Goal: Task Accomplishment & Management: Manage account settings

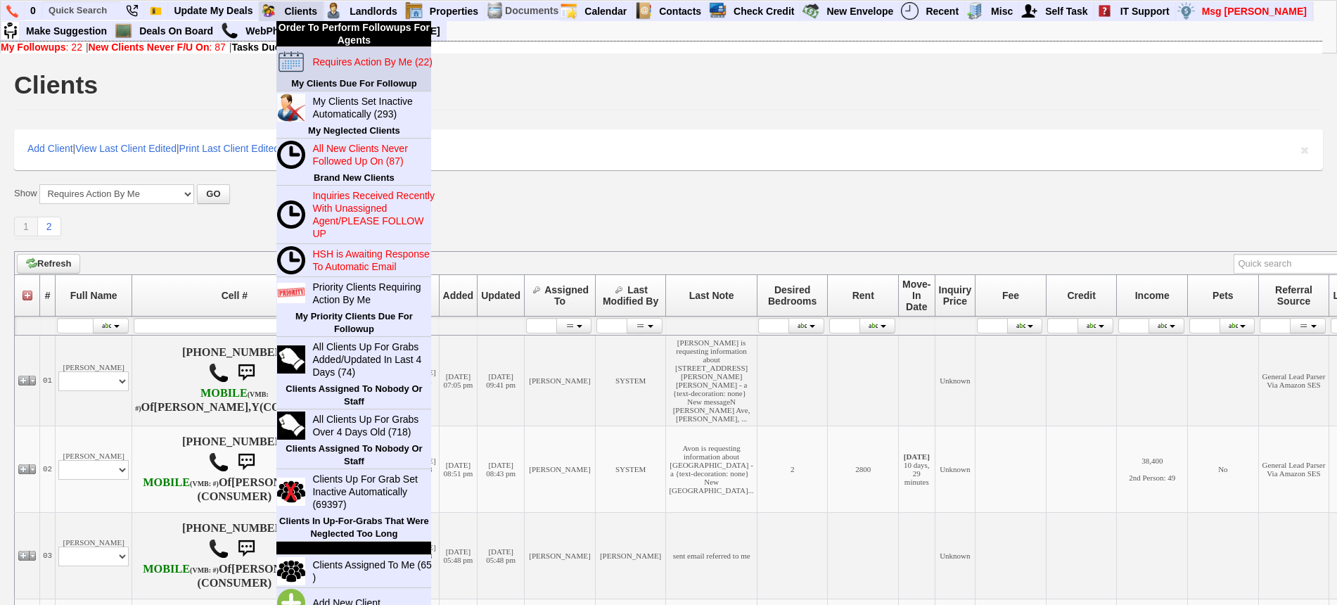
click at [358, 68] on link "Requires Action By Me (22)" at bounding box center [374, 62] width 135 height 18
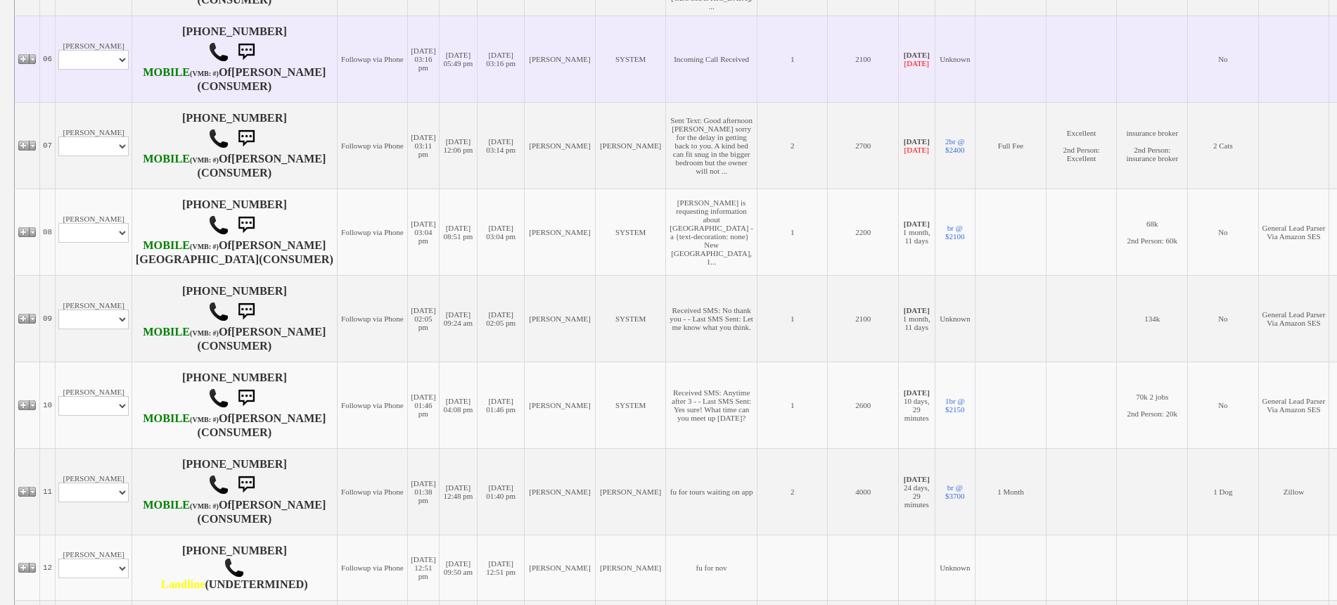
scroll to position [791, 0]
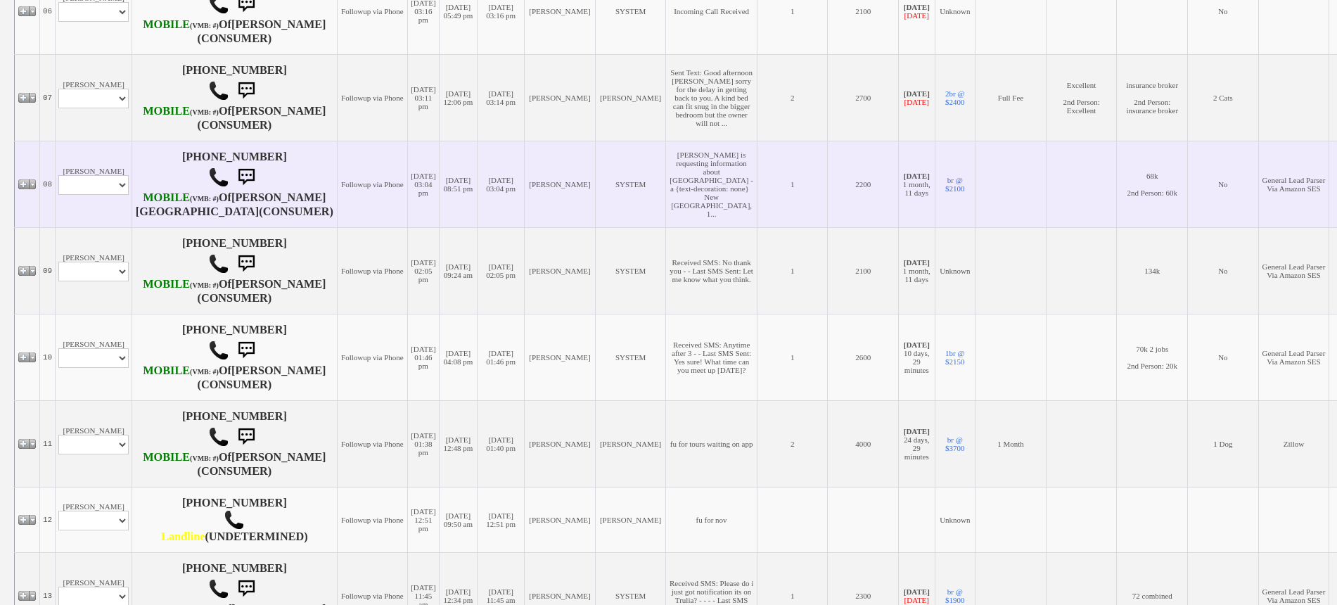
click at [83, 220] on td "Diana Nunez Profile Edit Print Email Externally (Will Not Be Tracked In CRM) Cl…" at bounding box center [94, 184] width 77 height 87
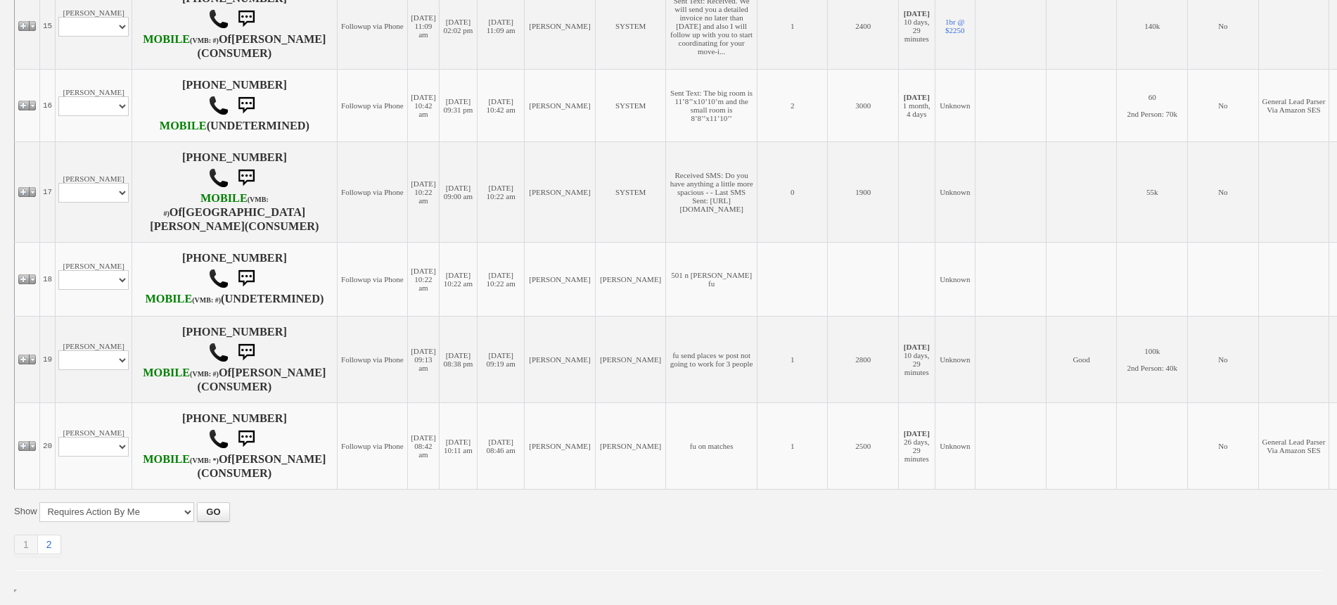
scroll to position [1731, 0]
click at [53, 550] on link "2" at bounding box center [49, 545] width 23 height 20
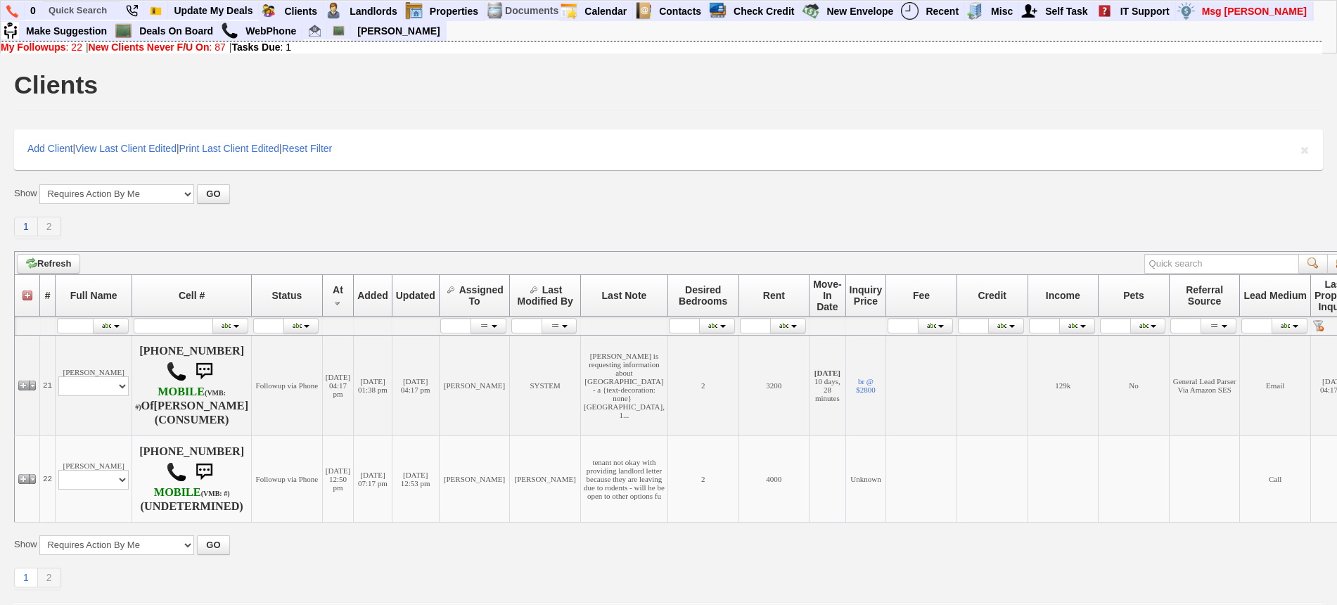
click at [23, 234] on link "1" at bounding box center [26, 227] width 24 height 20
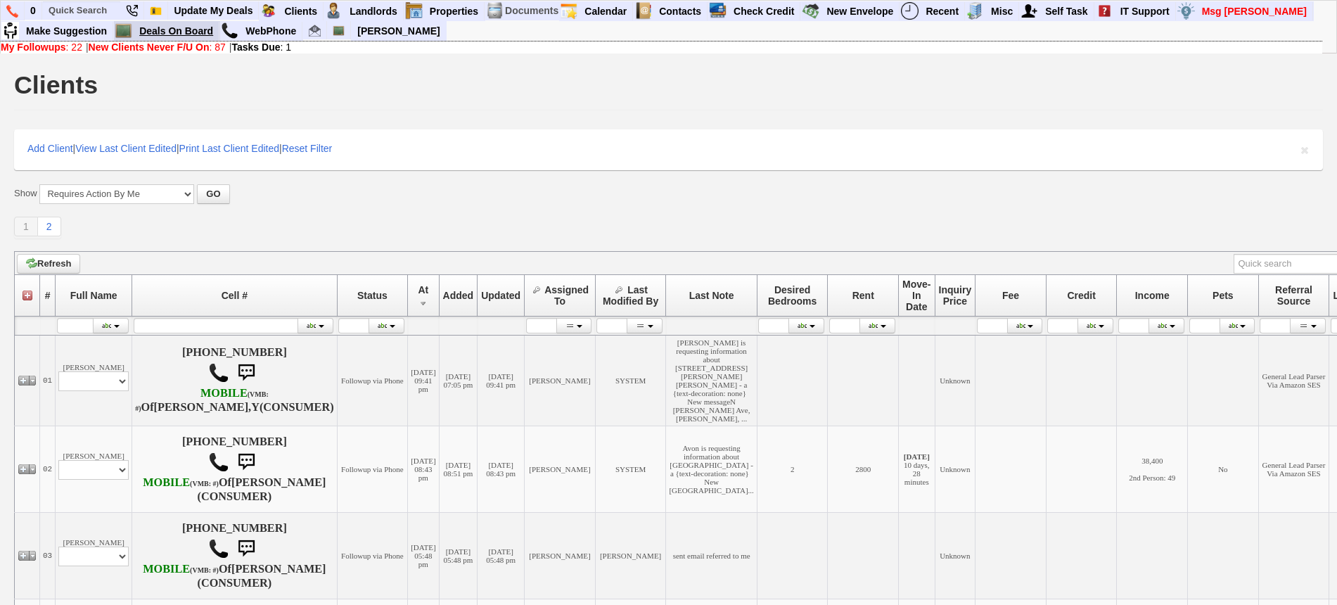
click at [198, 26] on link "Deals On Board" at bounding box center [177, 31] width 86 height 18
click at [83, 18] on input "text" at bounding box center [81, 10] width 77 height 18
drag, startPoint x: 82, startPoint y: 24, endPoint x: 79, endPoint y: 9, distance: 14.9
paste input "787) 469-1309"
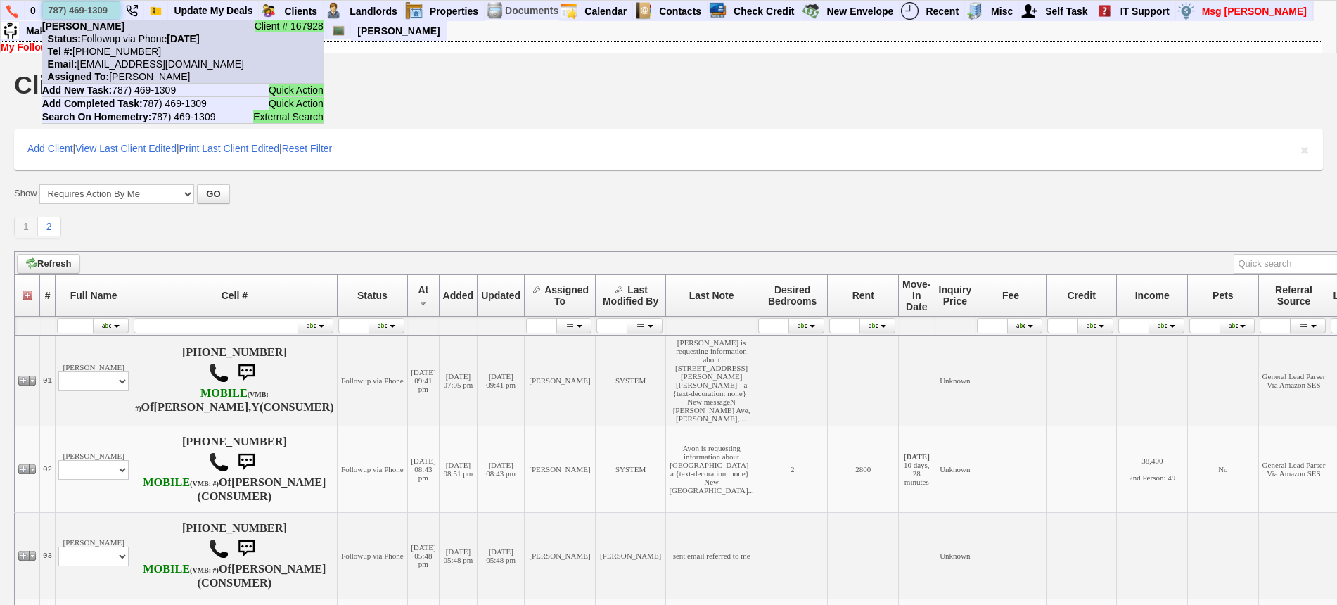
type input "787) 469-1309"
click at [108, 46] on nobr "Tel #: 787-469-1309" at bounding box center [101, 51] width 119 height 11
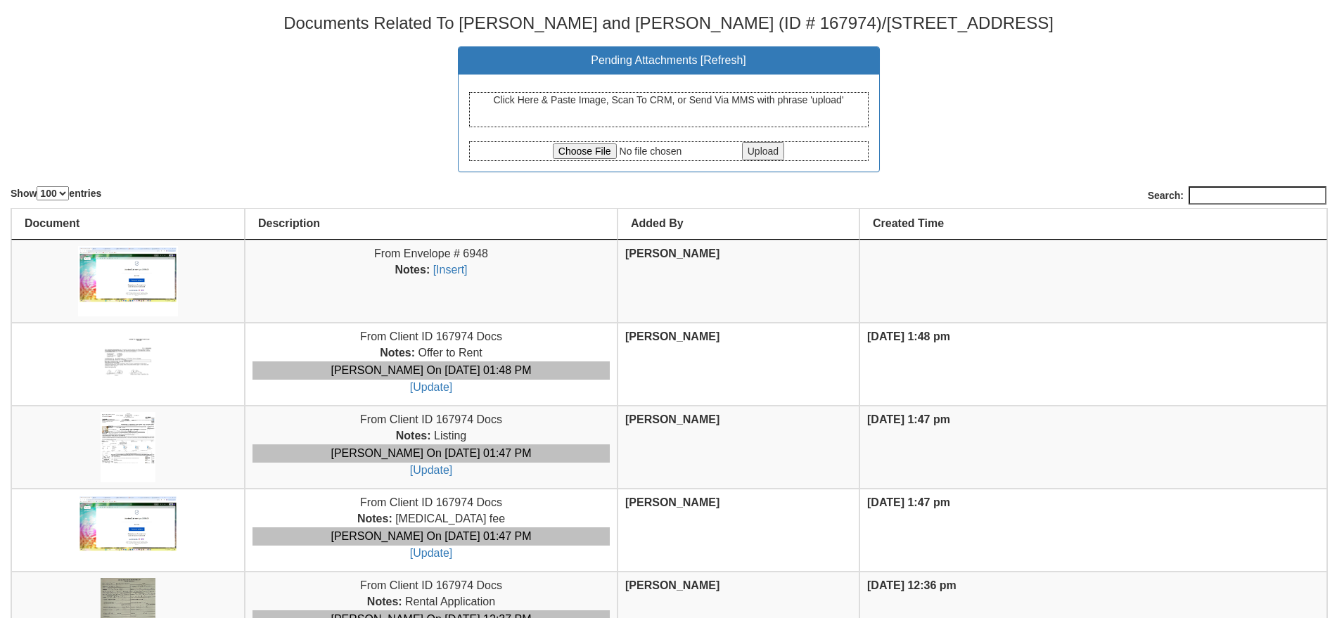
select select "100"
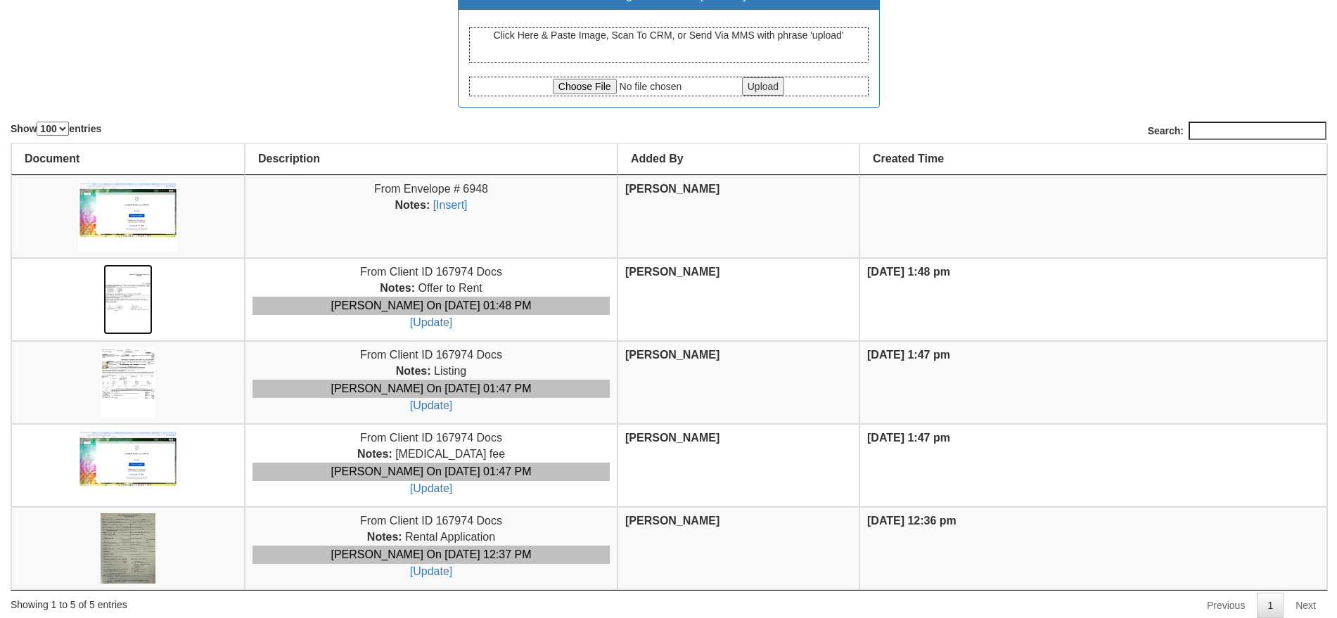
click at [151, 284] on img at bounding box center [128, 300] width 50 height 70
click at [133, 530] on img at bounding box center [128, 549] width 54 height 70
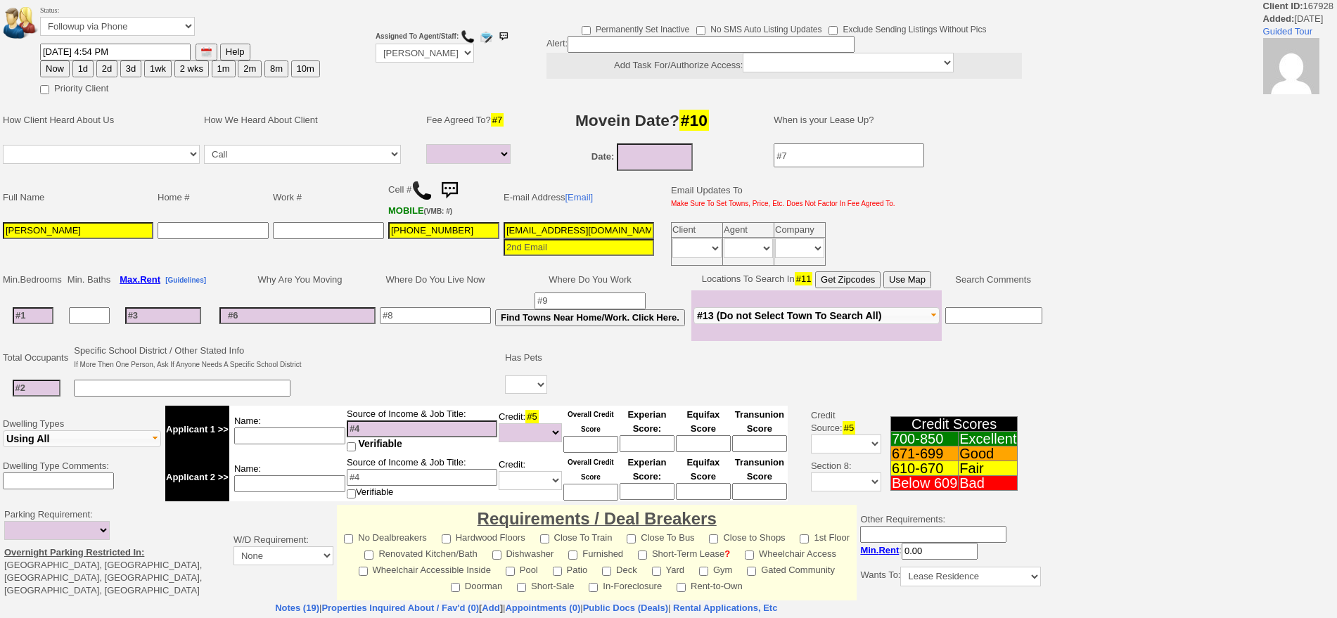
select select
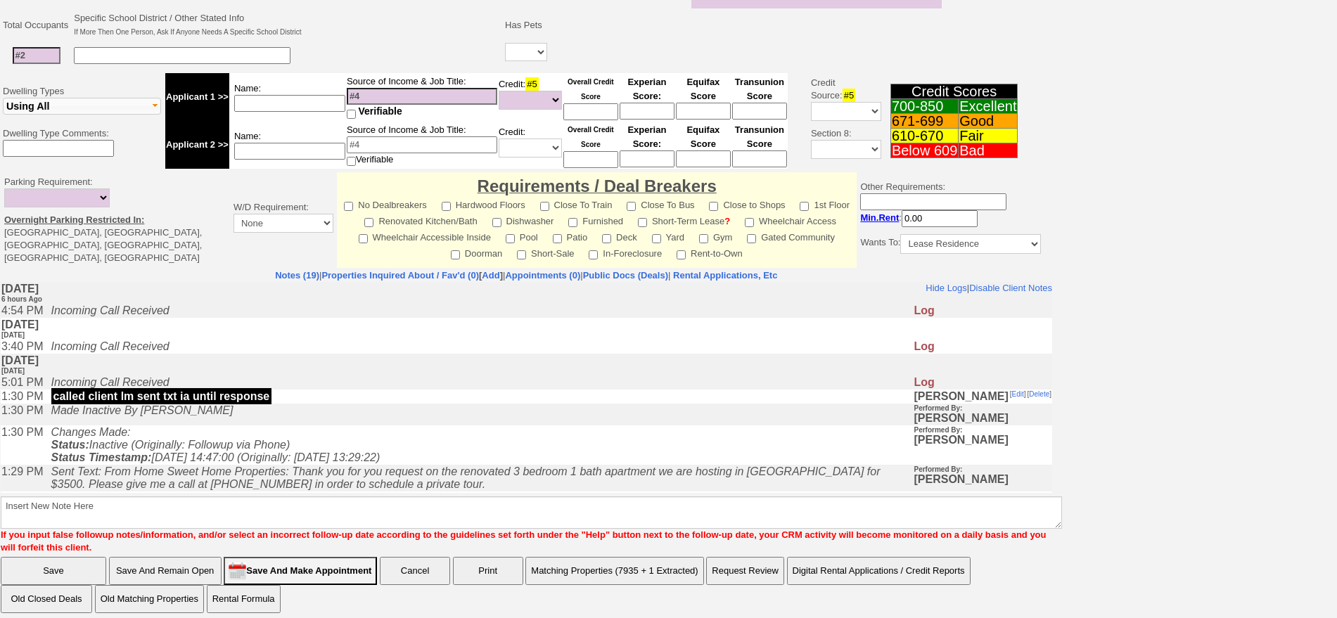
click at [1337, 430] on html "Client ID: 167928 Added: [DATE] Guided Tour Status: Followup via Phone Followup…" at bounding box center [668, 147] width 1337 height 960
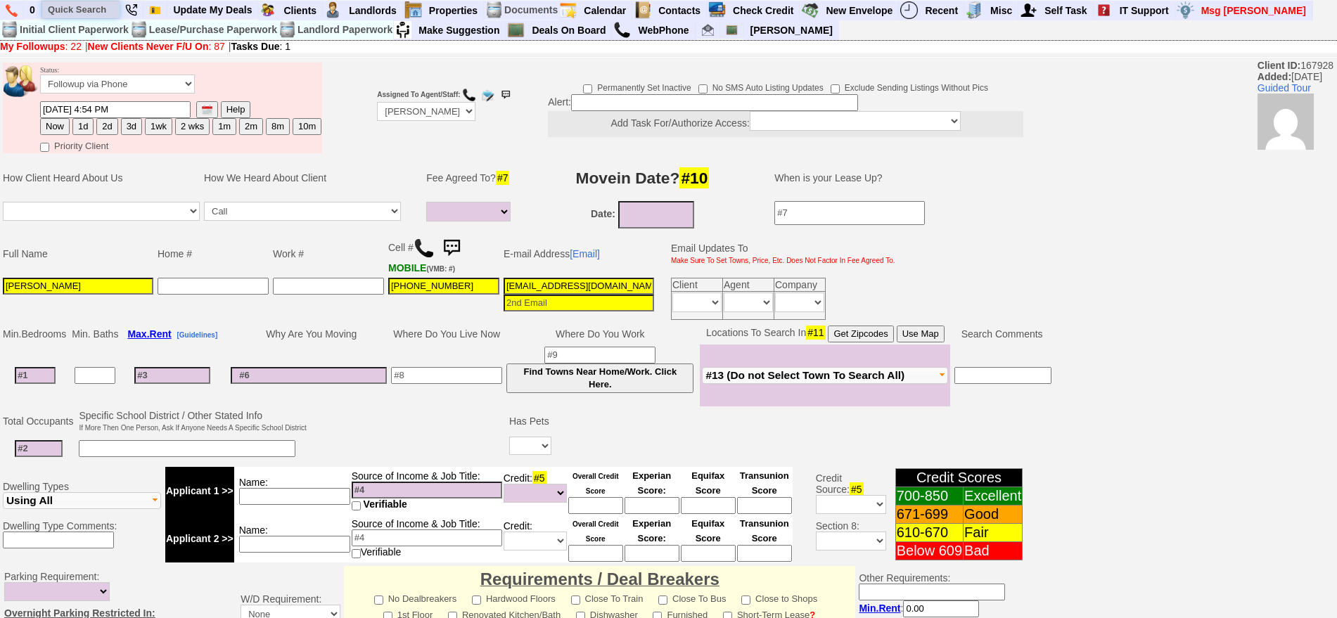
click at [79, 15] on input "text" at bounding box center [80, 10] width 77 height 18
paste input "3154390797"
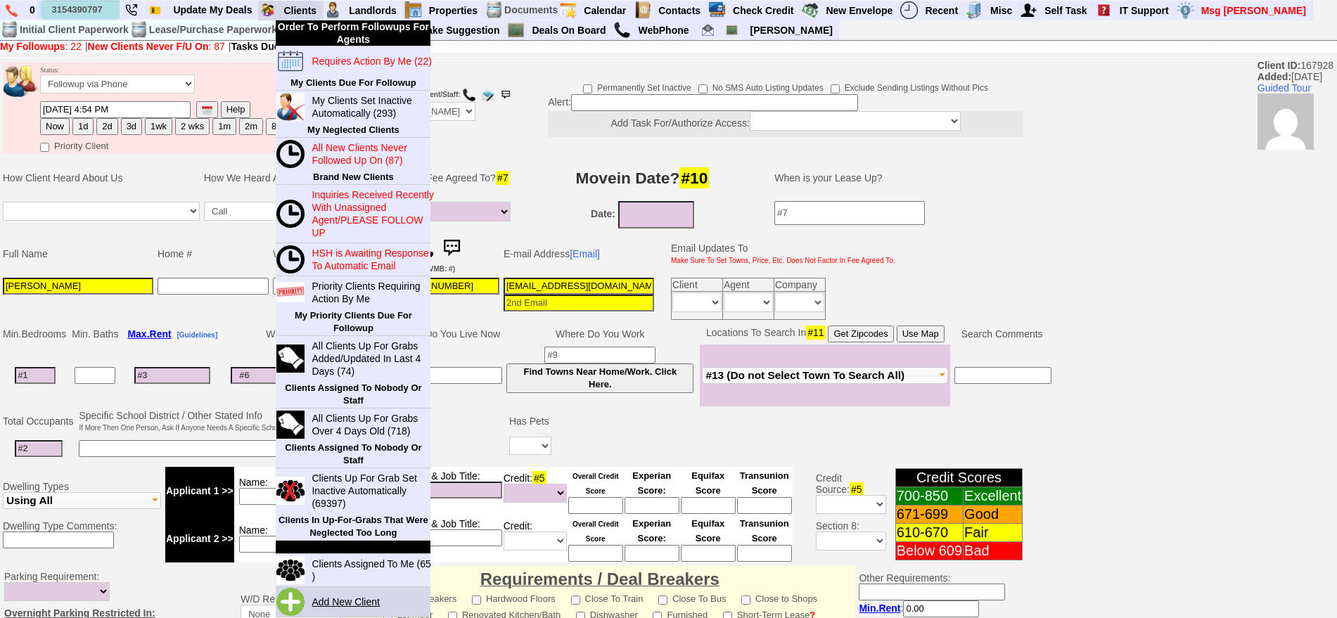
type input "3154390797"
click at [319, 598] on link "Add New Client" at bounding box center [351, 602] width 91 height 18
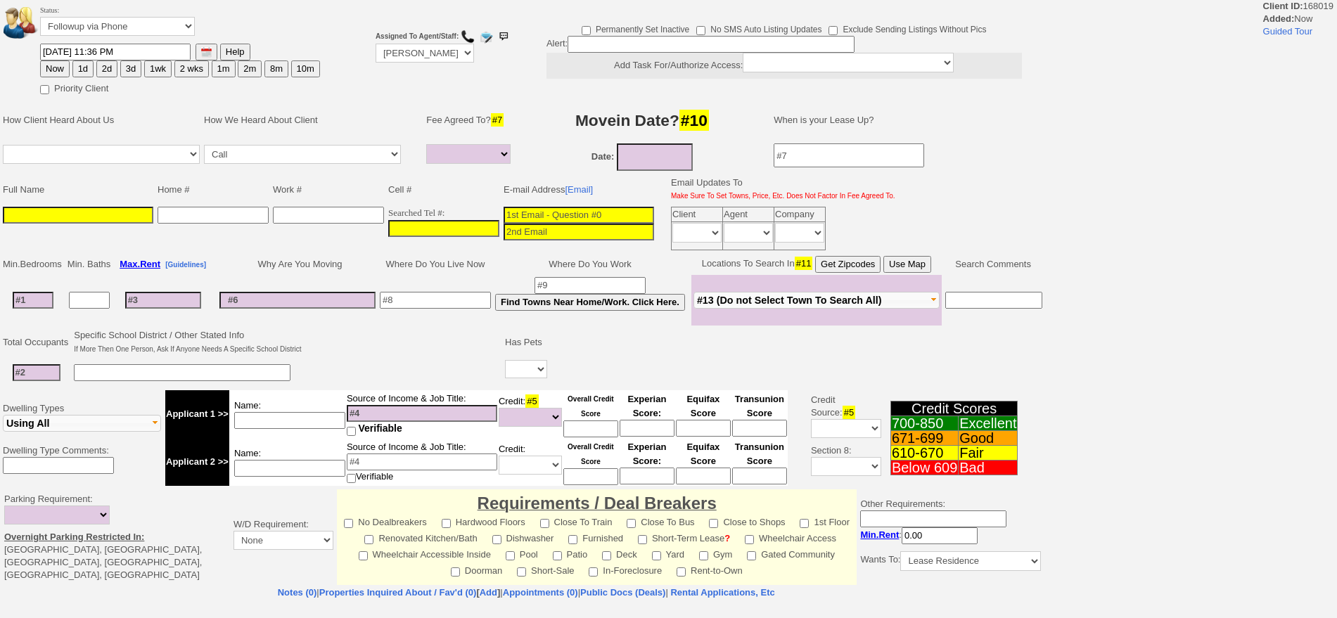
select select
click at [479, 230] on input "___-___-____" at bounding box center [443, 228] width 111 height 17
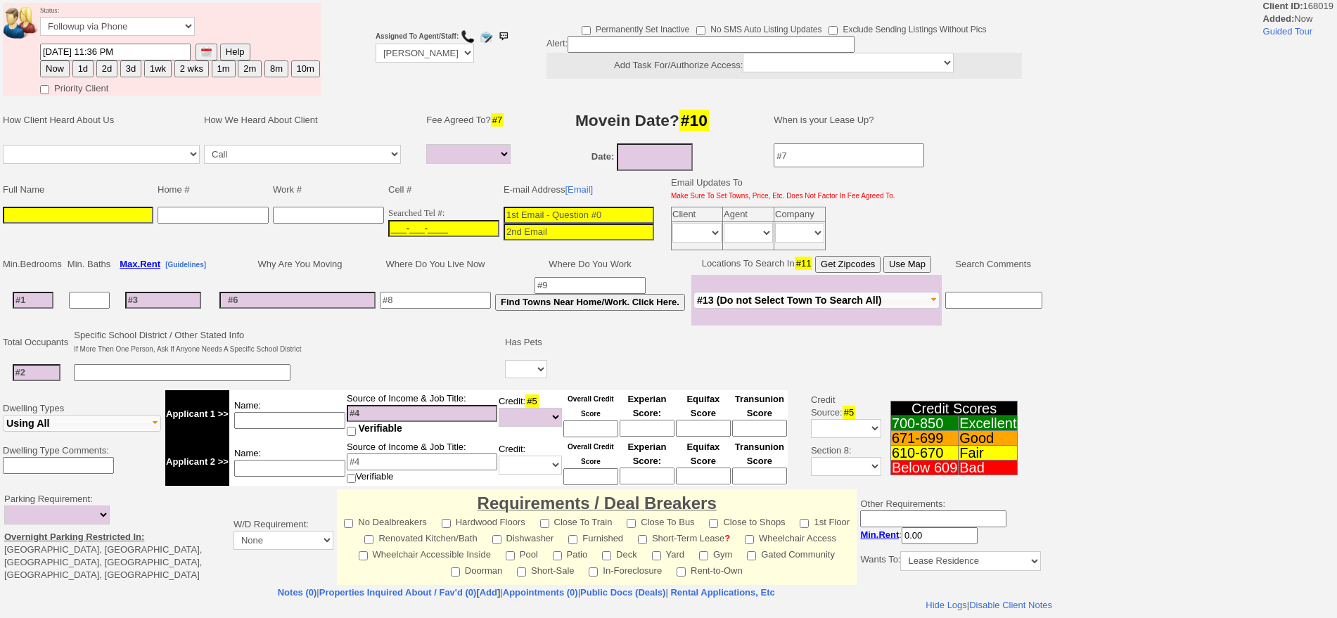
paste input "315-439-0797"
type input "315-439-0797"
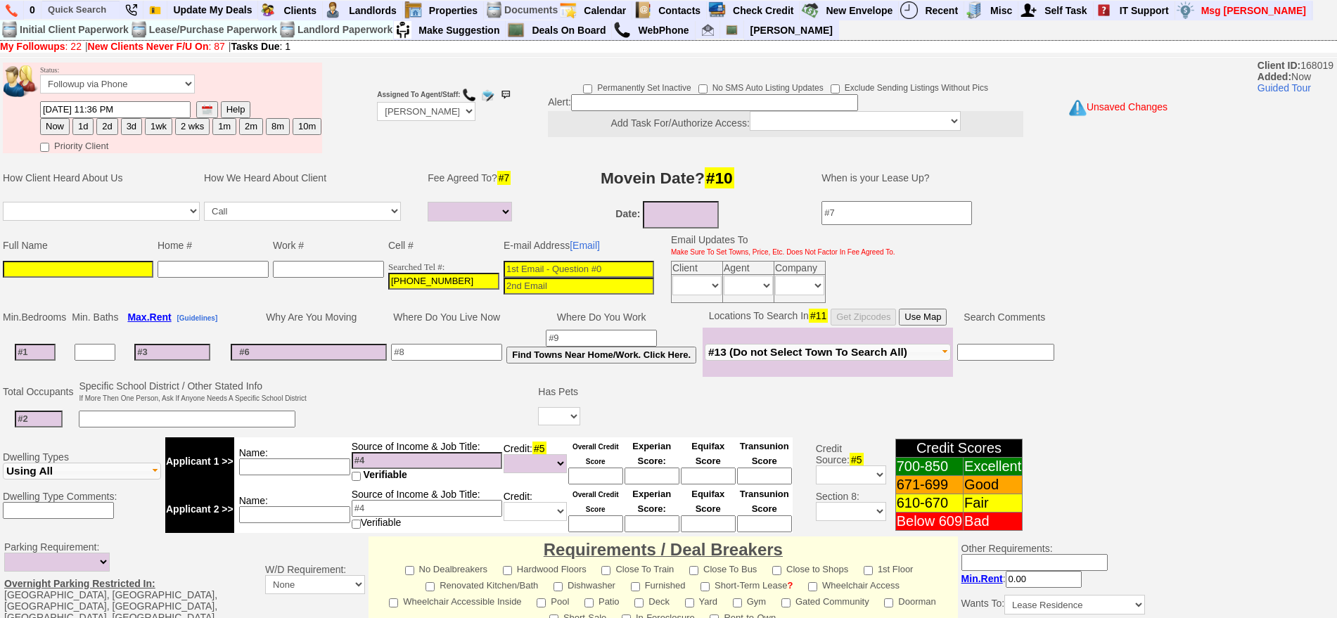
click at [601, 261] on input at bounding box center [579, 269] width 151 height 17
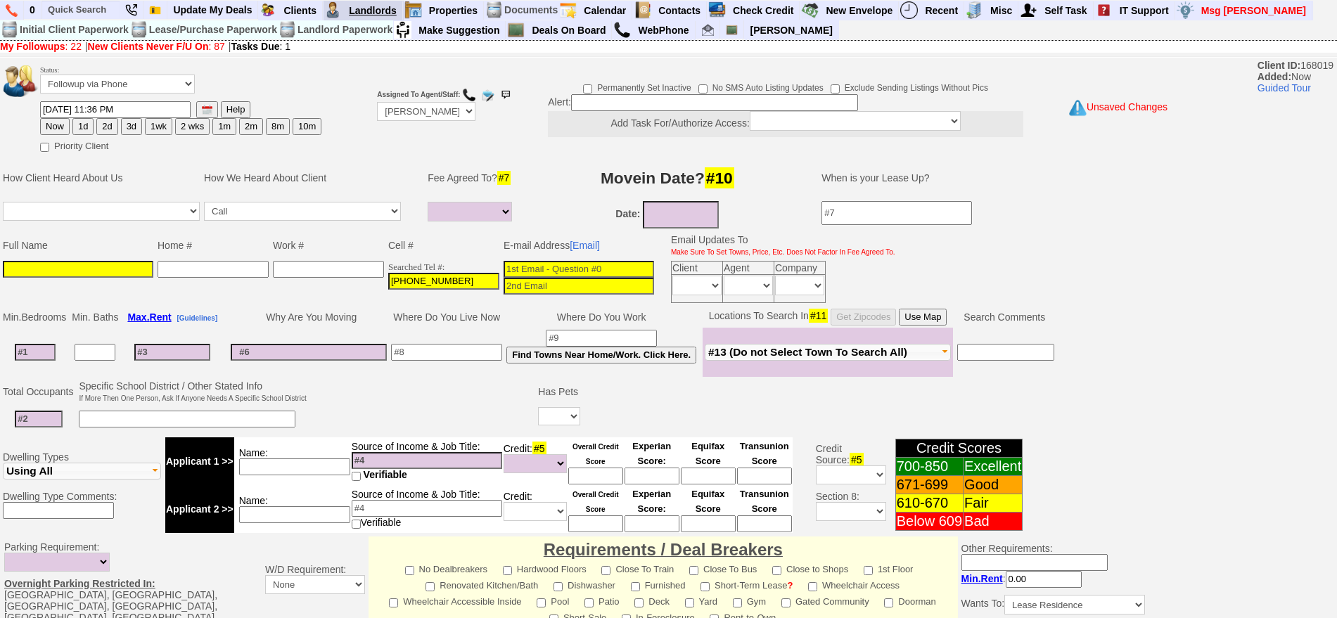
paste input "philip.pinto62@gmail.com"
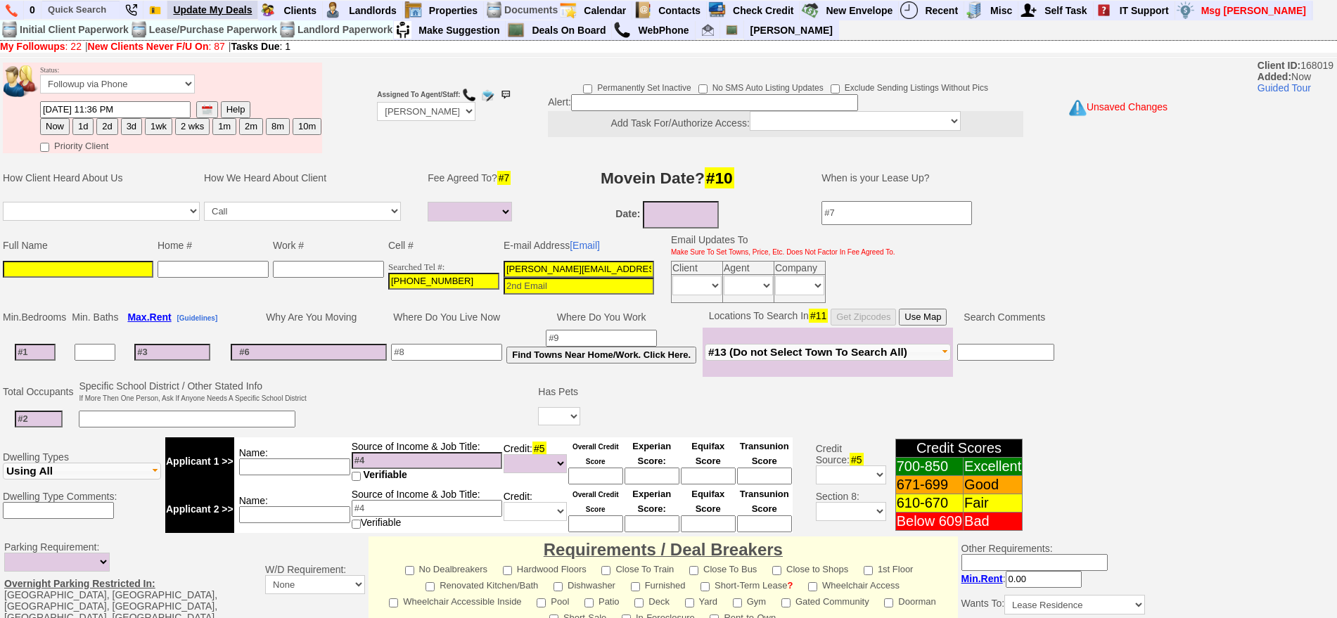
type input "philip.pinto62@gmail.com"
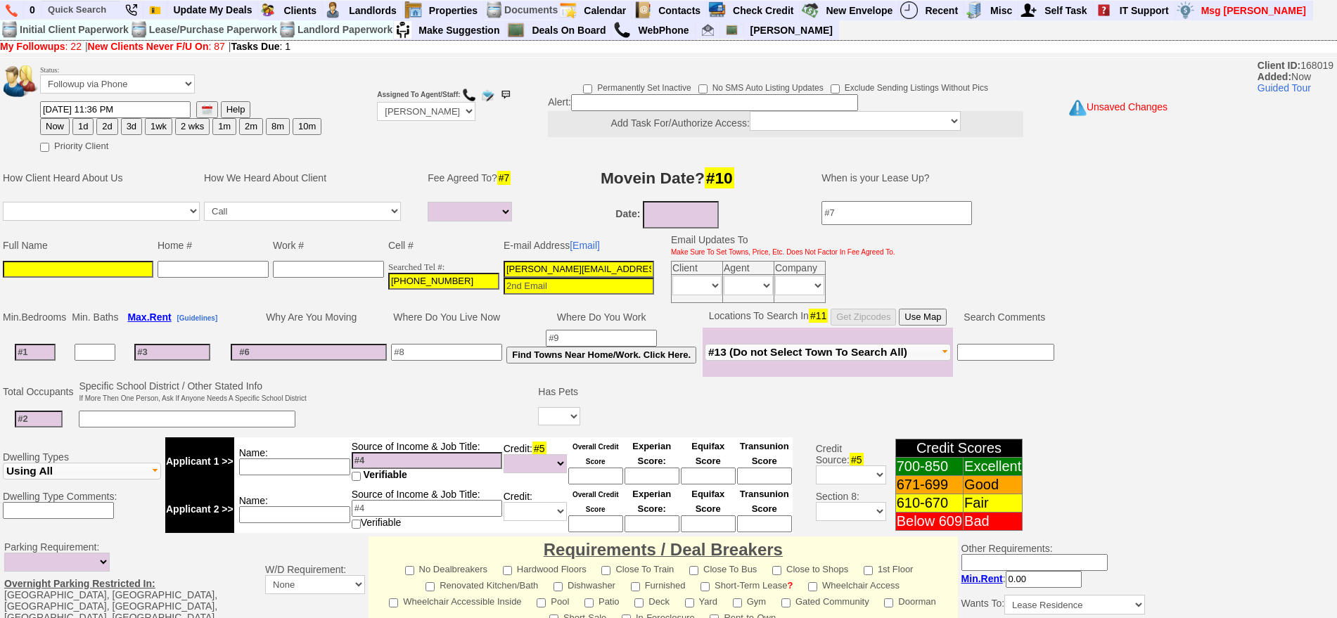
click at [127, 271] on input at bounding box center [78, 269] width 151 height 17
paste input "Philip Pinto"
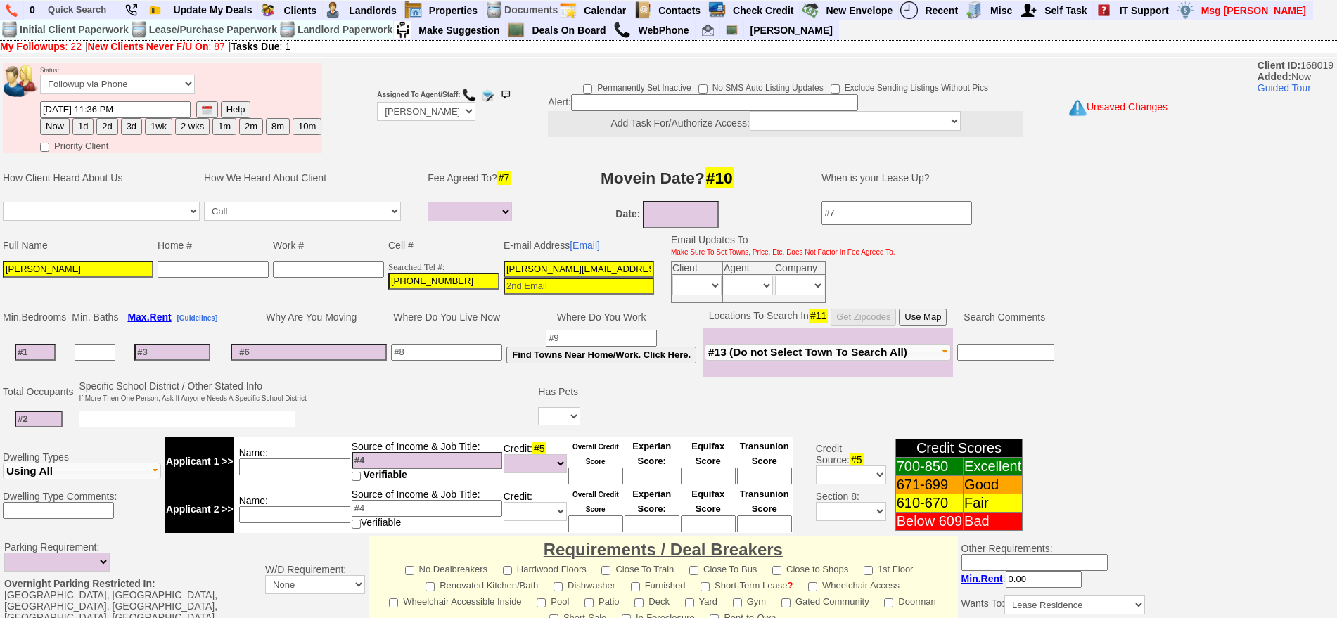
type input "Philip Pinto"
click at [39, 350] on input at bounding box center [35, 352] width 41 height 17
drag, startPoint x: 165, startPoint y: 84, endPoint x: 160, endPoint y: 91, distance: 8.0
click at [165, 84] on select "Followup via Phone Followup via Email Followup When Section 8 Property Found De…" at bounding box center [117, 84] width 155 height 19
click at [284, 177] on td "How We Heard About Client" at bounding box center [309, 178] width 215 height 42
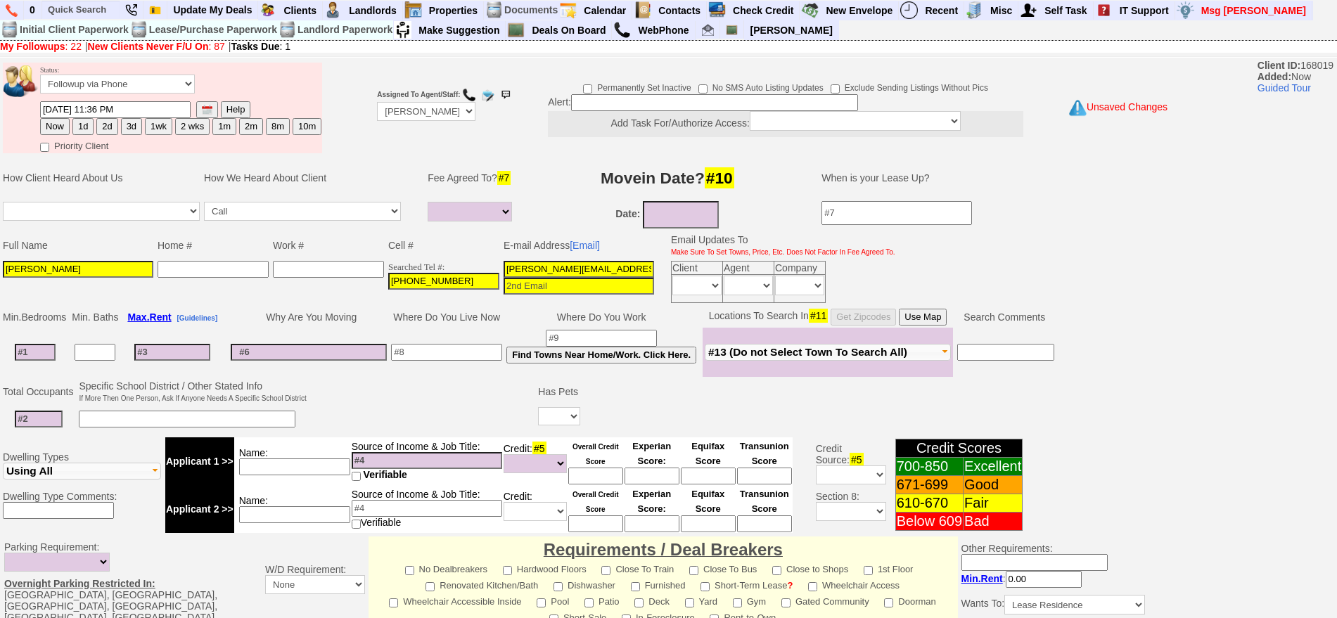
click at [110, 122] on button "2d" at bounding box center [106, 126] width 21 height 17
type input "09/22/2025 11:36 PM"
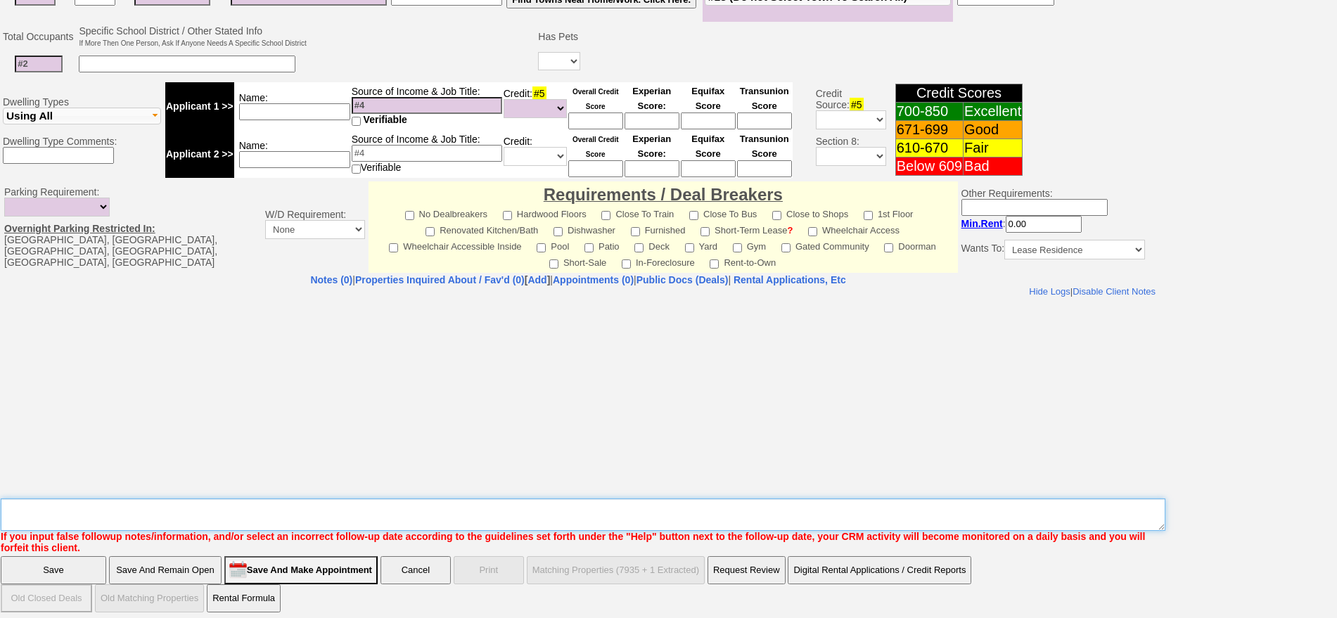
click at [756, 506] on textarea "Insert New Note Here" at bounding box center [583, 515] width 1165 height 32
type textarea "331 w post rd fu"
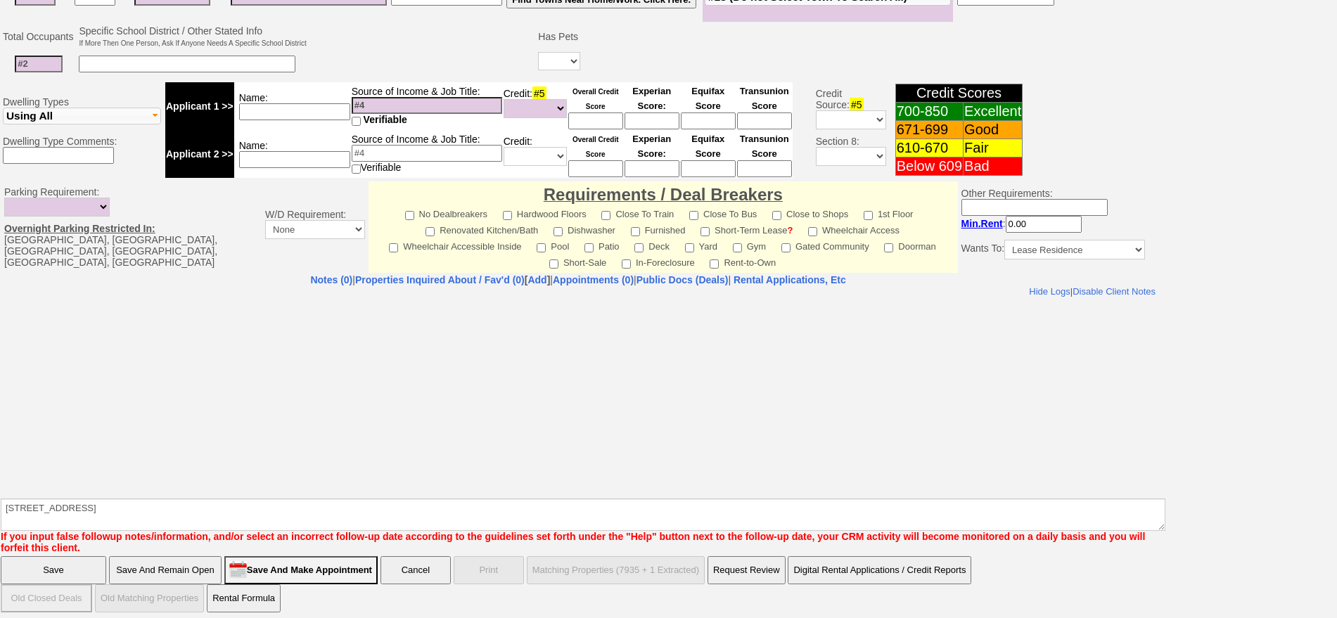
click input "Save" at bounding box center [54, 570] width 106 height 28
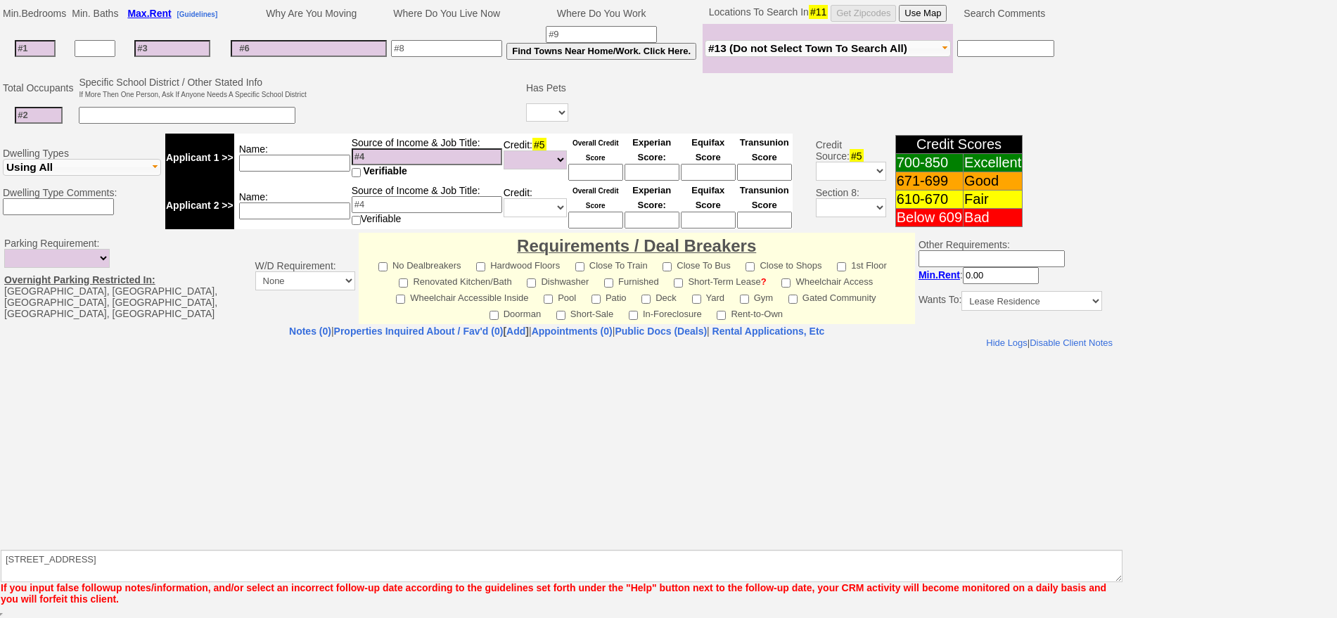
scroll to position [304, 0]
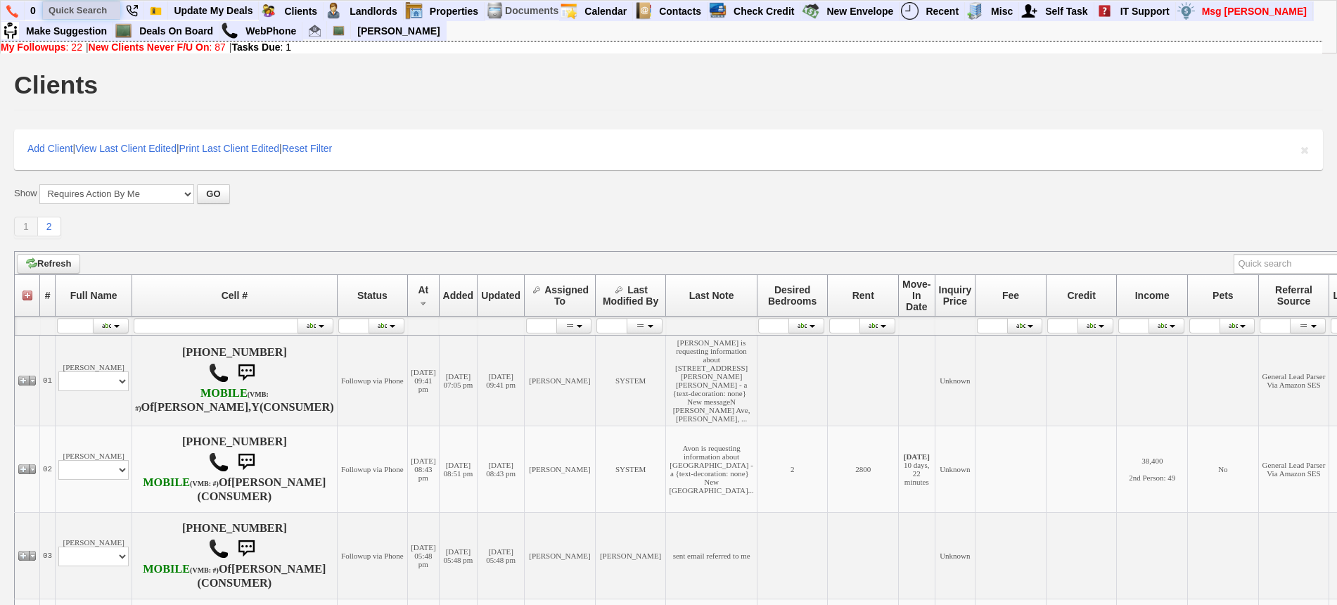
click at [103, 8] on input "text" at bounding box center [81, 10] width 77 height 18
paste input "914) 252-1921"
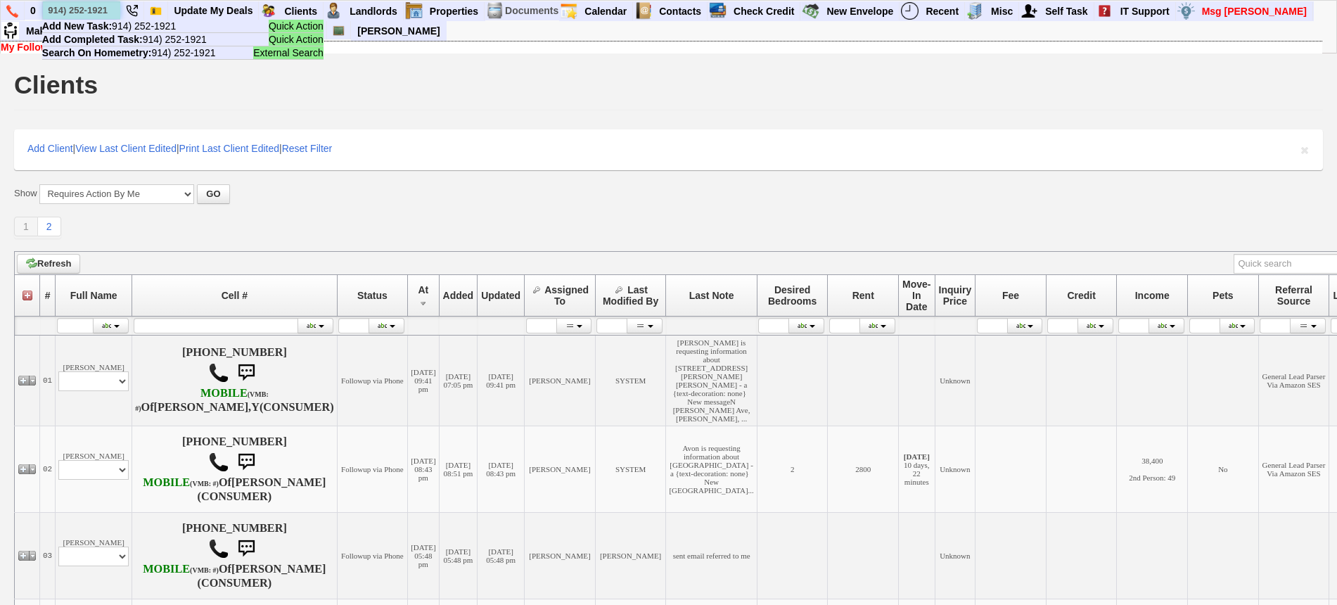
click at [88, 13] on input "914) 252-1921" at bounding box center [81, 10] width 77 height 18
paste input "-282-2294"
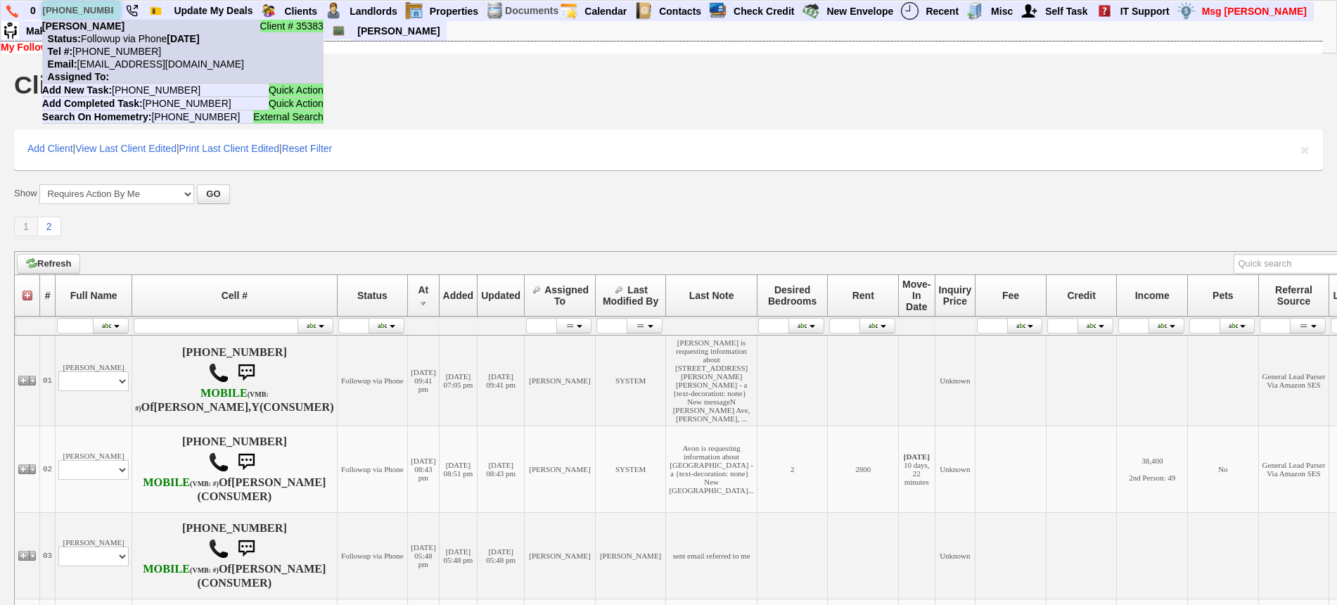
type input "914-282-2294"
click at [110, 31] on li "Client # 35383 monique Status: Followup via Phone Saturday, September 20th, 202…" at bounding box center [182, 52] width 281 height 64
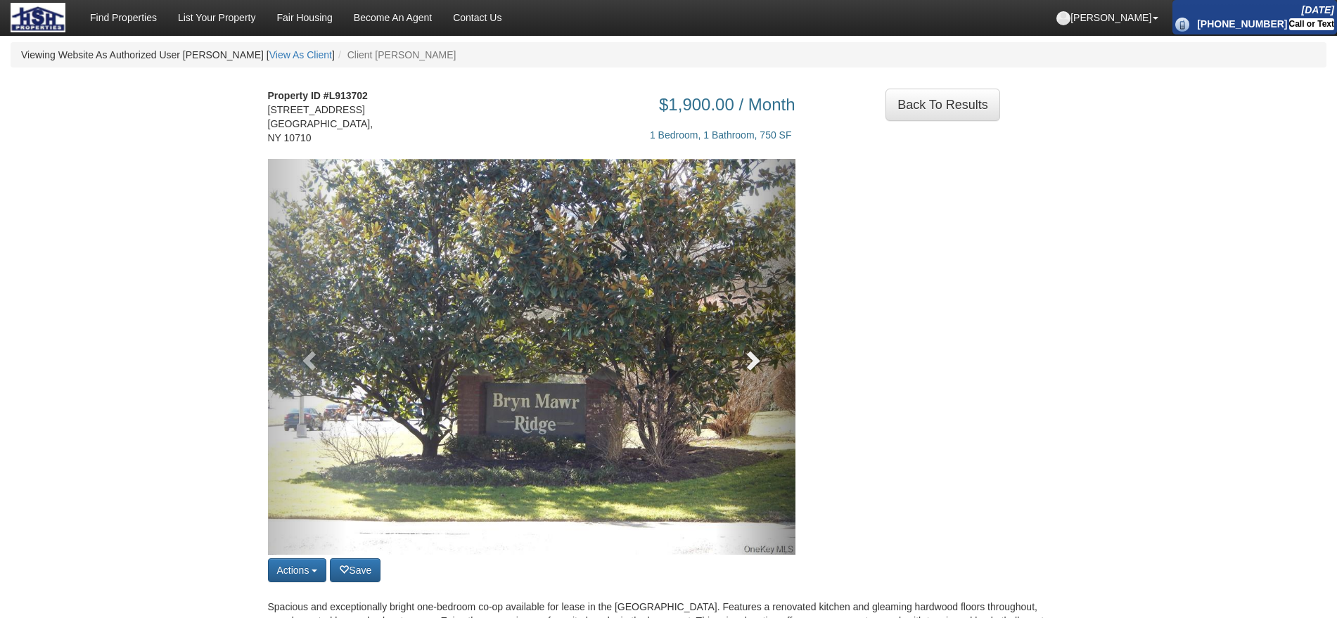
click at [760, 355] on span at bounding box center [751, 360] width 21 height 21
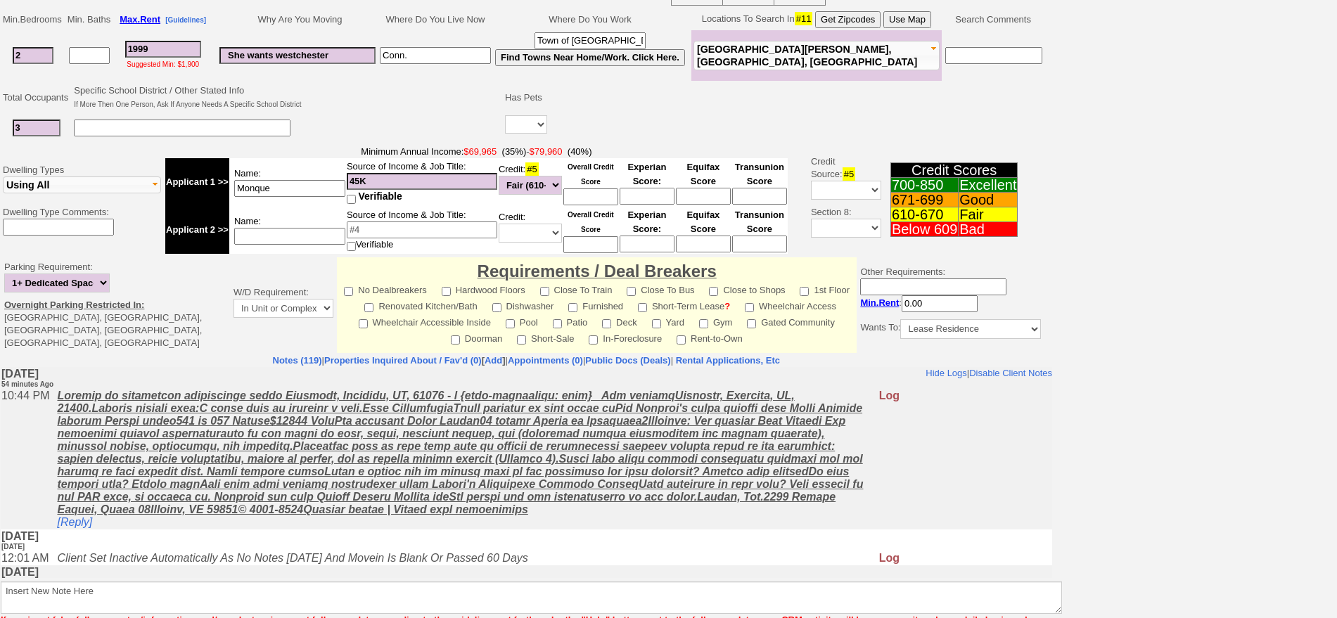
scroll to position [371, 0]
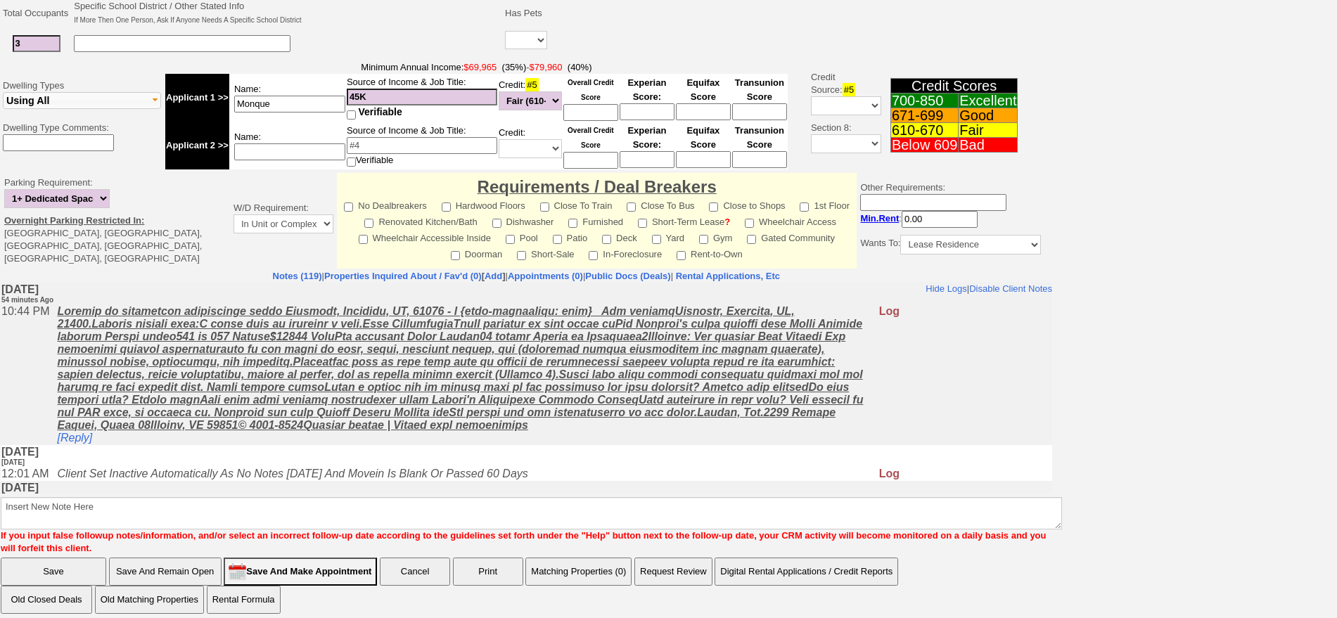
click at [1337, 501] on html "Client ID: 35383 Added: 9 years Ago Guided Tour Status: Followup via Phone Foll…" at bounding box center [668, 128] width 1337 height 998
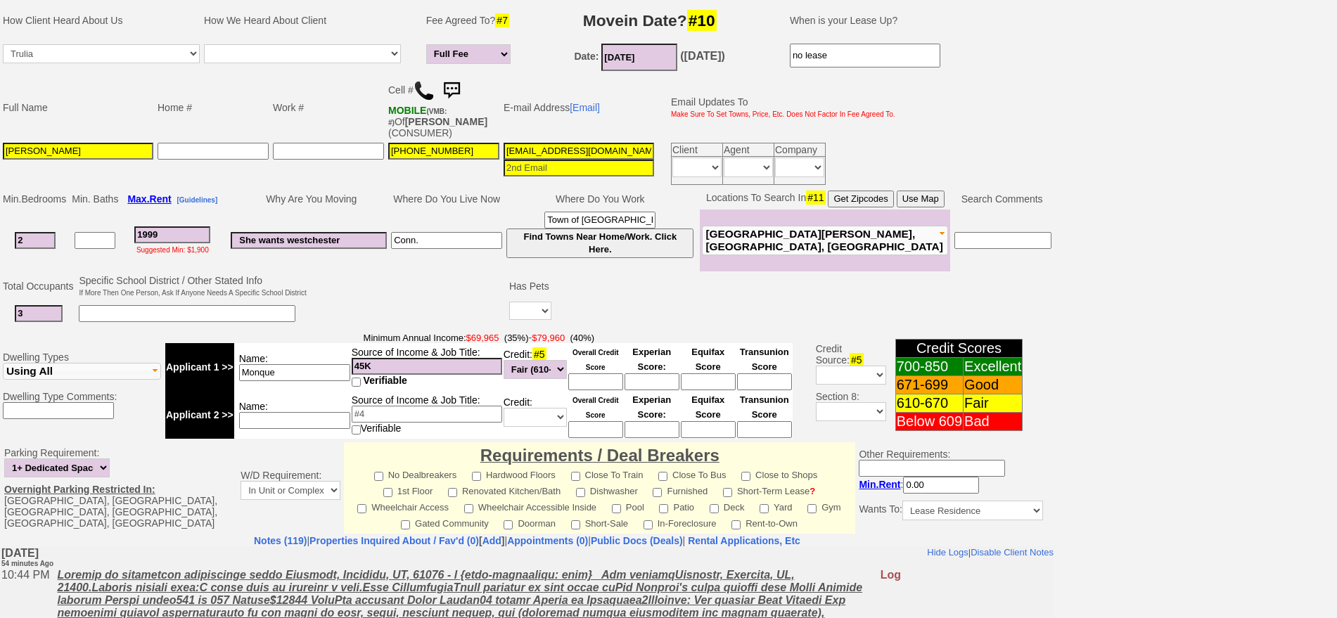
scroll to position [0, 0]
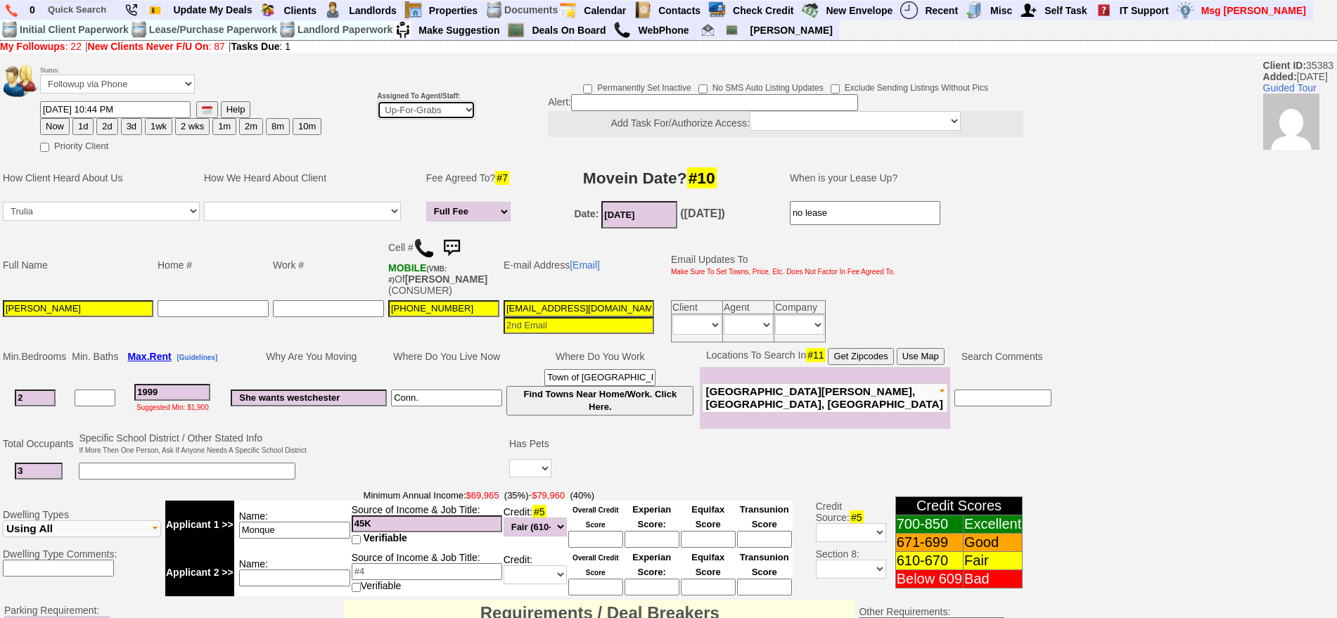
click at [434, 119] on select "Up-For-Grabs ***** STAFF ***** Bob Bruno 914-419-3579 Cristy Liberto 914-486-10…" at bounding box center [426, 110] width 98 height 19
select select "148"
click at [377, 101] on select "Up-For-Grabs ***** STAFF ***** Bob Bruno 914-419-3579 Cristy Liberto 914-486-10…" at bounding box center [426, 110] width 98 height 19
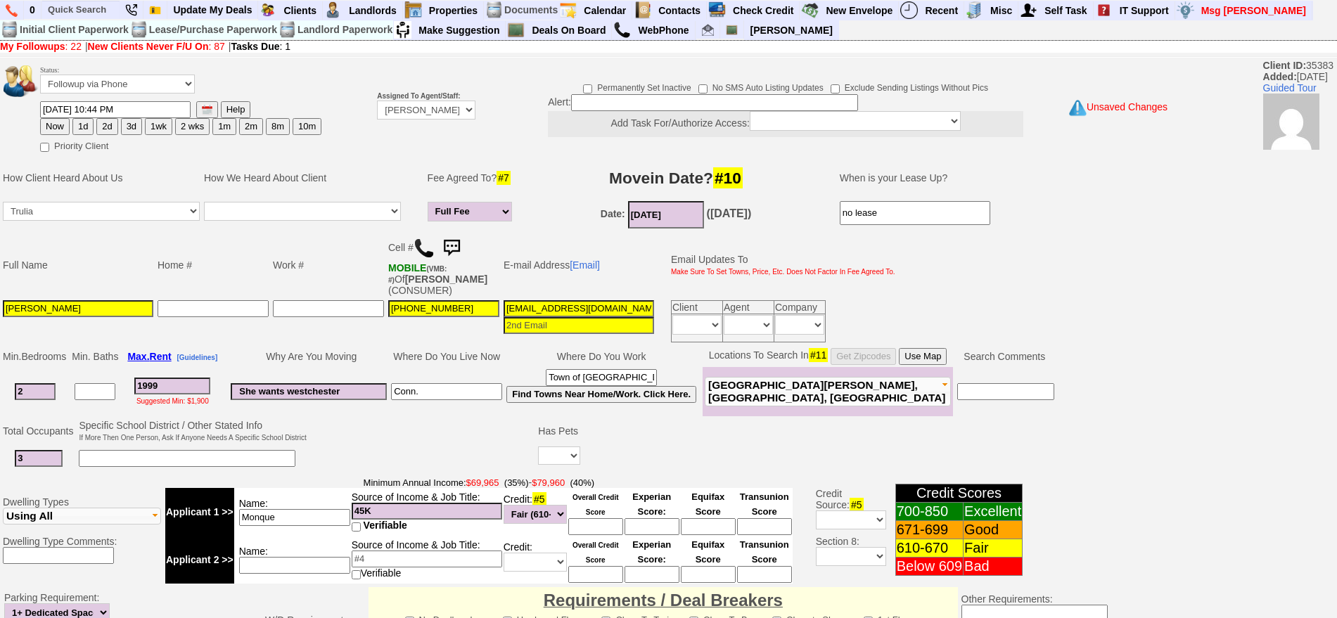
click at [77, 126] on button "1d" at bounding box center [82, 126] width 21 height 17
type input "09/21/2025 11:38 PM"
click at [6, 310] on input "monique" at bounding box center [78, 308] width 151 height 17
click at [13, 310] on input "monique" at bounding box center [78, 308] width 151 height 17
click at [116, 314] on input "Monique" at bounding box center [78, 308] width 151 height 17
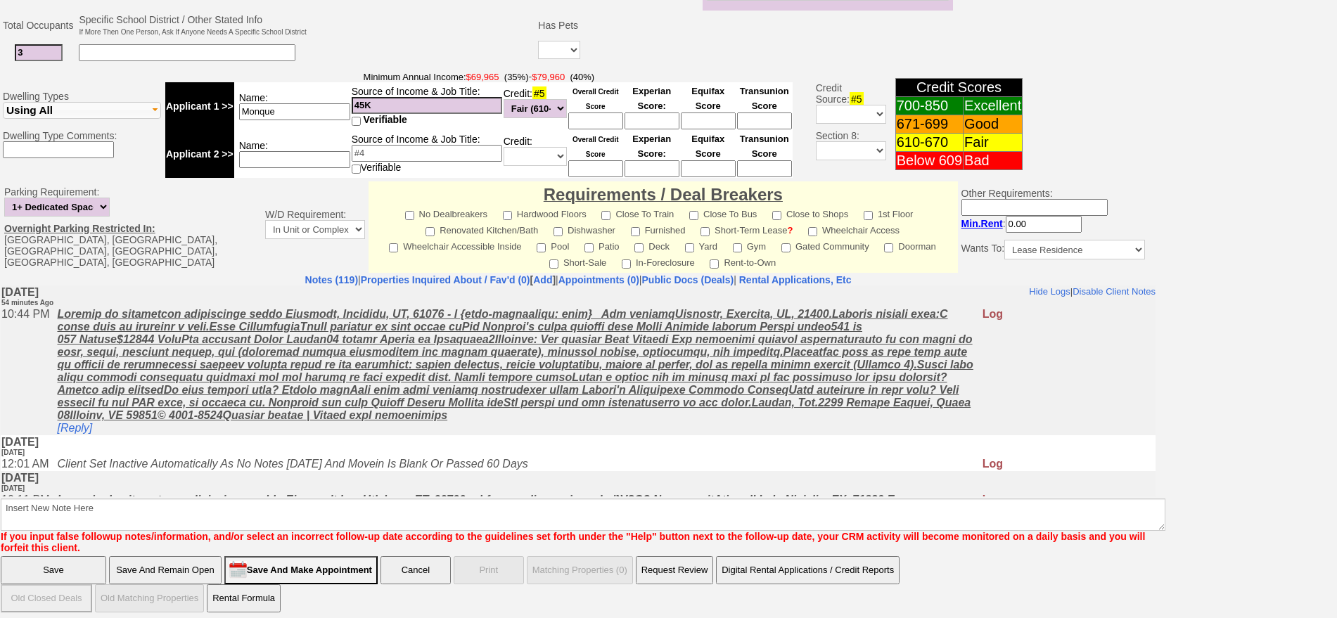
type input "Monique Brennan"
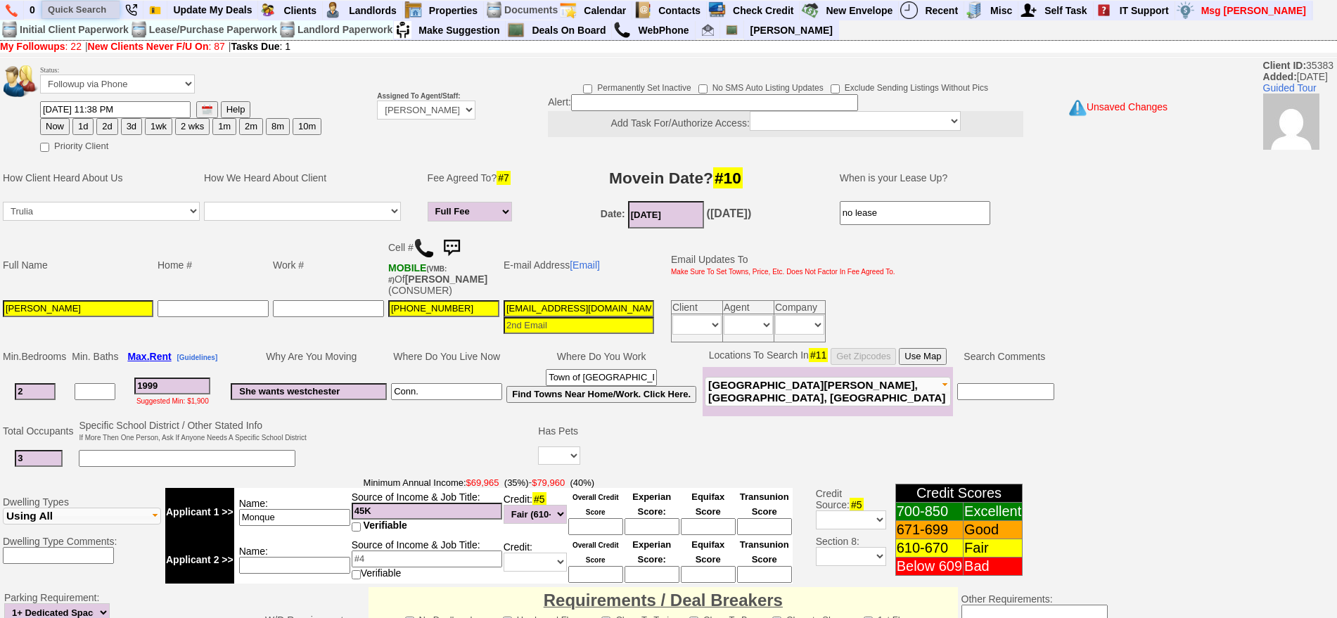
click at [87, 1] on input "text" at bounding box center [80, 10] width 77 height 18
paste input "914-565-1143"
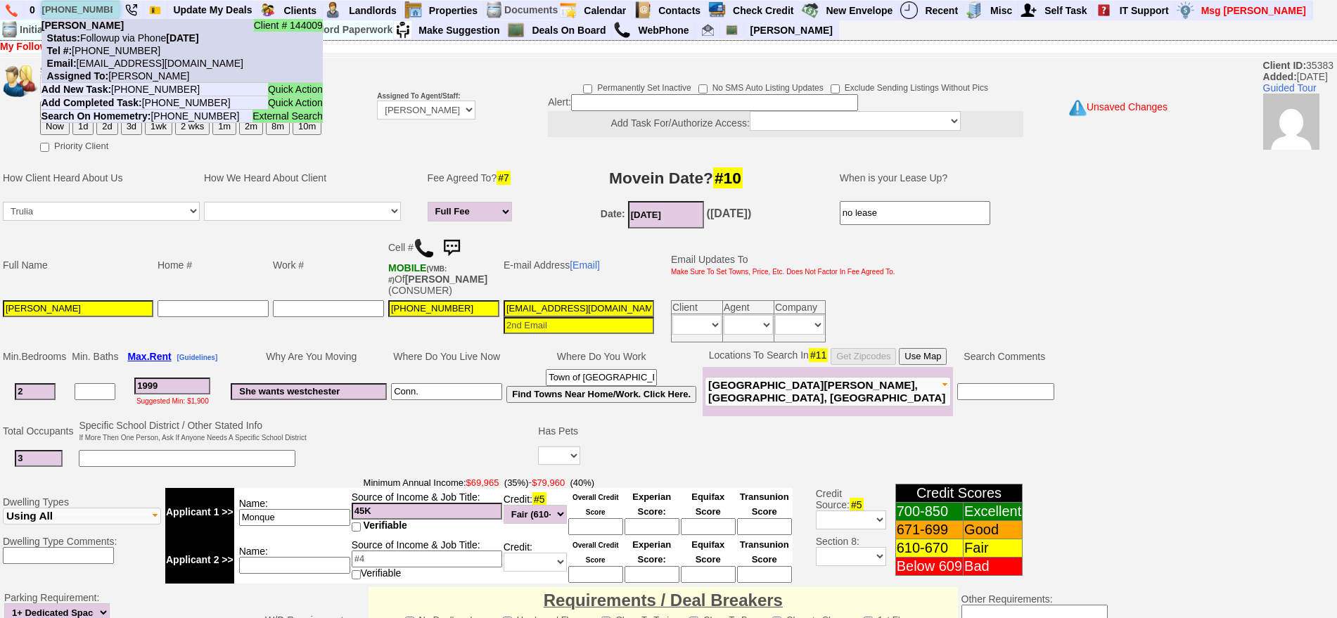
type input "914-565-1143"
click at [119, 30] on li "Client # 144009 Michelle Lopez Status: Followup via Phone Saturday, September 2…" at bounding box center [182, 51] width 281 height 64
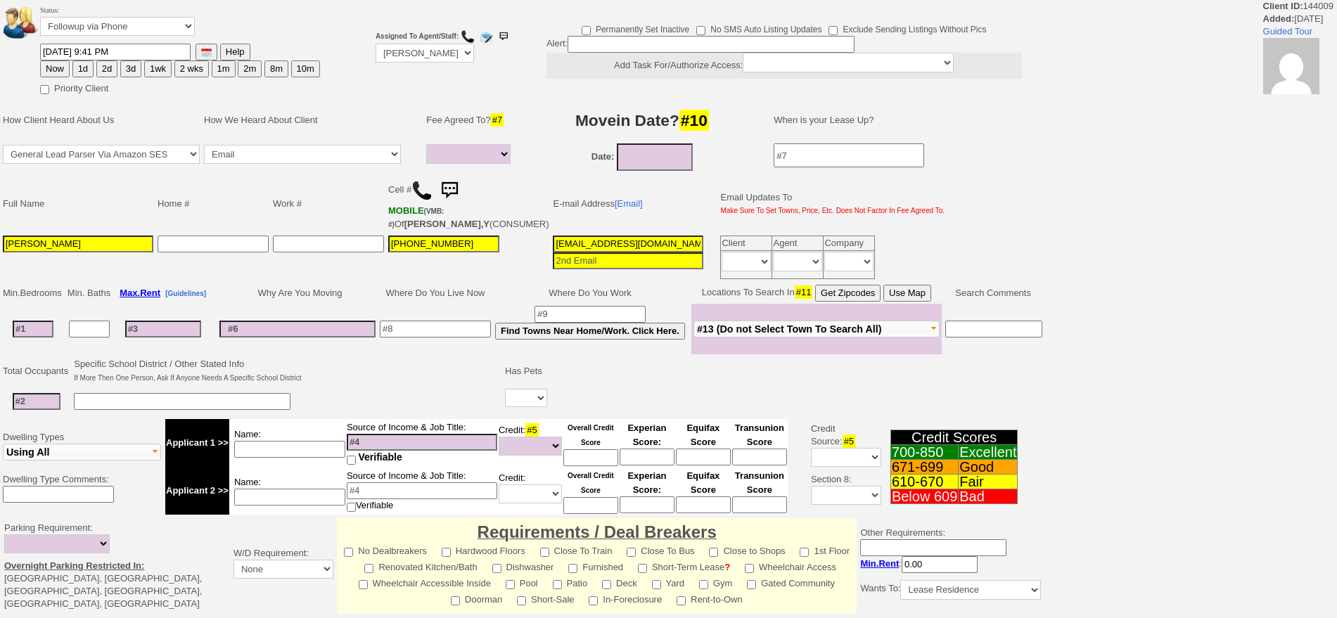
select select
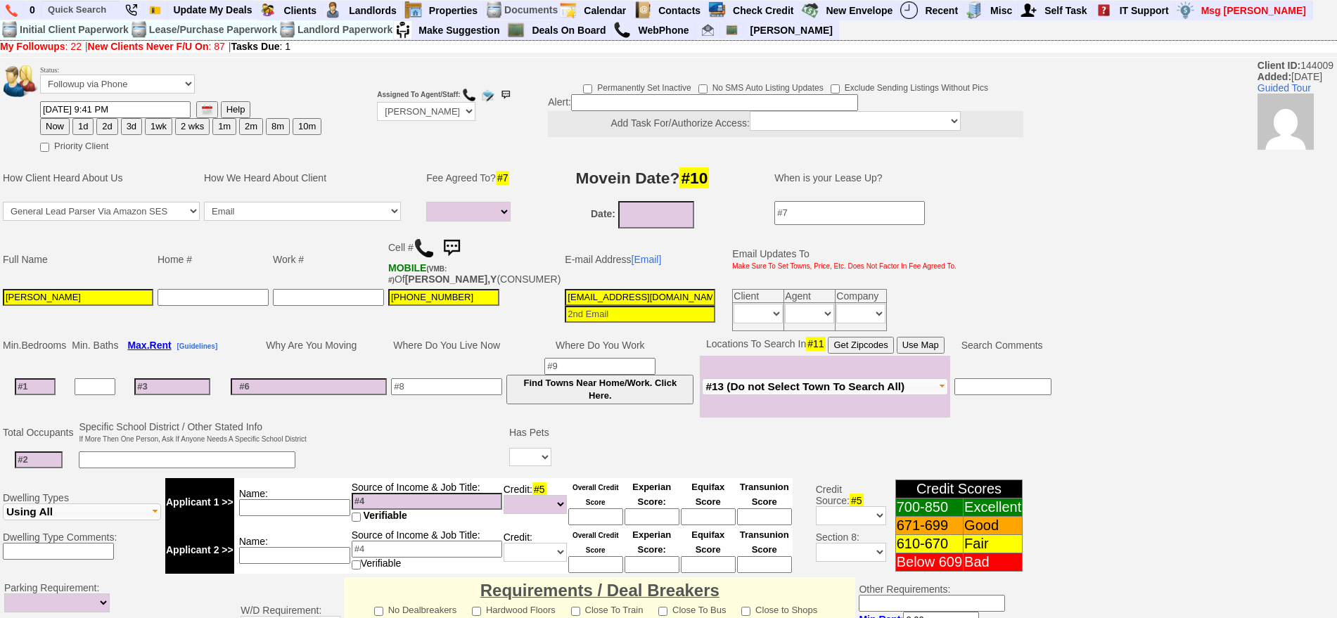
click at [115, 129] on button "2d" at bounding box center [106, 126] width 21 height 17
type input "[DATE] 11:39 PM"
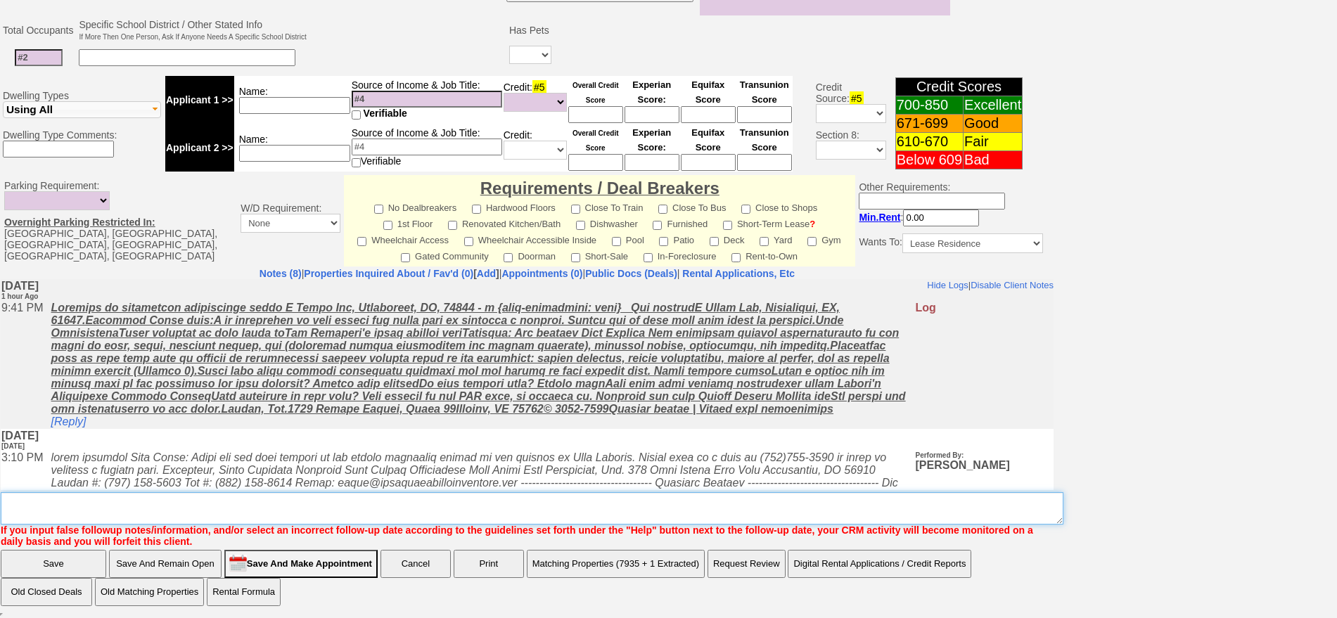
click at [689, 518] on textarea "Insert New Note Here" at bounding box center [532, 508] width 1063 height 32
type textarea "f"
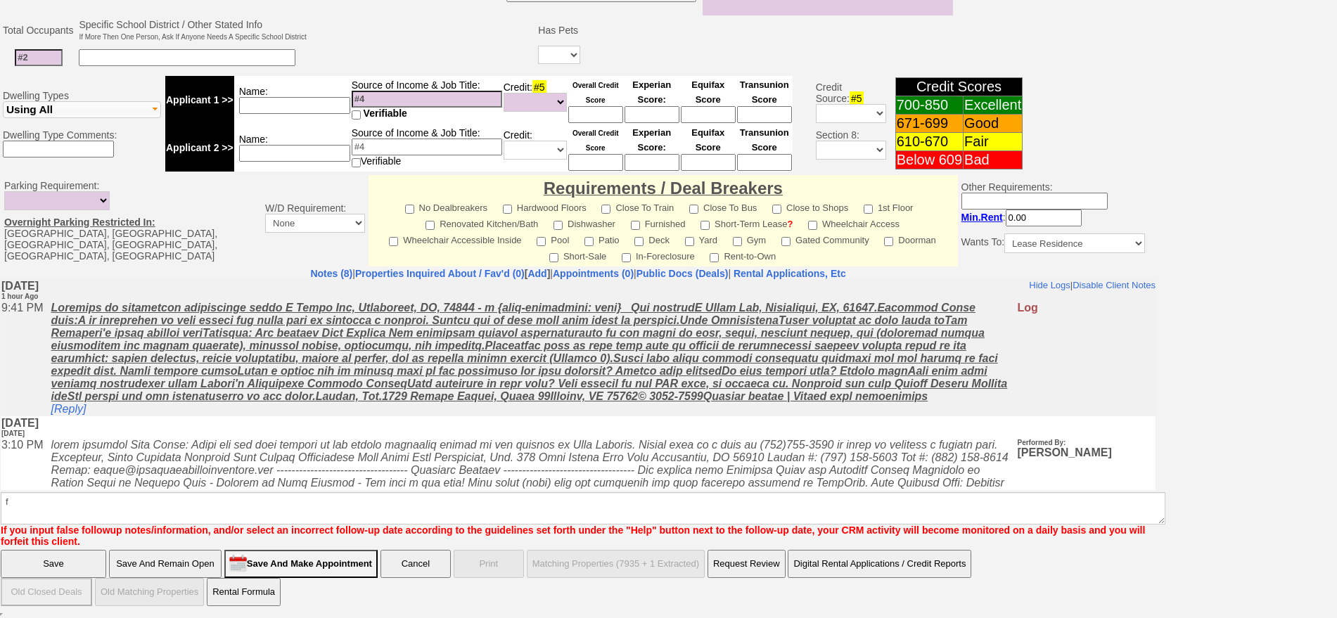
scroll to position [343, 0]
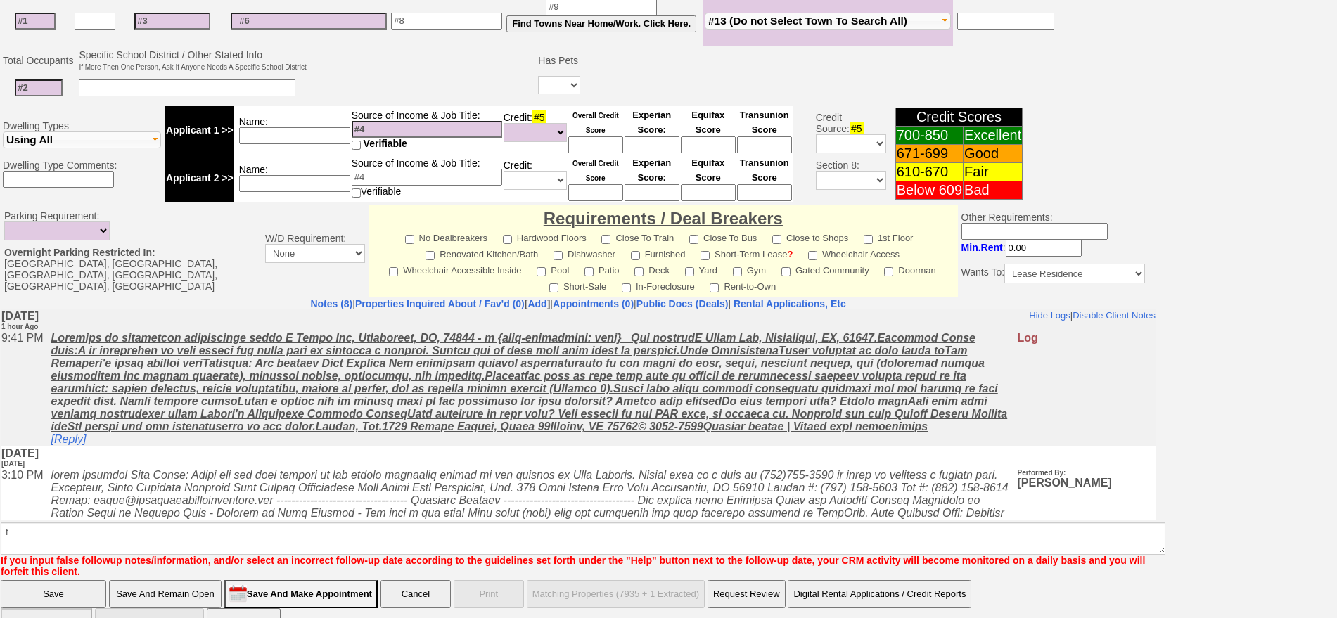
click input "Save" at bounding box center [54, 594] width 106 height 28
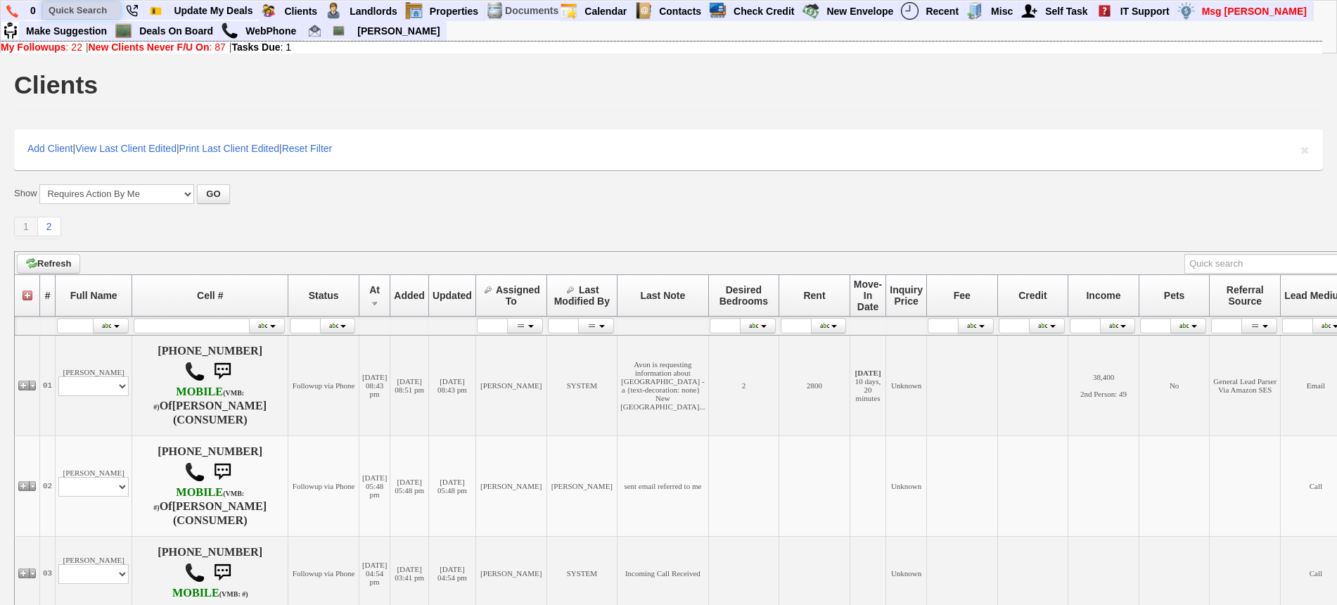
click at [108, 17] on input "text" at bounding box center [81, 10] width 77 height 18
paste input "[PHONE_NUMBER]"
type input "[PHONE_NUMBER]"
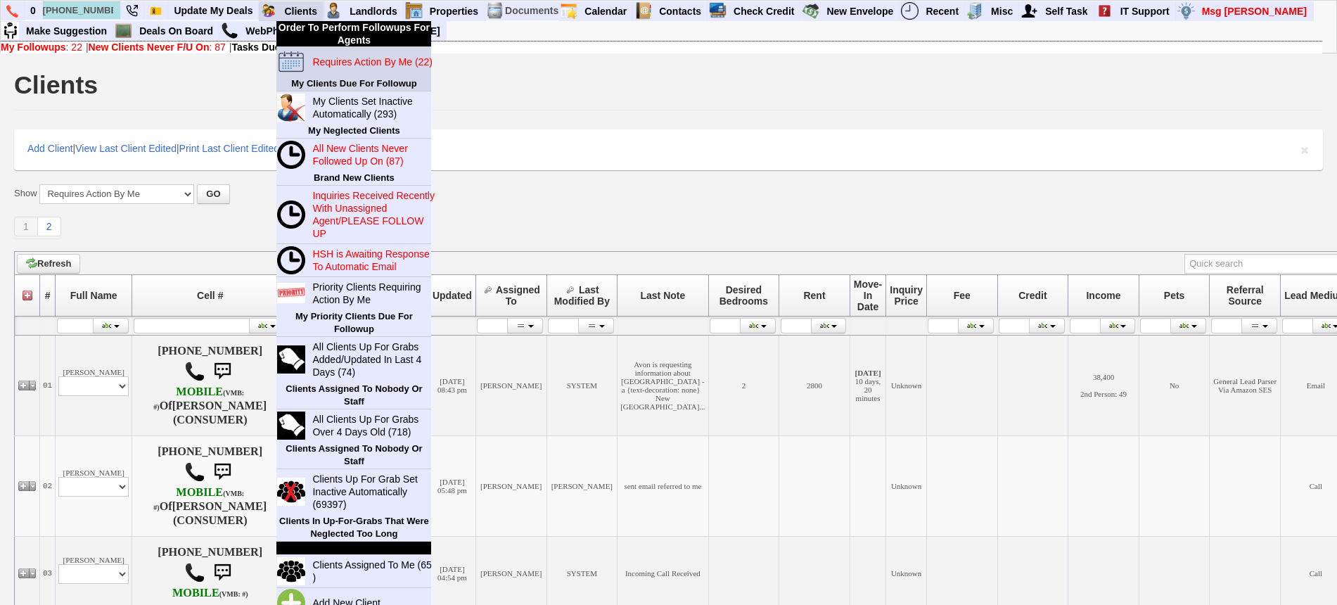
click at [345, 62] on blink "Requires Action By Me (22)" at bounding box center [372, 61] width 120 height 11
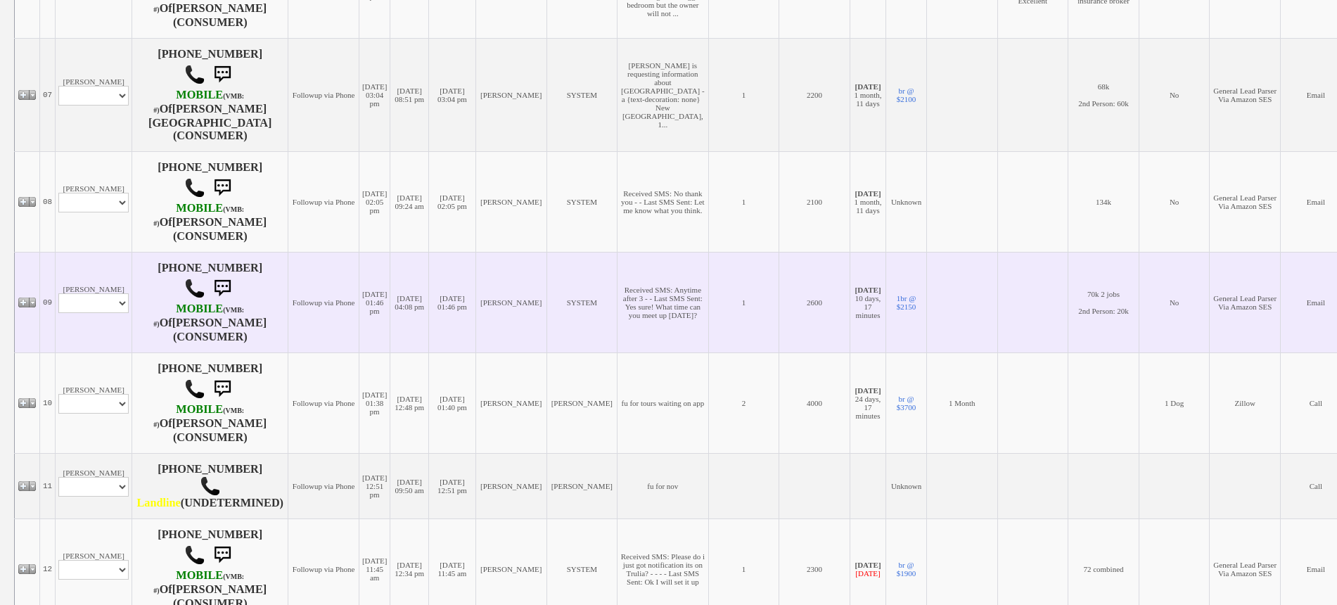
scroll to position [904, 0]
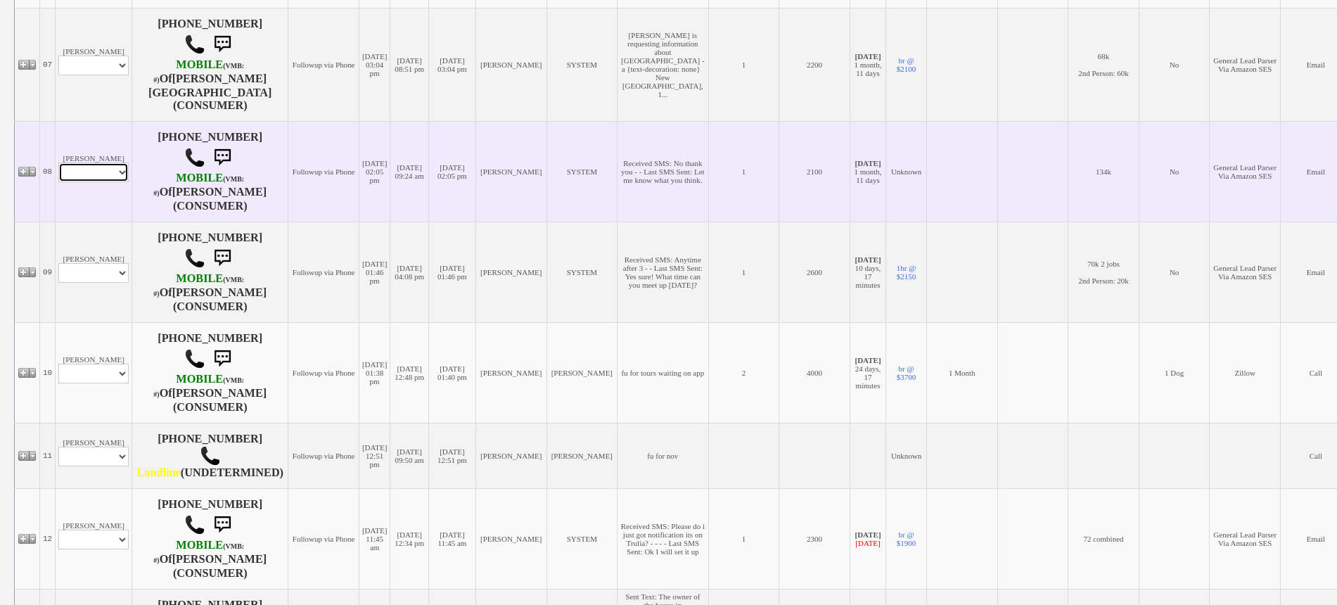
click at [104, 163] on select "Profile Edit Print Email Externally (Will Not Be Tracked In CRM) Closed Deals" at bounding box center [93, 173] width 70 height 20
select select "ChangeURL,/crm/custom/edit_client_form.php?redirect=%2Fcrm%2Fclients.php&id=142…"
click at [58, 163] on select "Profile Edit Print Email Externally (Will Not Be Tracked In CRM) Closed Deals" at bounding box center [93, 173] width 70 height 20
select select
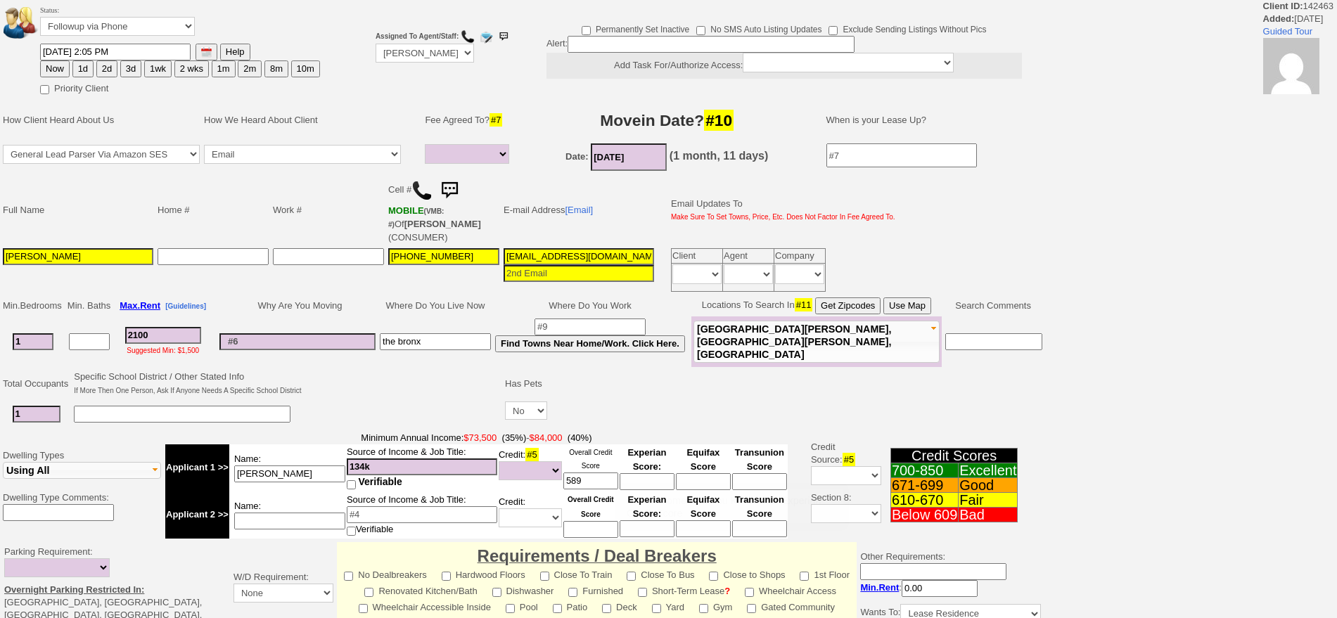
select select
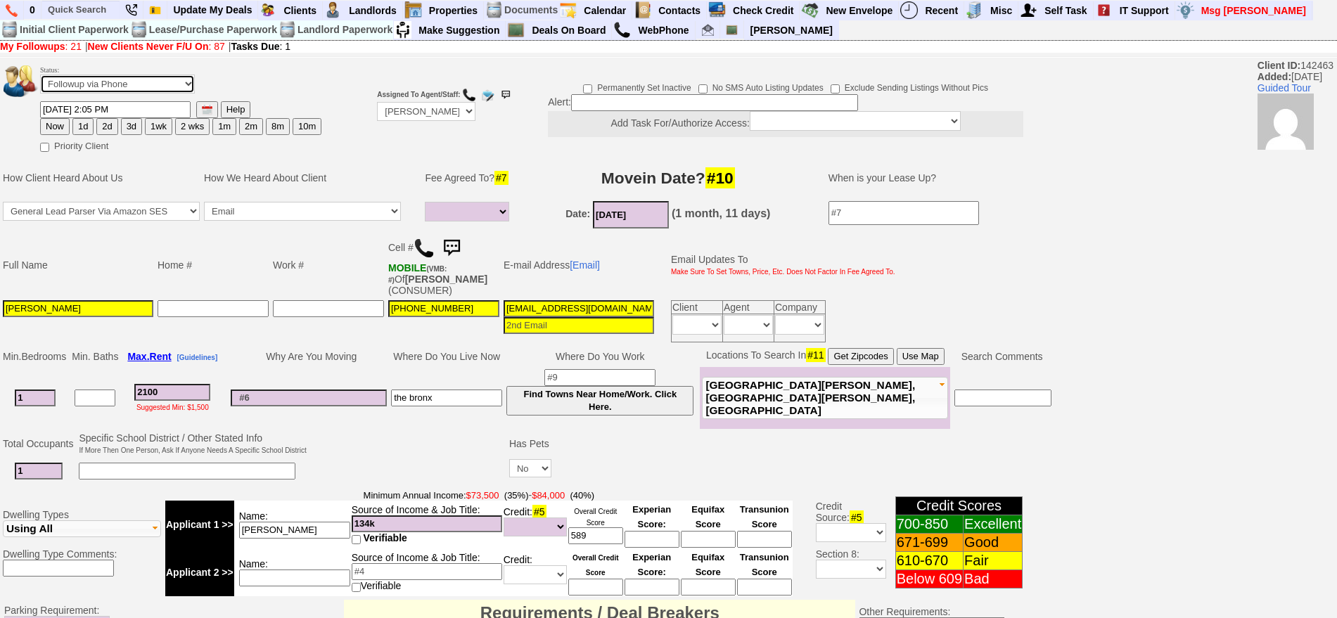
click at [75, 79] on select "Followup via Phone Followup via Email Followup When Section 8 Property Found De…" at bounding box center [117, 84] width 155 height 19
select select "Inactive"
click at [40, 79] on select "Followup via Phone Followup via Email Followup When Section 8 Property Found De…" at bounding box center [117, 84] width 155 height 19
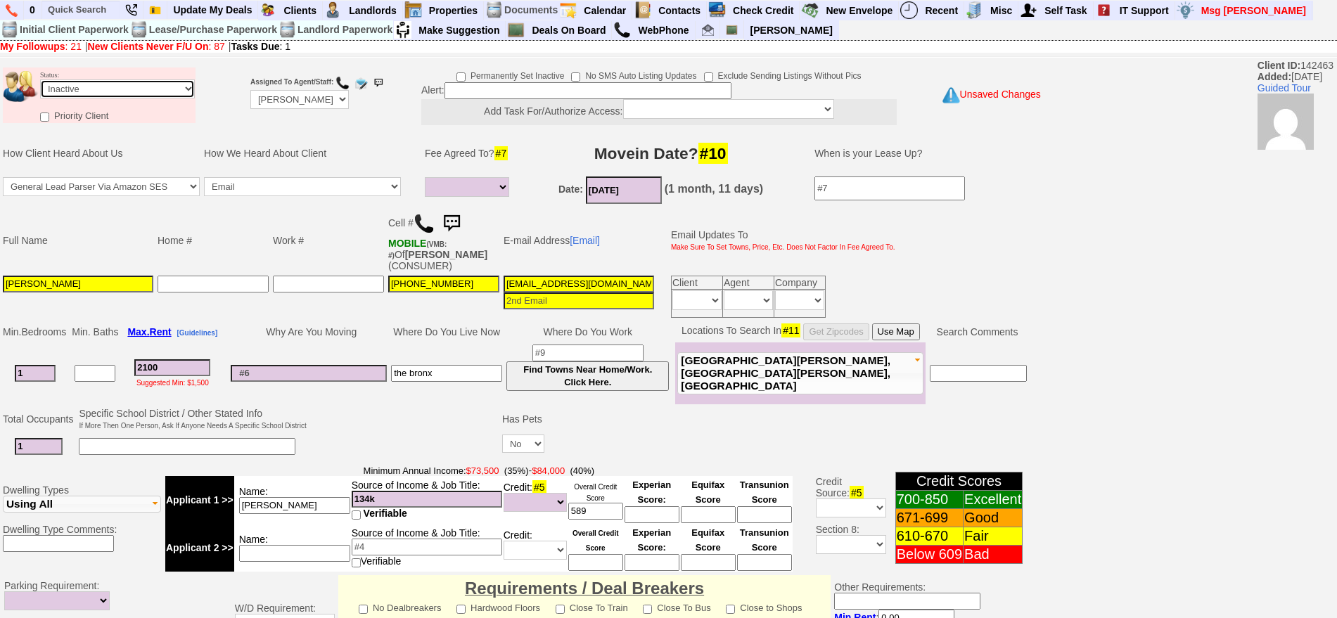
scroll to position [400, 0]
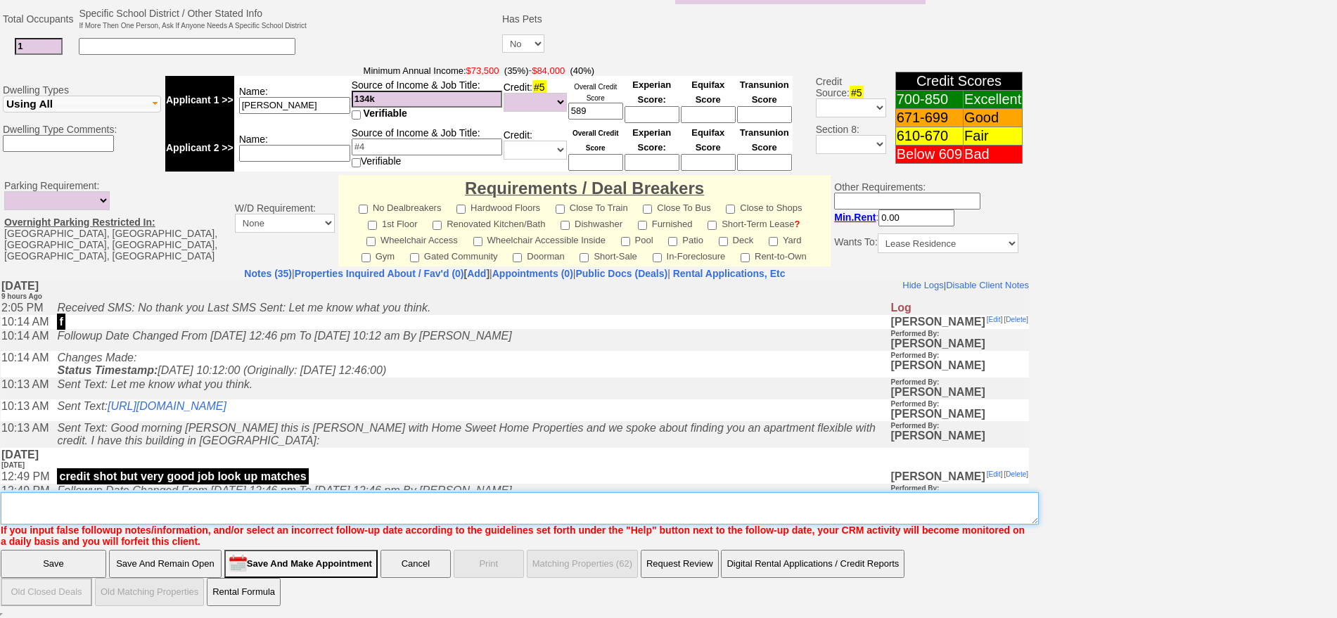
click at [730, 507] on textarea "Insert New Note Here" at bounding box center [520, 508] width 1038 height 32
type textarea "credit shot ia"
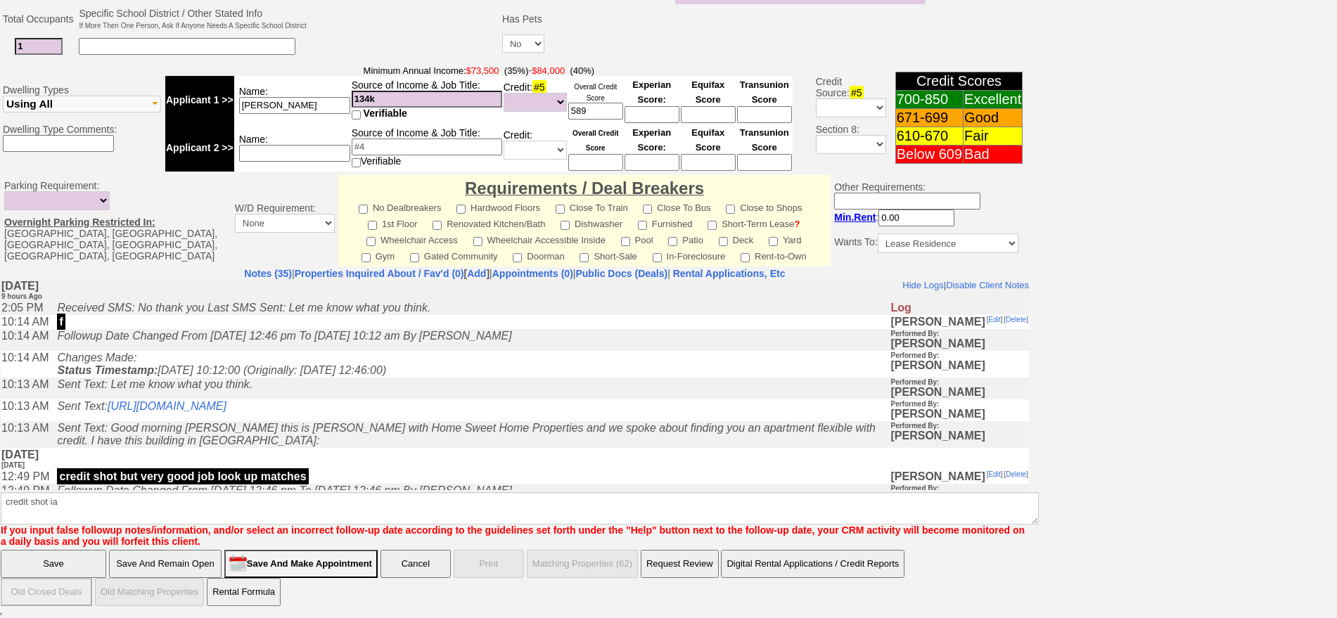
click input "Save" at bounding box center [54, 564] width 106 height 28
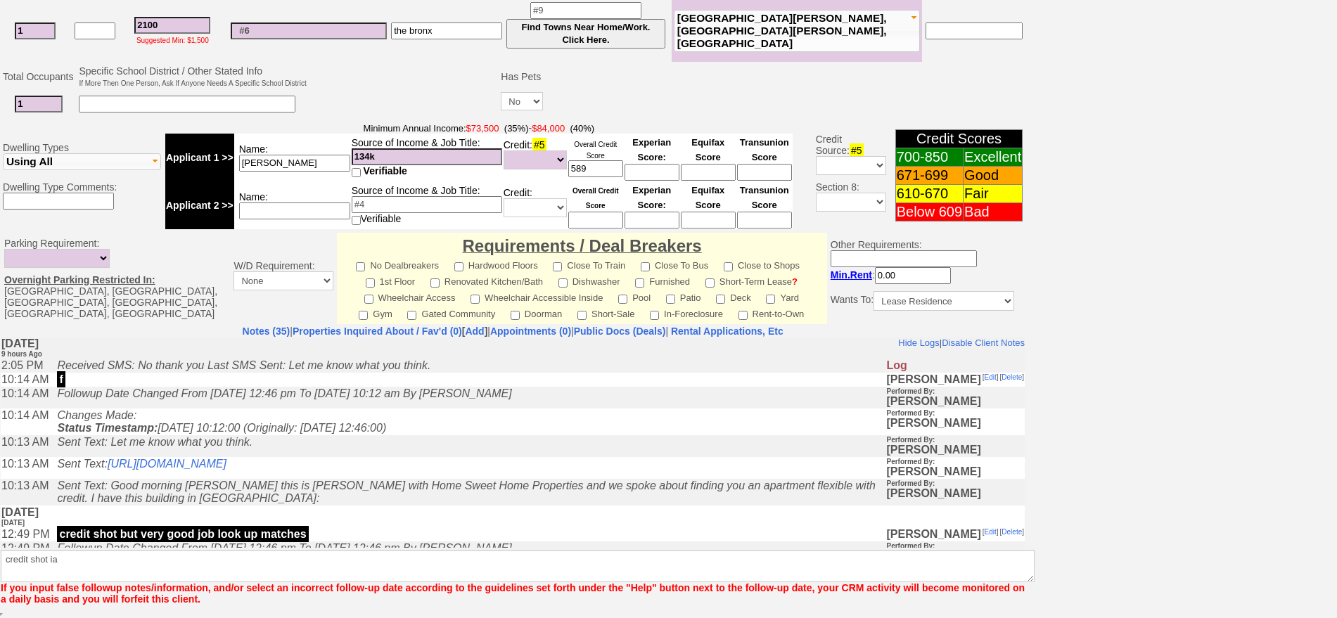
scroll to position [343, 0]
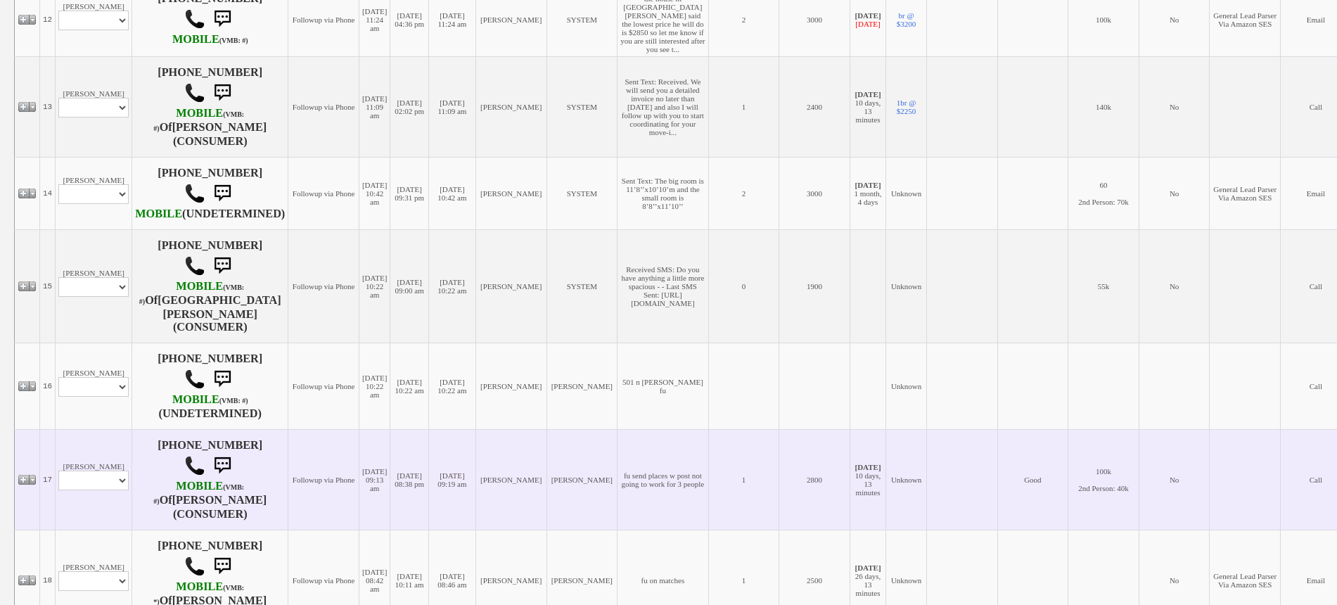
scroll to position [1719, 0]
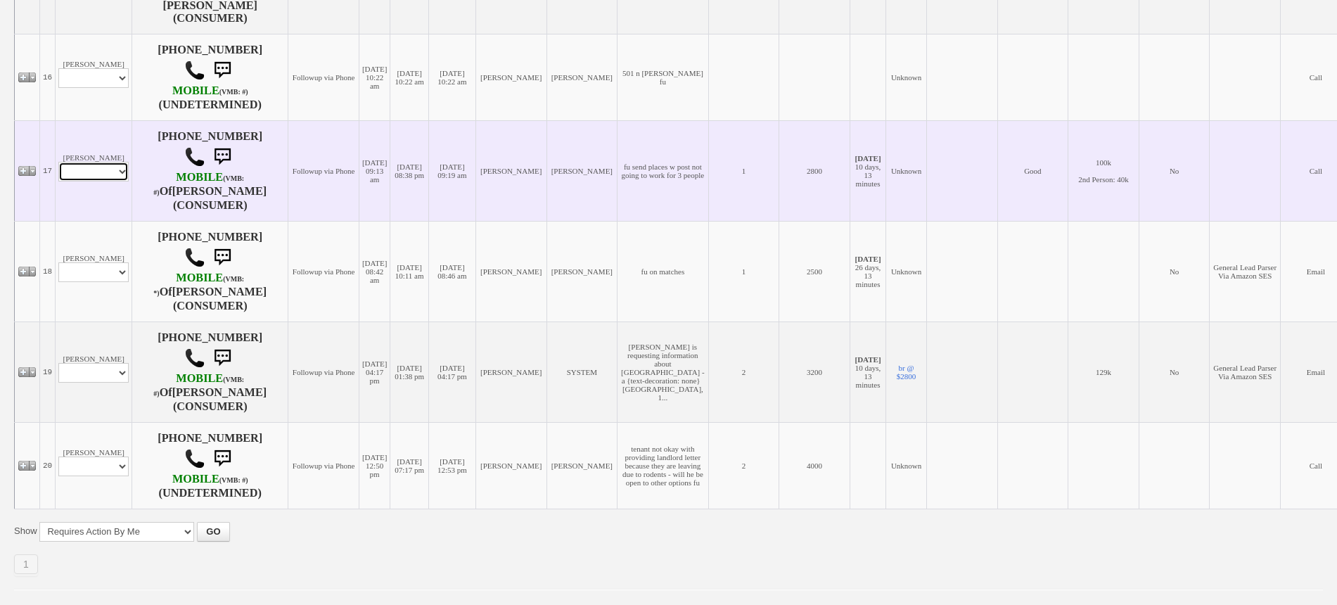
click at [87, 162] on select "Profile Edit Print Email Externally (Will Not Be Tracked In CRM) Closed Deals" at bounding box center [93, 172] width 70 height 20
select select "ChangeURL,/crm/custom/edit_client_form.php?redirect=%2Fcrm%2Fclients.php&id=167…"
click at [58, 162] on select "Profile Edit Print Email Externally (Will Not Be Tracked In CRM) Closed Deals" at bounding box center [93, 172] width 70 height 20
select select
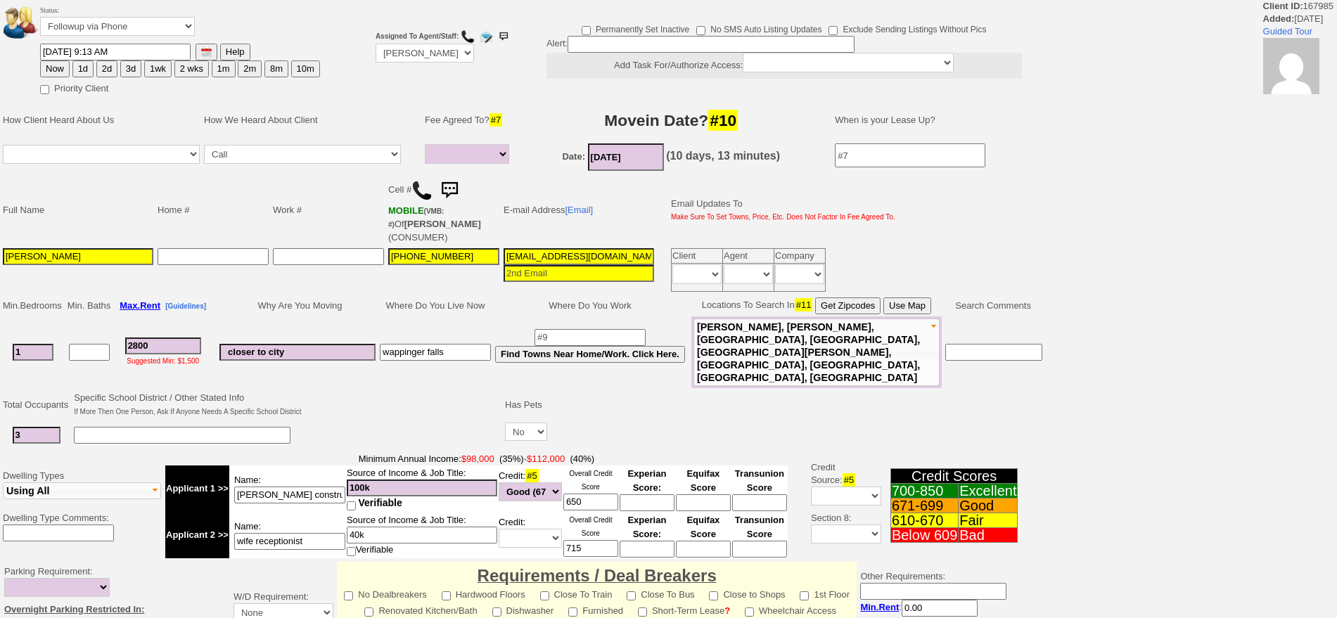
select select
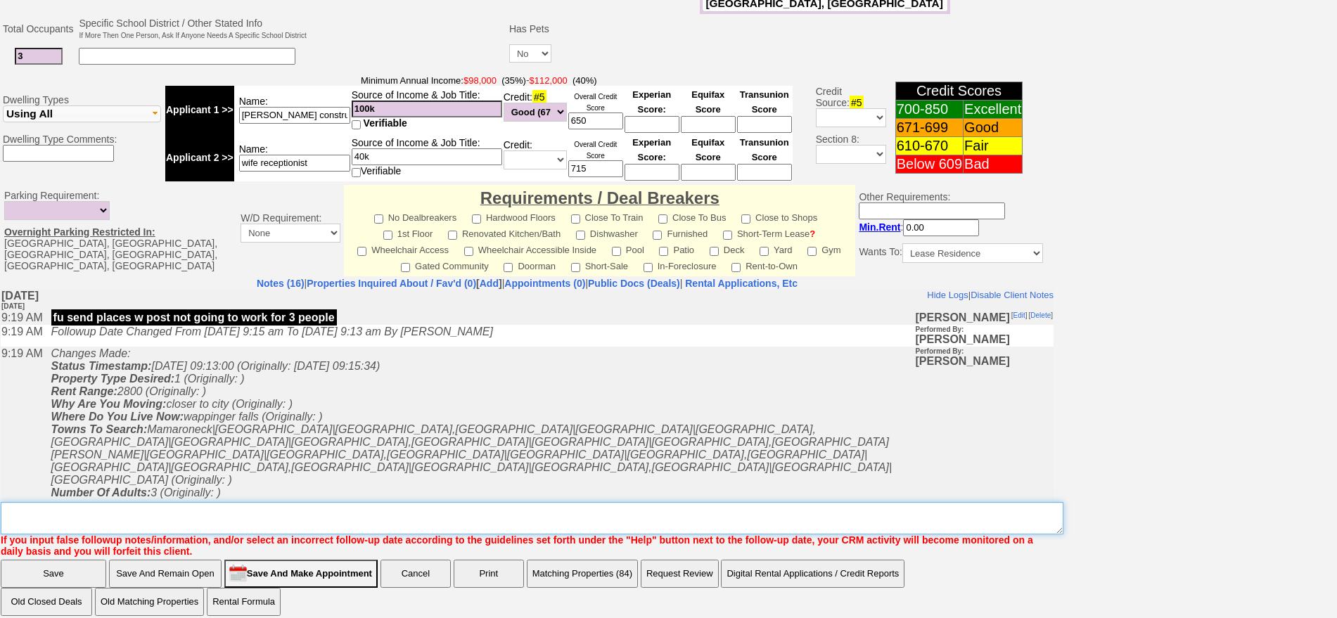
click at [796, 510] on textarea "Insert New Note Here" at bounding box center [532, 518] width 1063 height 32
type textarea "p"
type textarea "e"
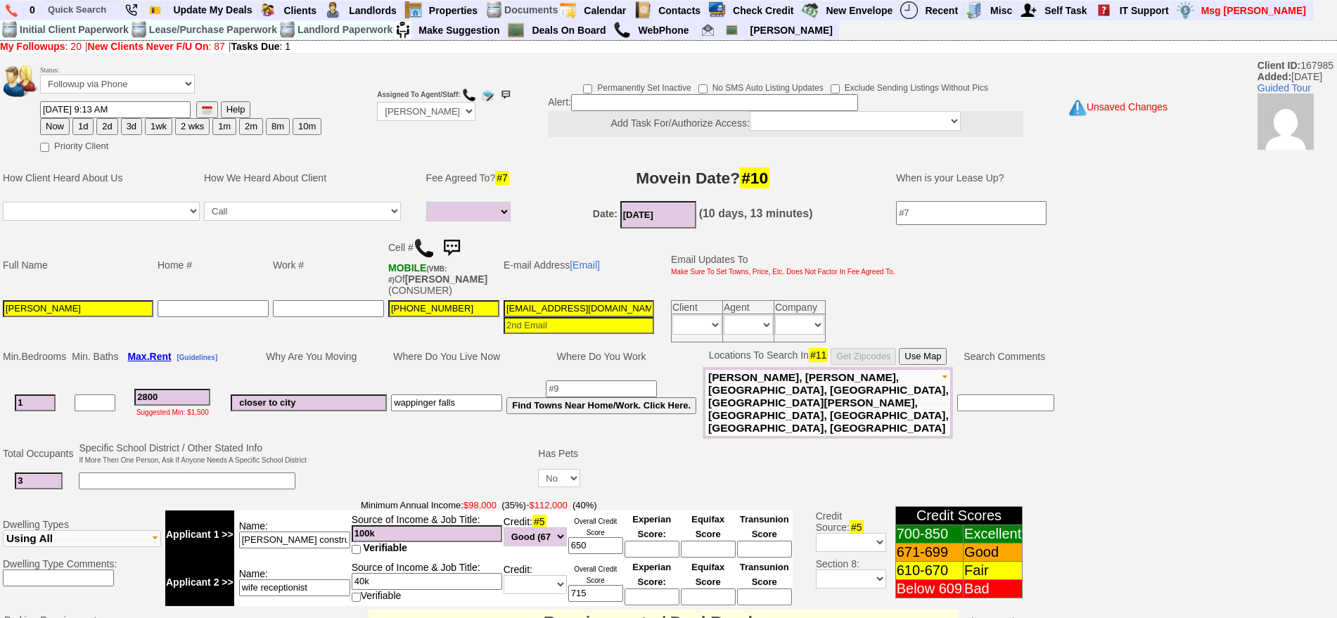
type textarea "keystone fu"
click at [115, 130] on button "2d" at bounding box center [106, 126] width 21 height 17
type input "09/22/2025 11:46 PM"
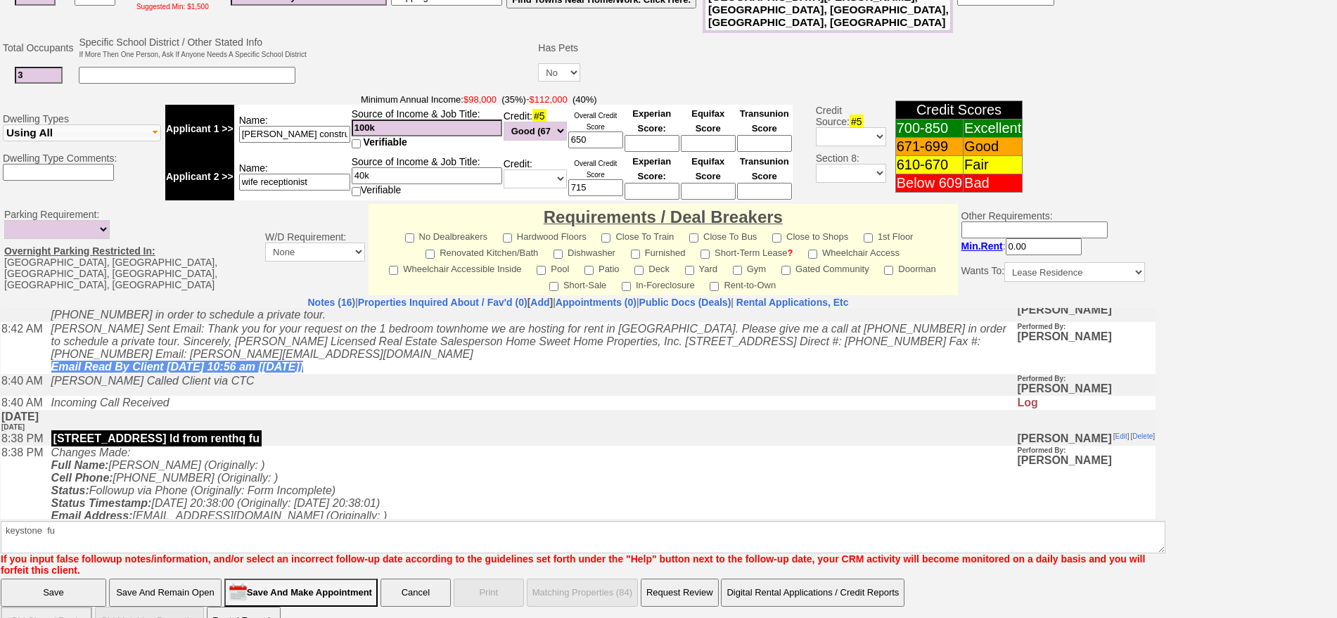
click at [43, 554] on span "If you input false followup notes/information, and/or select an incorrect follo…" at bounding box center [573, 566] width 1145 height 25
click at [56, 579] on input "Save" at bounding box center [54, 593] width 106 height 28
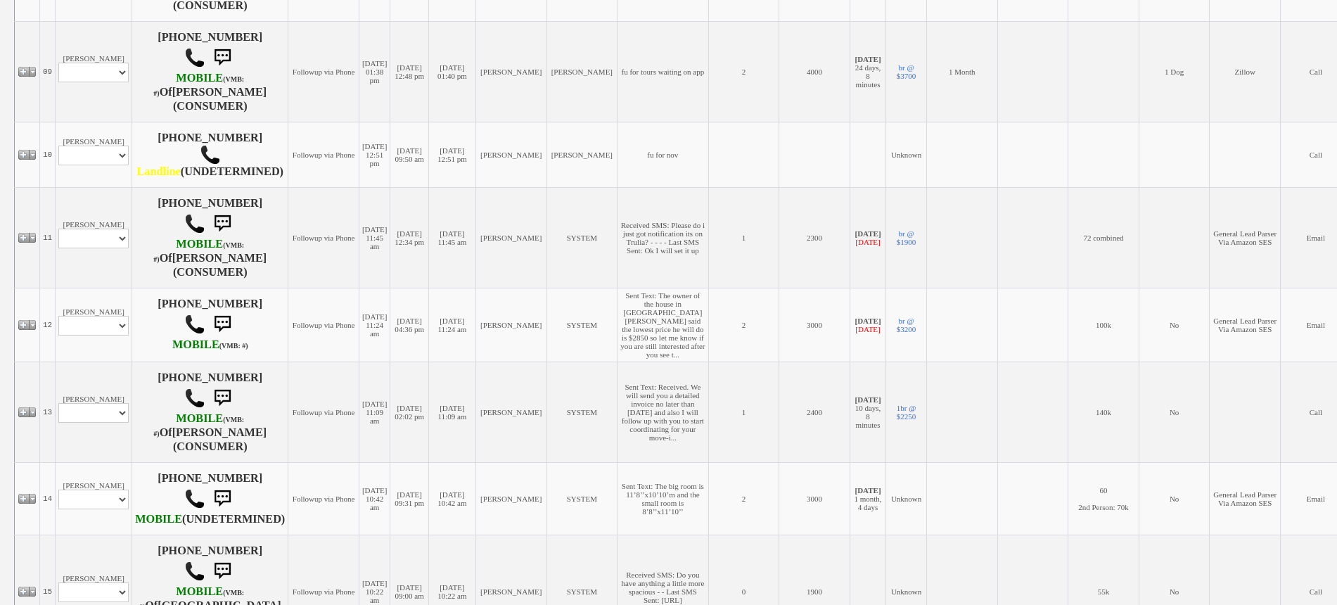
scroll to position [1092, 0]
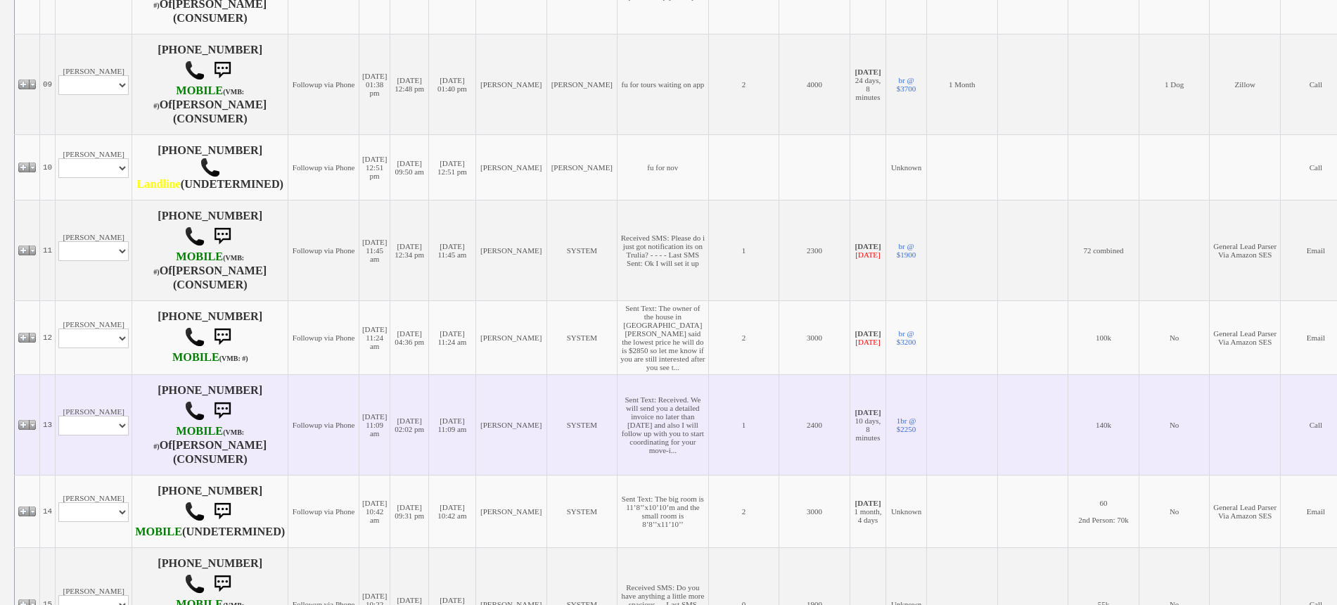
click at [119, 423] on td "[PERSON_NAME] Profile Edit Print Email Externally (Will Not Be Tracked In CRM) …" at bounding box center [94, 424] width 77 height 101
click at [111, 416] on select "Profile Edit Print Email Externally (Will Not Be Tracked In CRM) Closed Deals" at bounding box center [93, 426] width 70 height 20
select select "ChangeURL,/crm/custom/edit_client_form.php?redirect=%2Fcrm%2Fclients.php&id=167…"
click at [58, 416] on select "Profile Edit Print Email Externally (Will Not Be Tracked In CRM) Closed Deals" at bounding box center [93, 426] width 70 height 20
select select
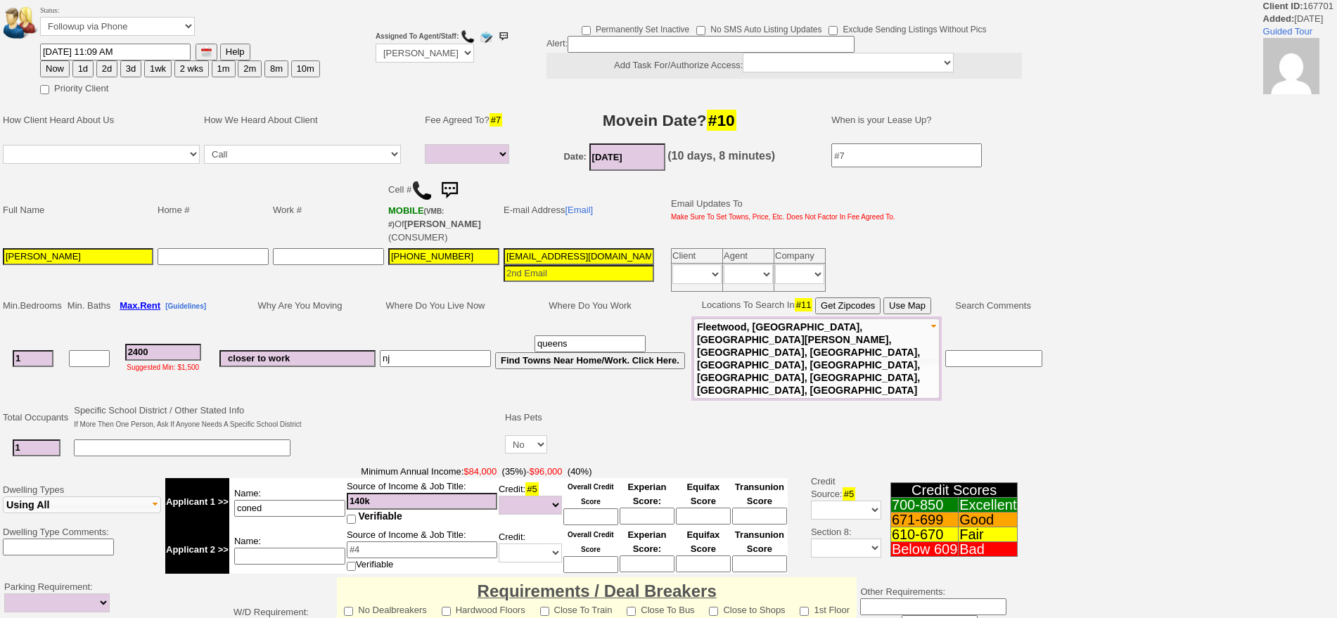
select select
click at [105, 67] on button "2d" at bounding box center [106, 68] width 21 height 17
type input "09/22/2025 11:51 PM"
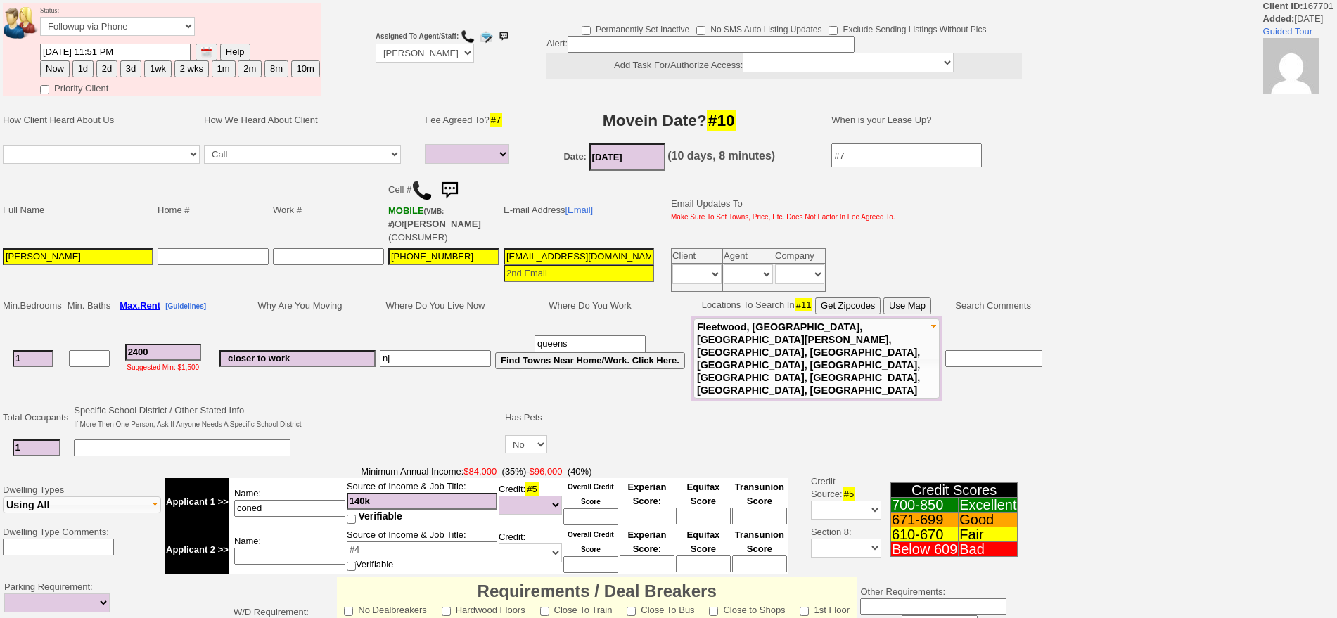
scroll to position [371, 0]
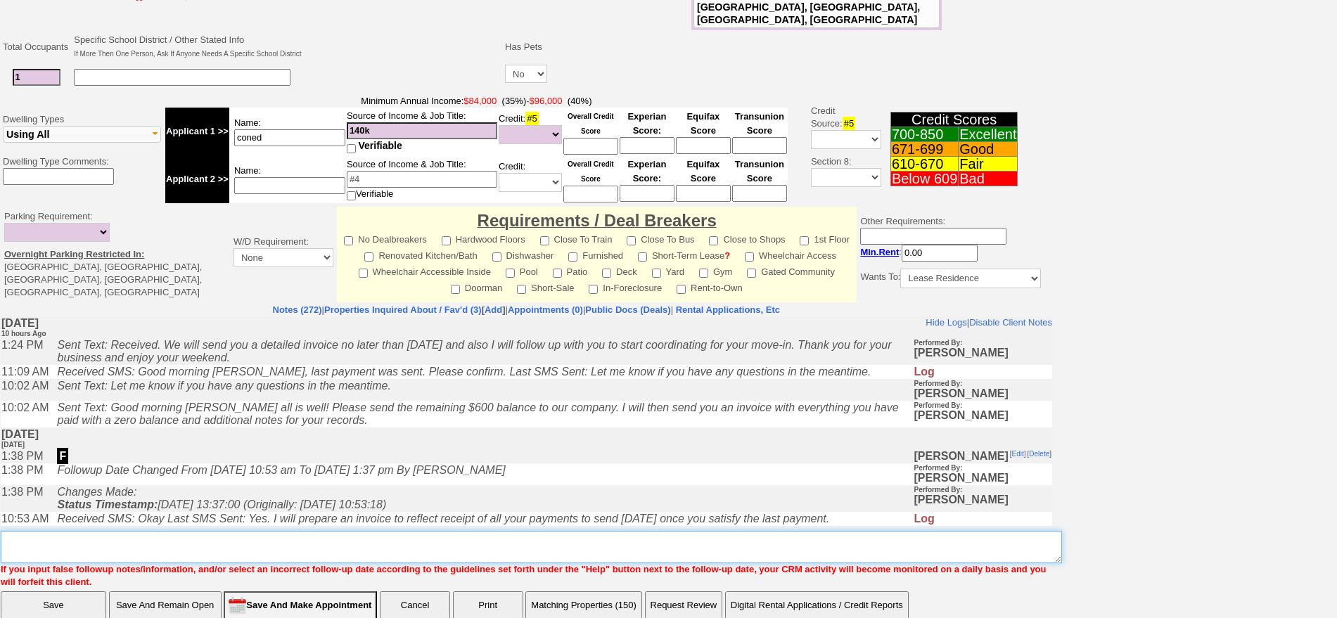
click at [631, 531] on textarea "Insert New Note Here" at bounding box center [532, 547] width 1062 height 32
type textarea "f"
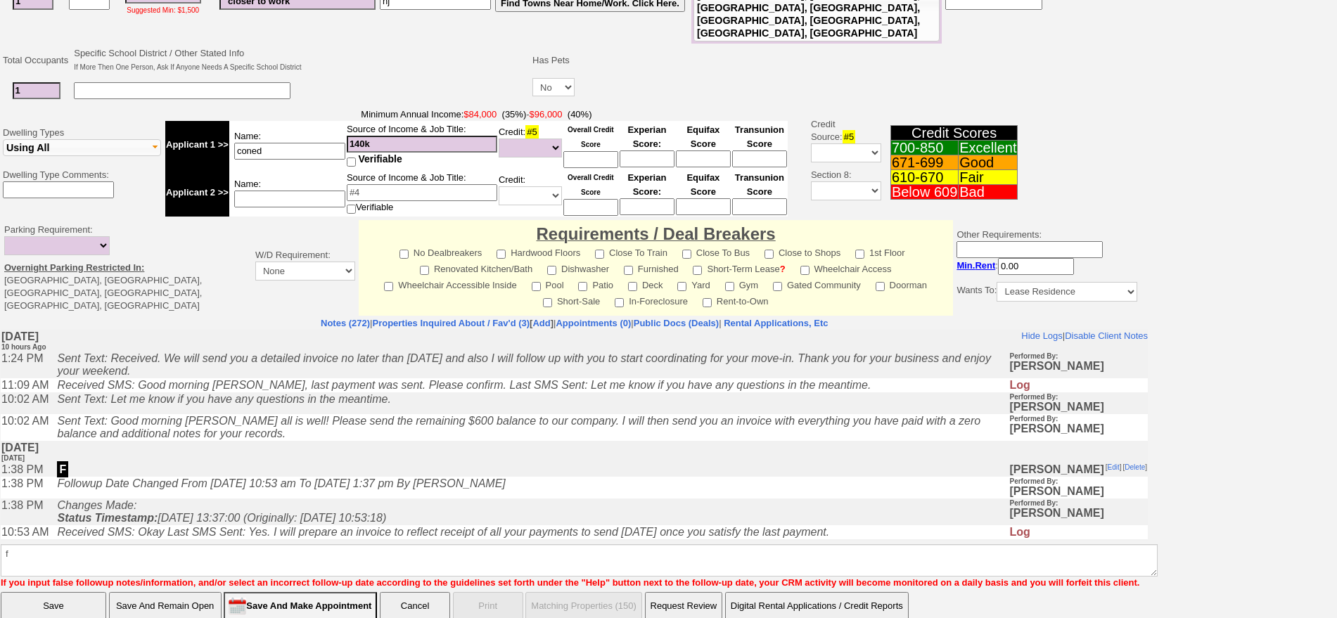
click input "Save" at bounding box center [54, 606] width 106 height 28
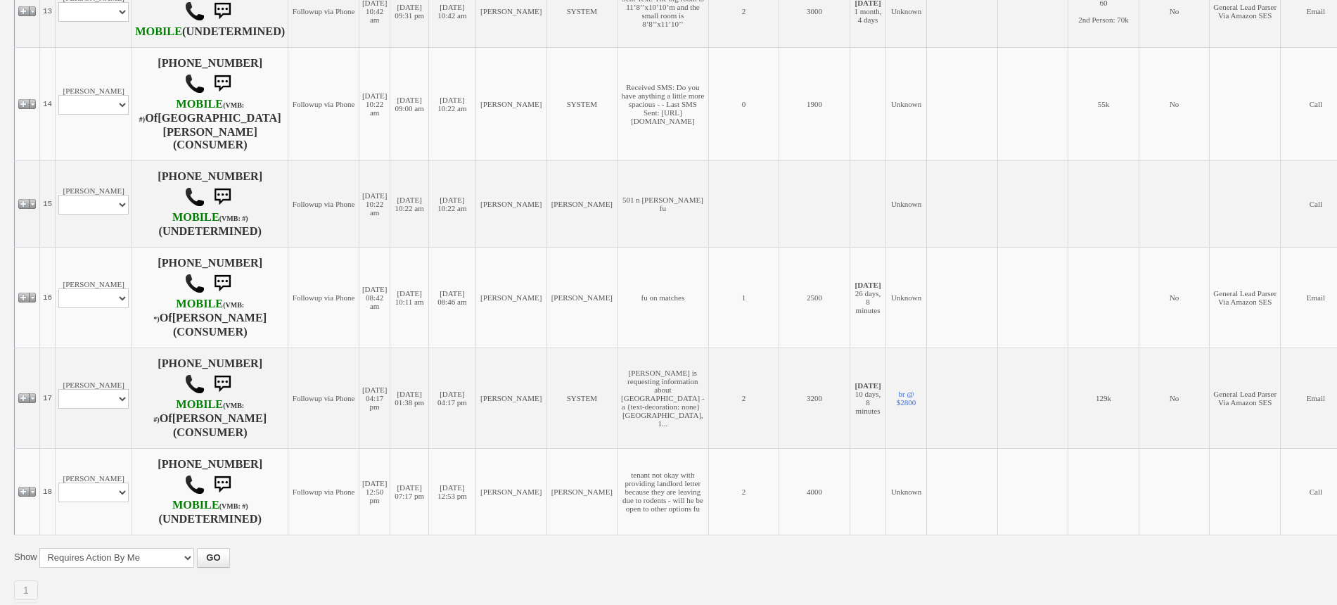
scroll to position [1498, 0]
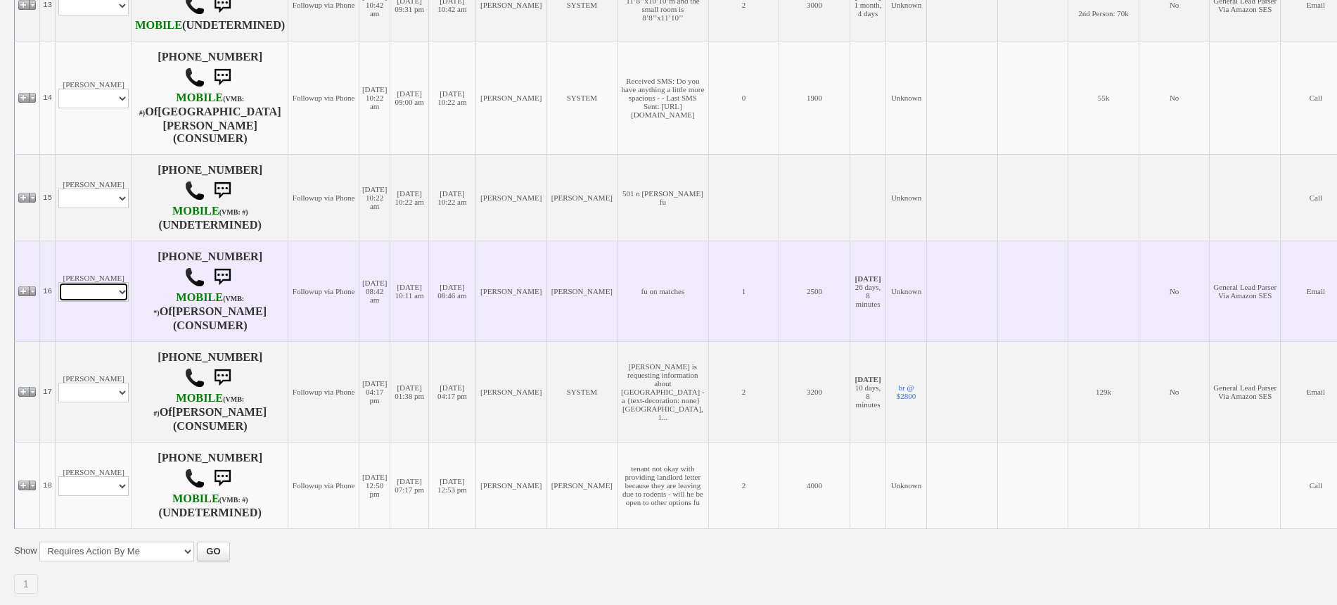
click at [95, 282] on select "Profile Edit Print Email Externally (Will Not Be Tracked In CRM) Closed Deals" at bounding box center [93, 292] width 70 height 20
select select "ChangeURL,/crm/custom/edit_client_form.php?redirect=%2Fcrm%2Fclients.php&id=167…"
click at [58, 282] on select "Profile Edit Print Email Externally (Will Not Be Tracked In CRM) Closed Deals" at bounding box center [93, 292] width 70 height 20
select select
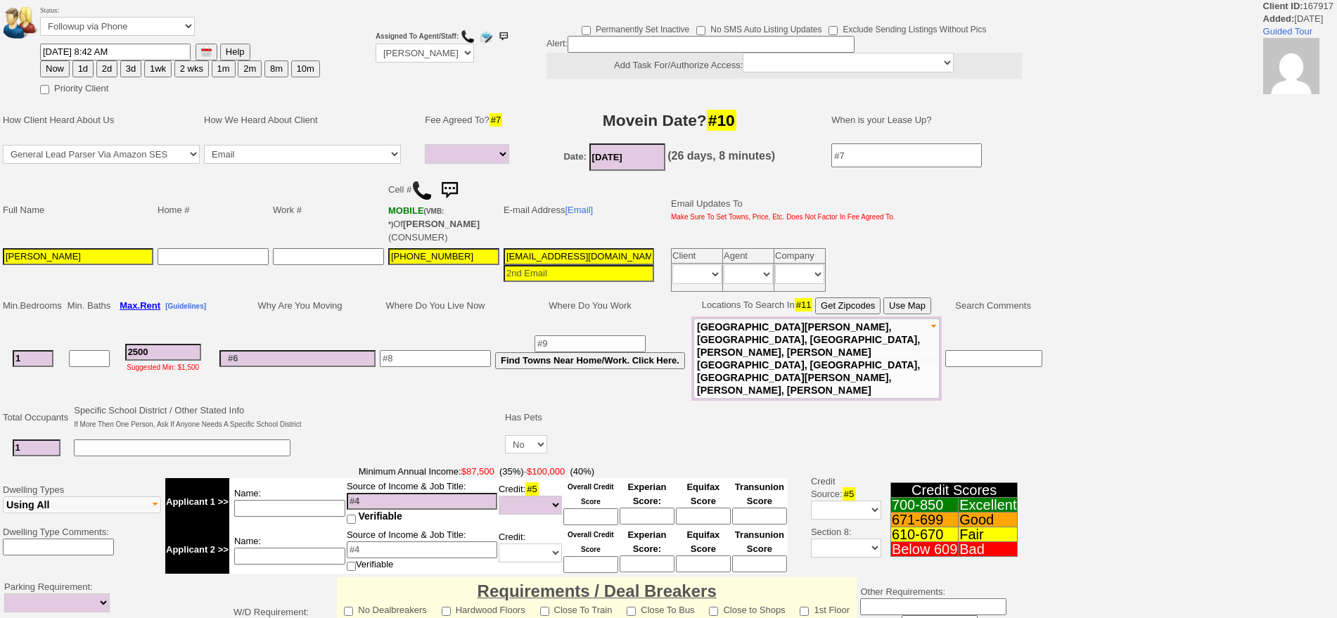
select select
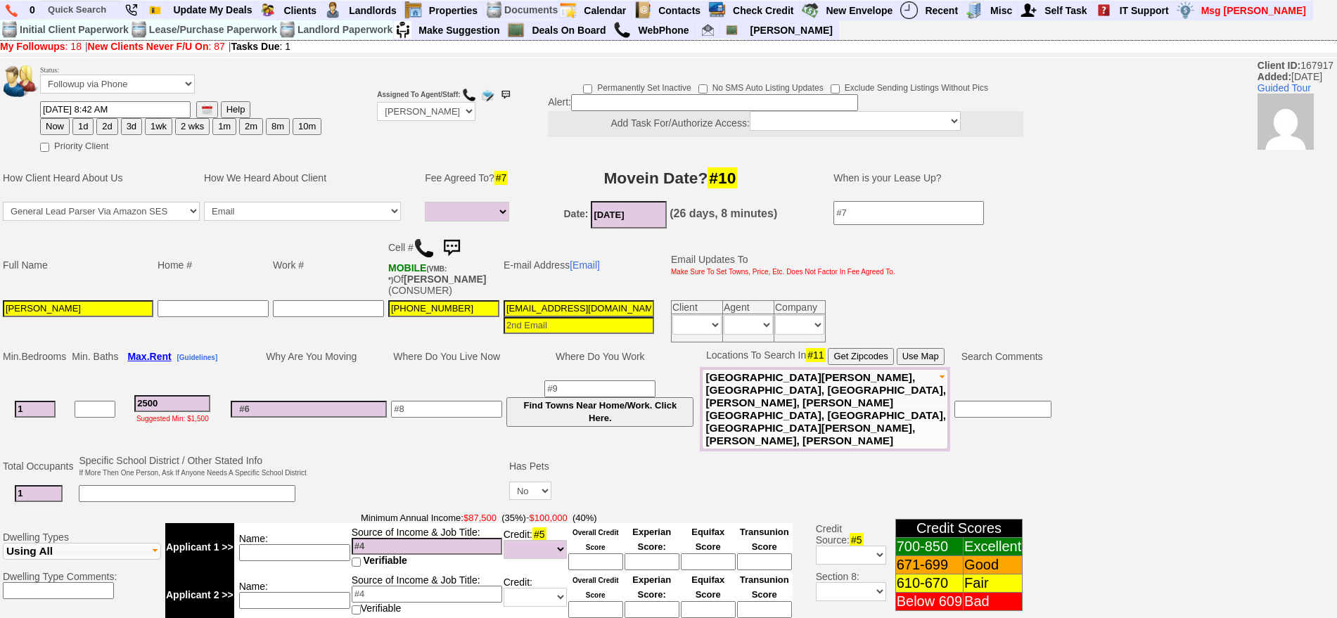
click at [108, 128] on button "2d" at bounding box center [106, 126] width 21 height 17
type input "[DATE] 11:51 PM"
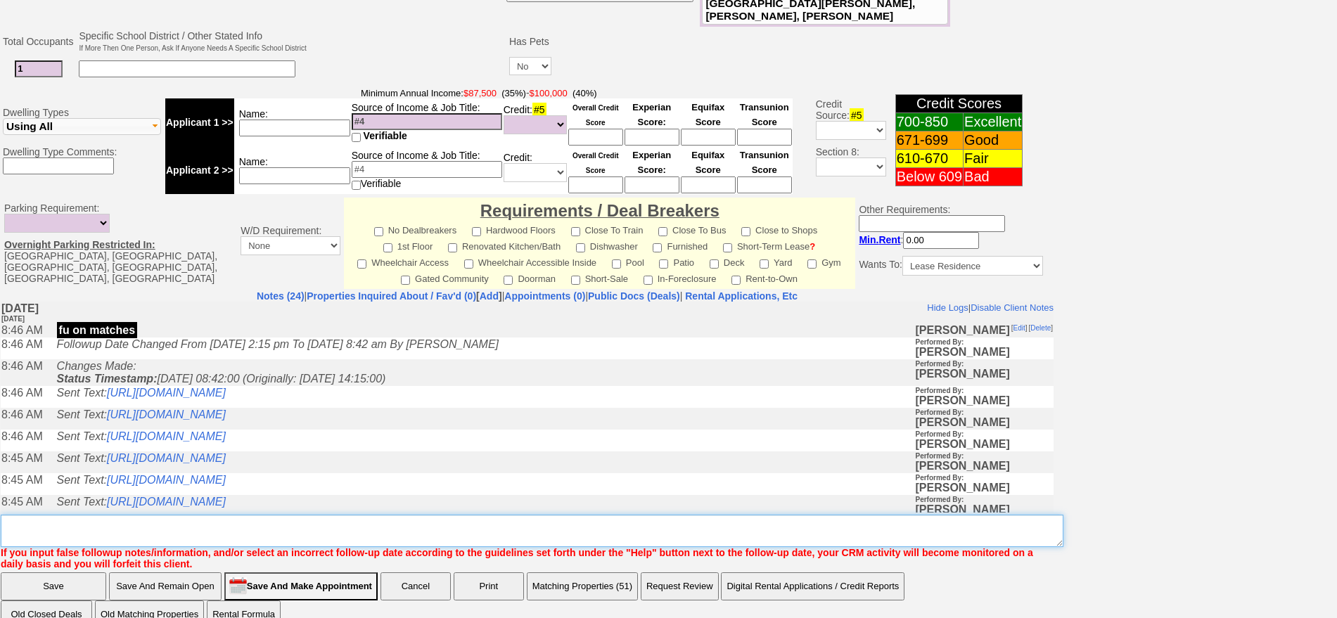
click at [809, 515] on textarea "Insert New Note Here" at bounding box center [532, 531] width 1063 height 32
type textarea "f"
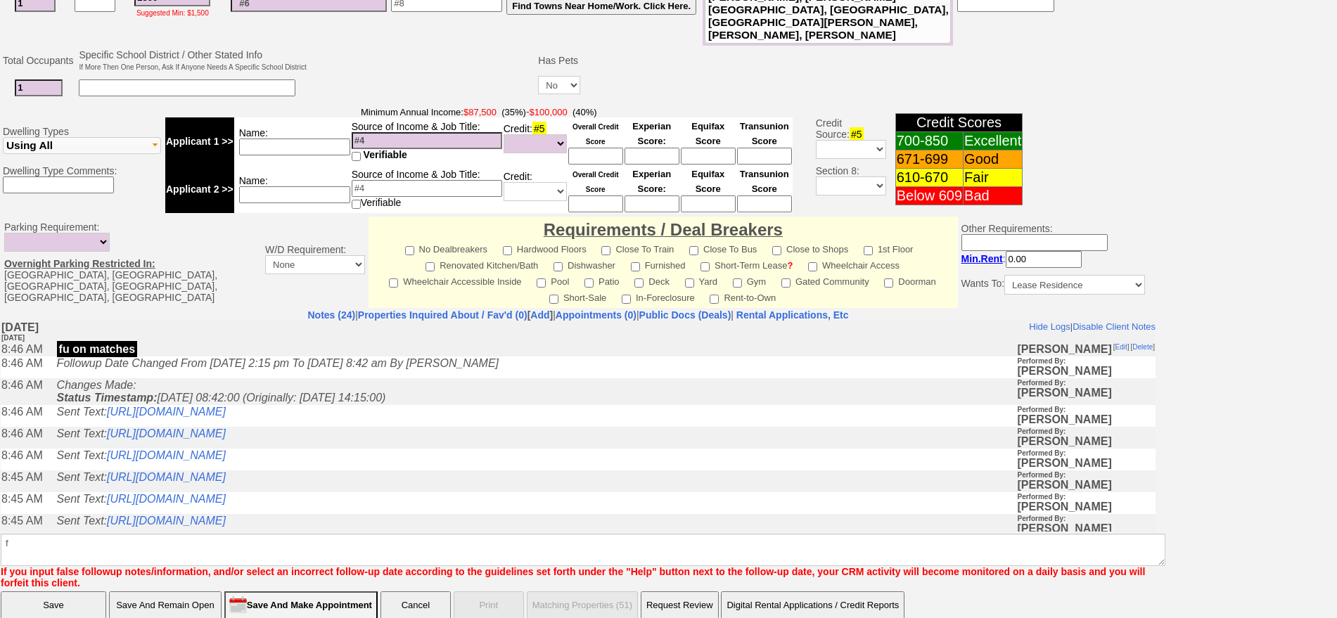
click input "Save" at bounding box center [54, 606] width 106 height 28
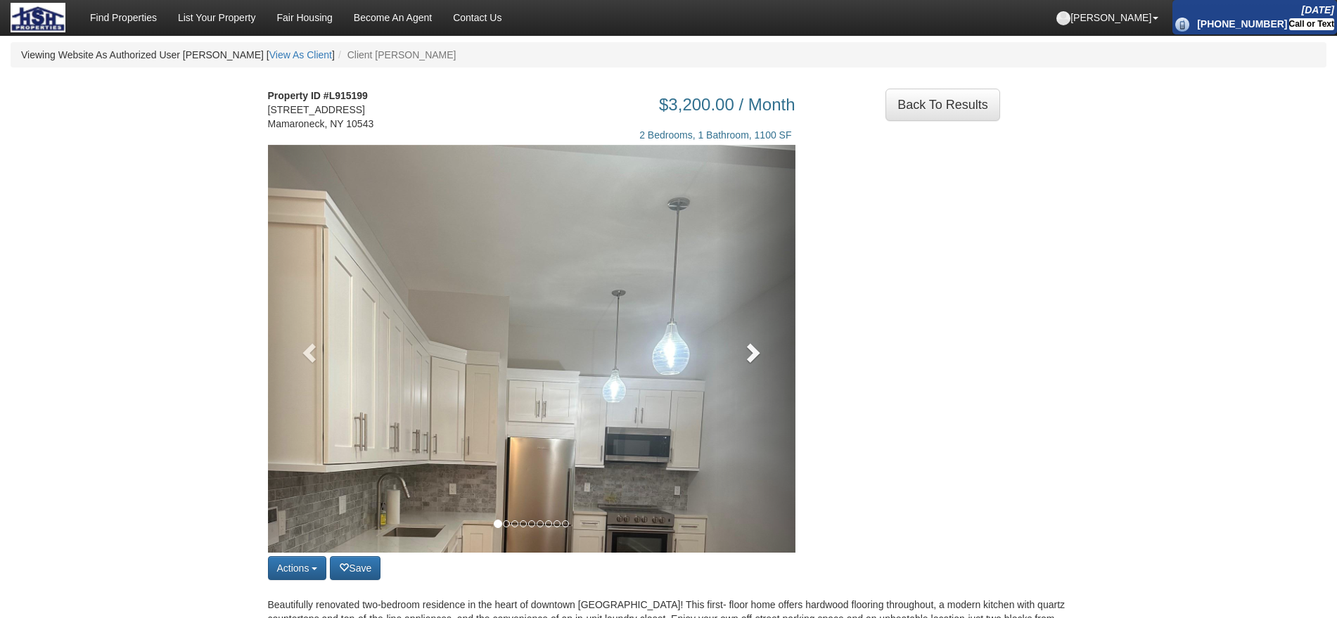
click at [791, 414] on link at bounding box center [755, 349] width 79 height 408
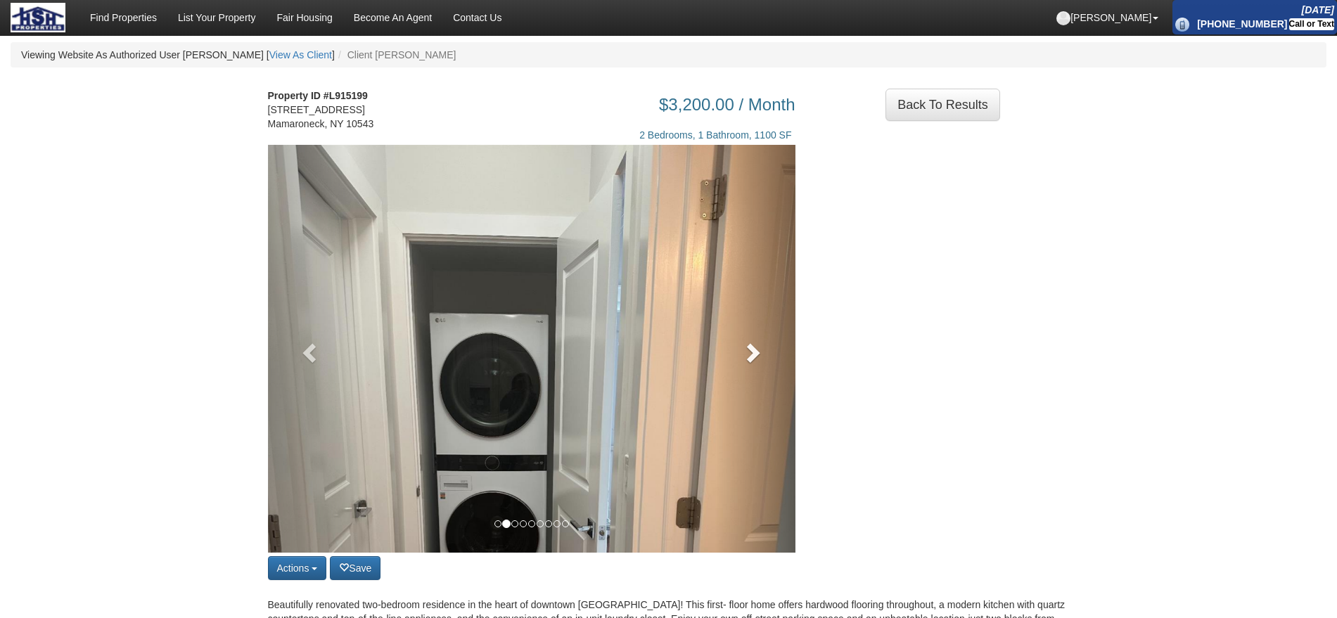
click at [780, 375] on link at bounding box center [755, 349] width 79 height 408
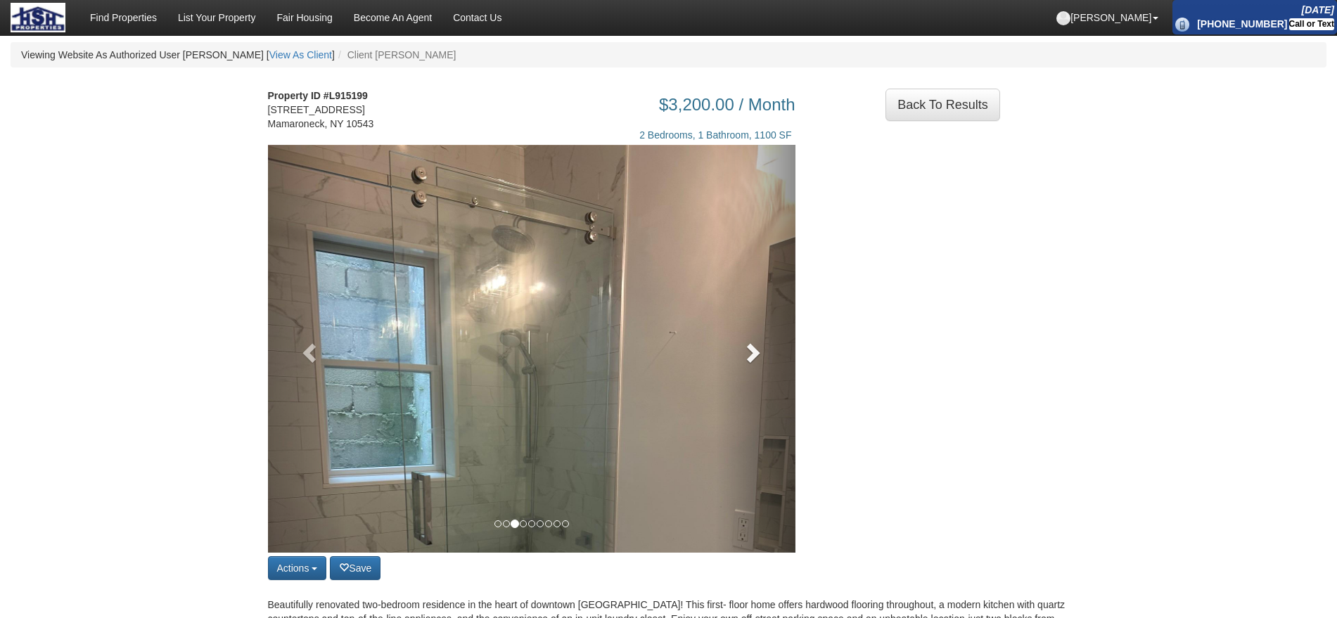
click at [780, 375] on link at bounding box center [755, 349] width 79 height 408
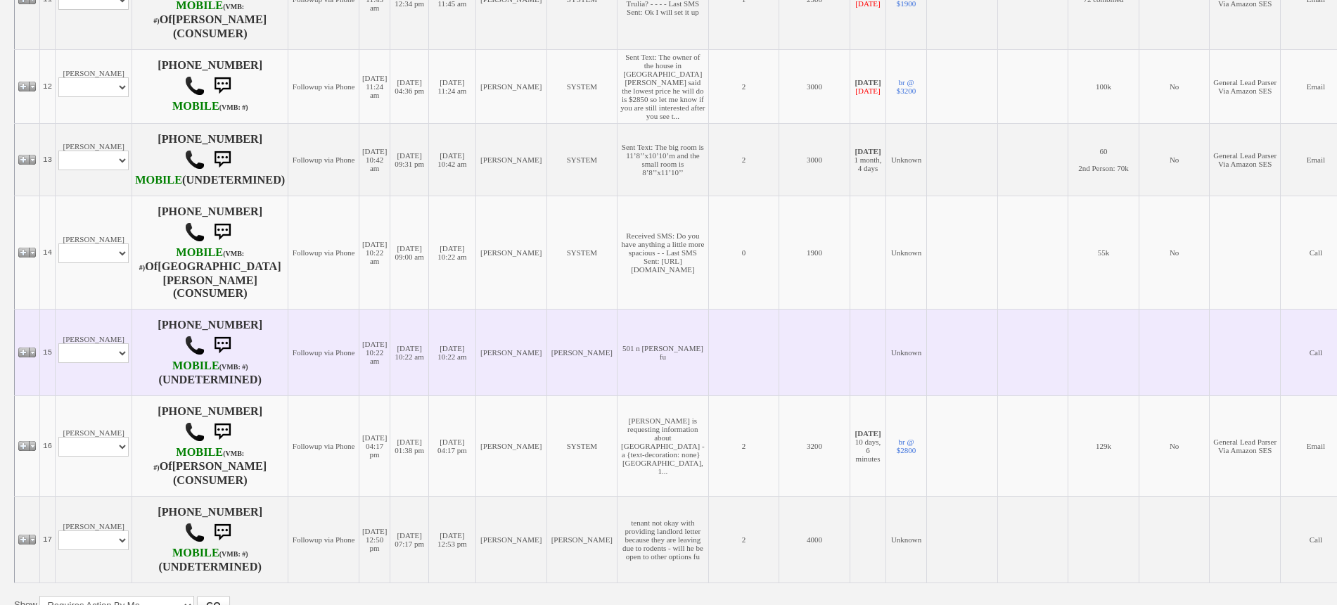
scroll to position [1421, 0]
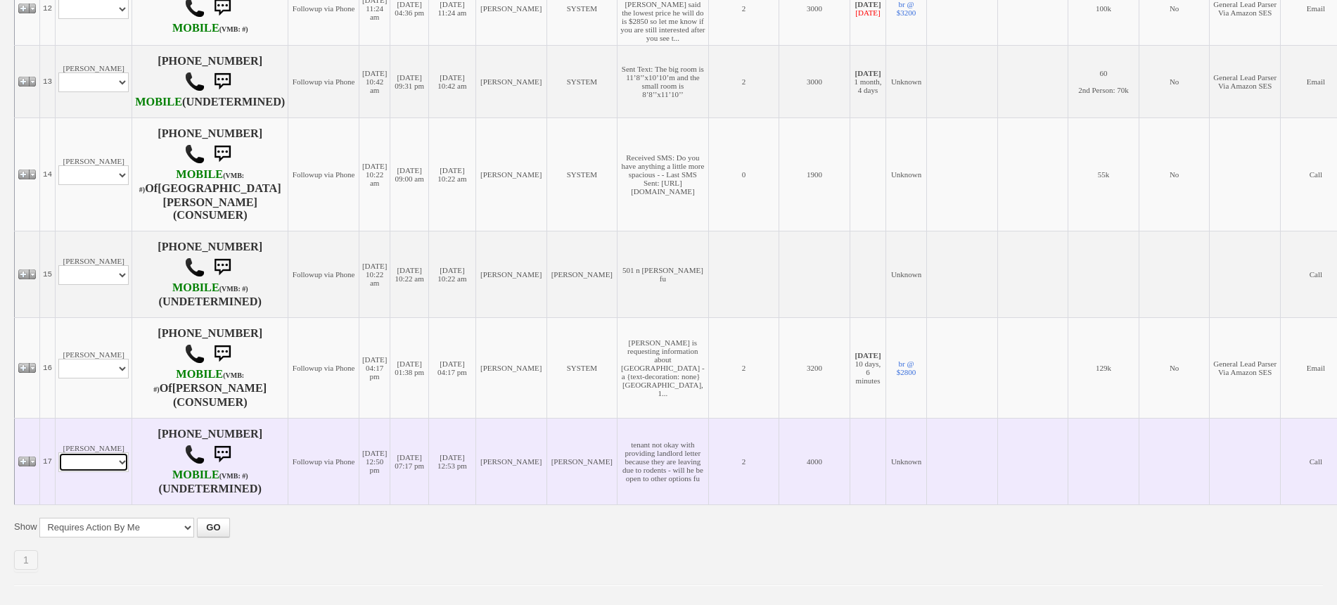
click at [119, 452] on select "Profile Edit Print Email Externally (Will Not Be Tracked In CRM) Closed Deals" at bounding box center [93, 462] width 70 height 20
select select "ChangeURL,/crm/custom/edit_client_form.php?redirect=%2Fcrm%2Fclients.php&id=167…"
click at [58, 452] on select "Profile Edit Print Email Externally (Will Not Be Tracked In CRM) Closed Deals" at bounding box center [93, 462] width 70 height 20
select select
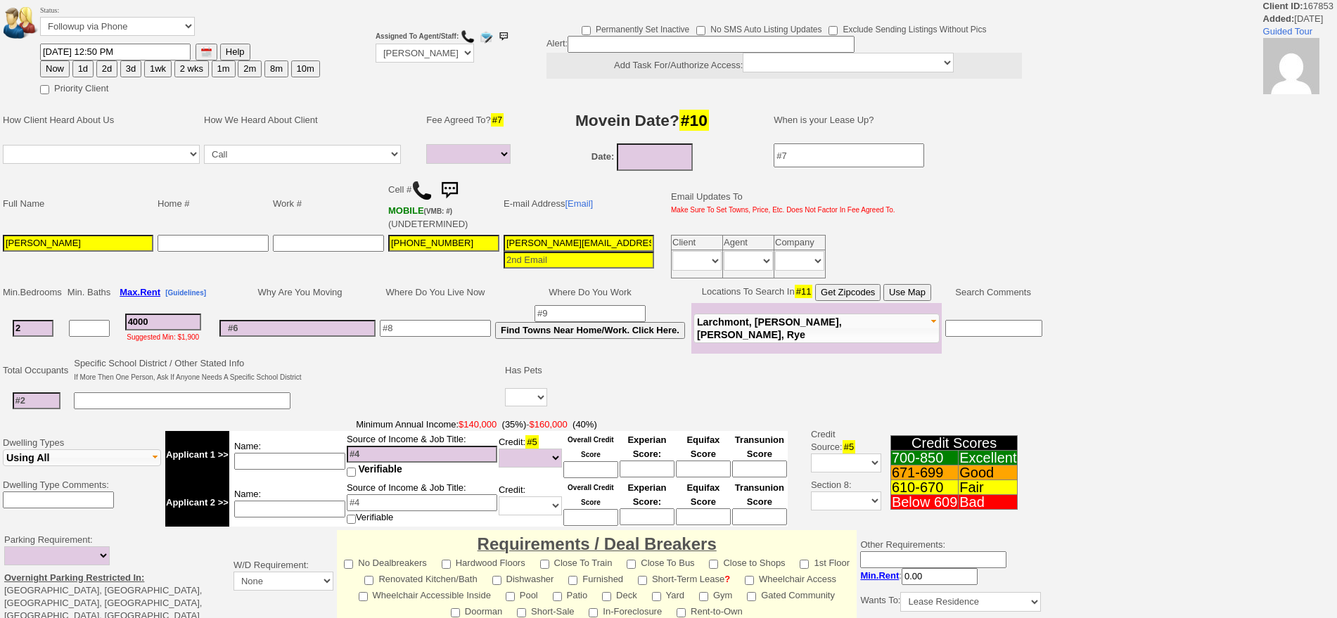
select select
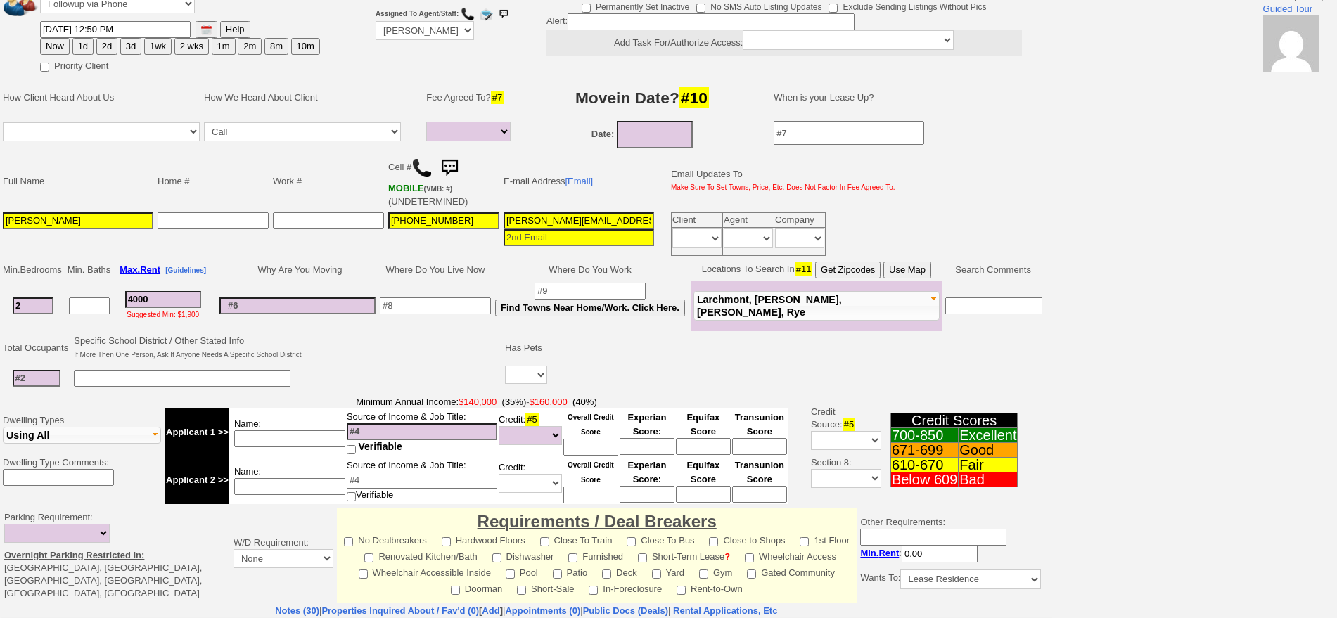
scroll to position [25, 0]
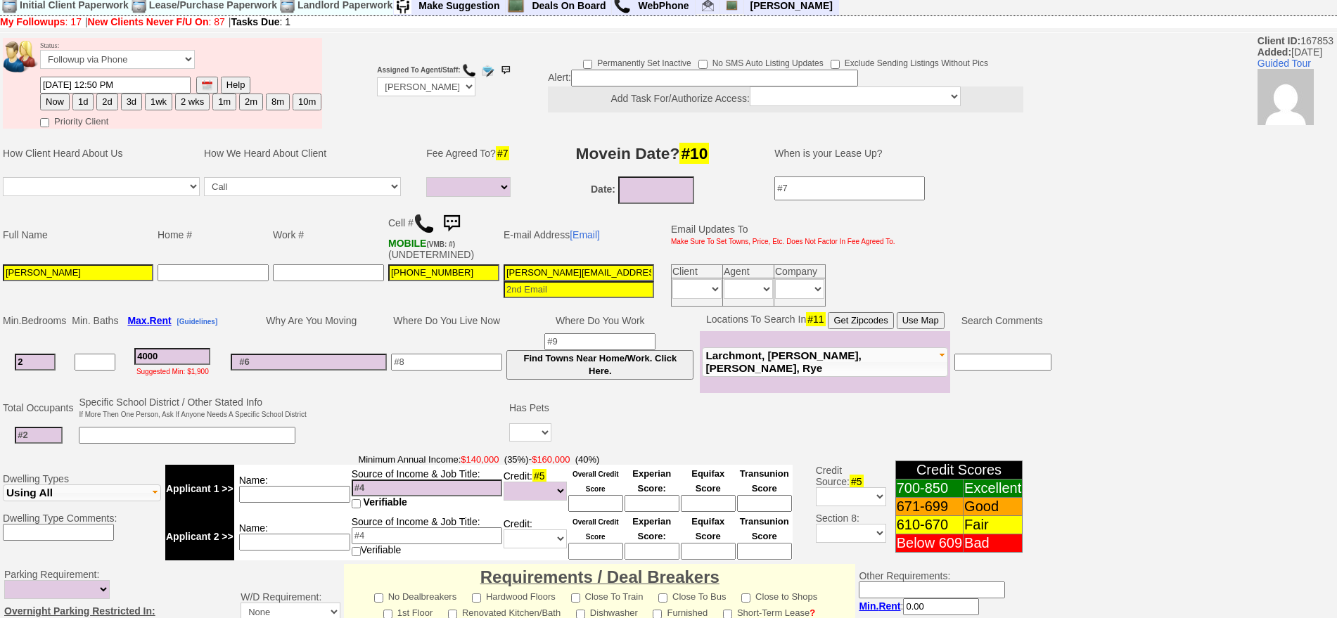
click at [40, 427] on input at bounding box center [39, 435] width 48 height 17
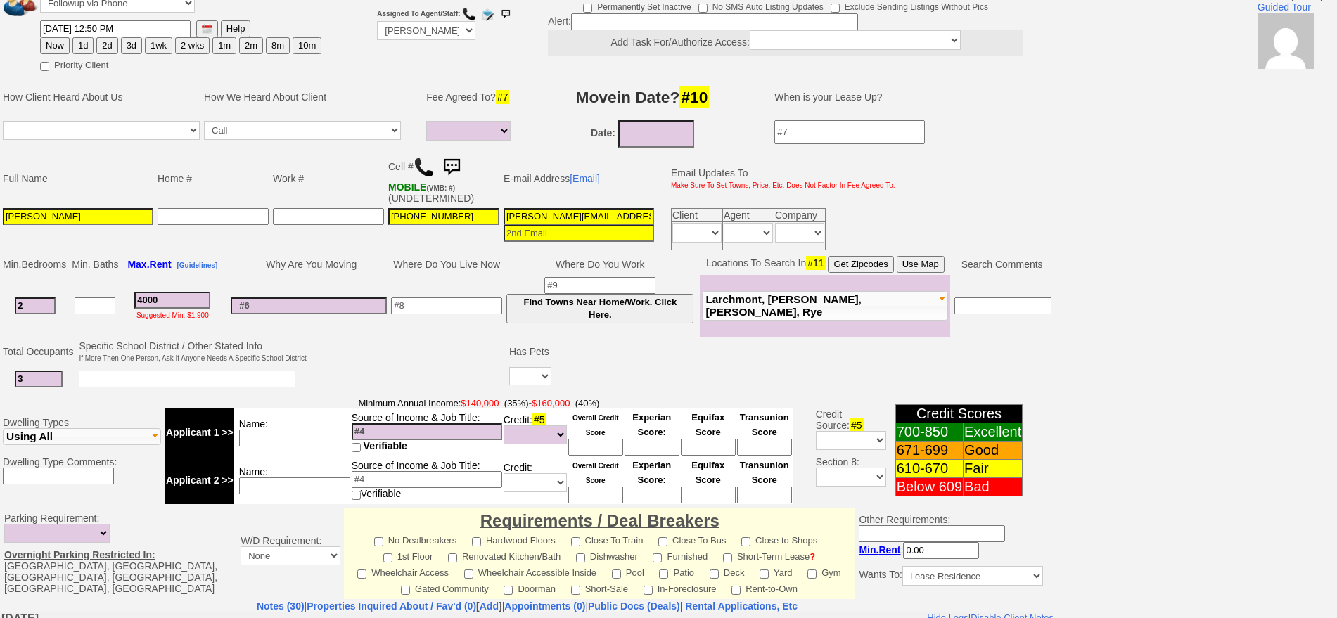
type input "3"
click at [549, 375] on td "Yes No" at bounding box center [530, 379] width 46 height 29
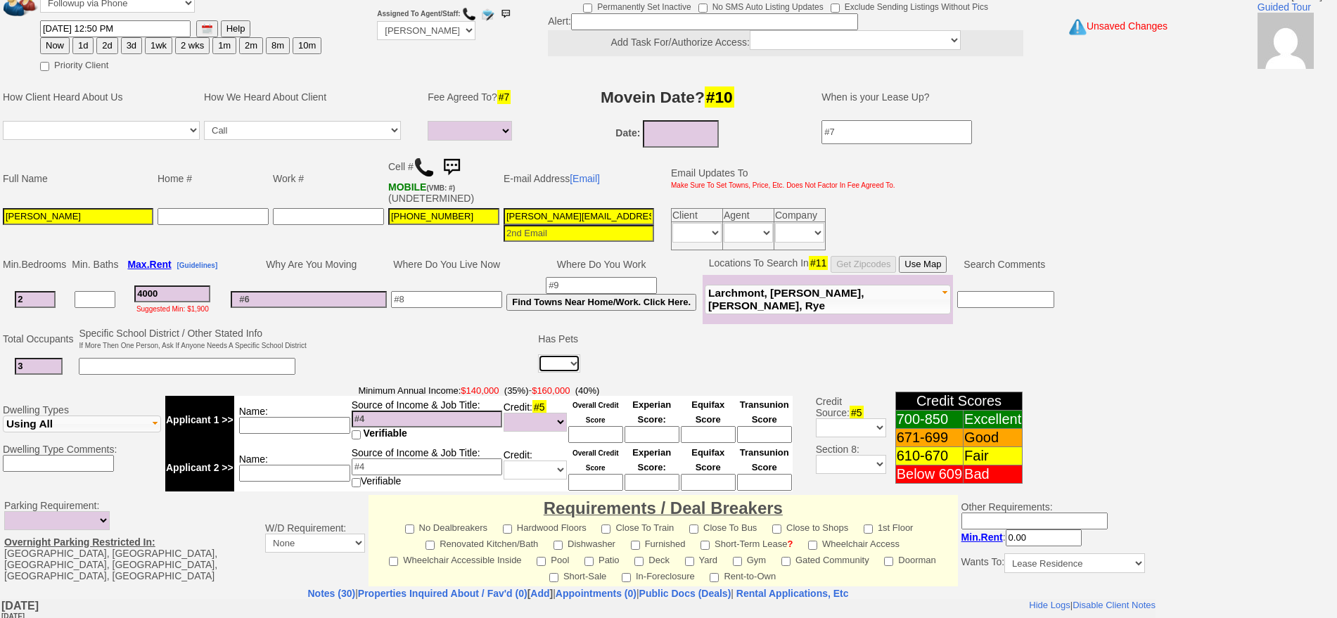
select select "No"
click at [538, 355] on select "Yes No" at bounding box center [559, 364] width 42 height 18
click at [483, 305] on input at bounding box center [446, 299] width 111 height 17
type input "mamaroneck"
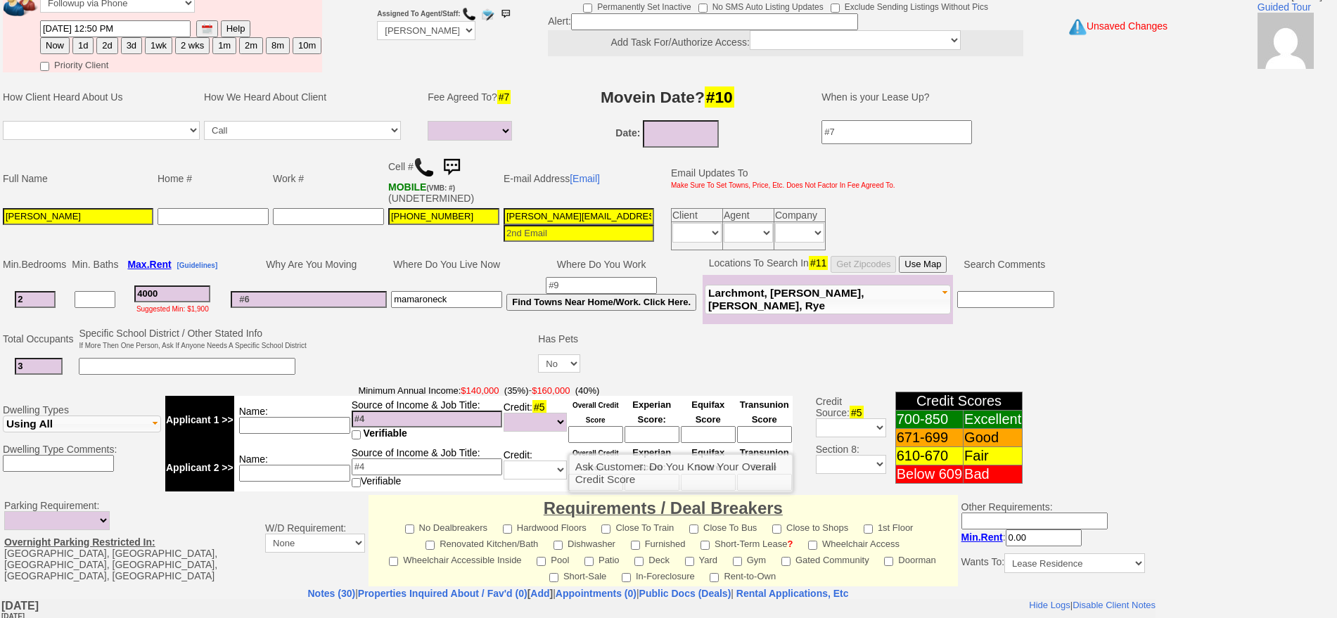
click at [609, 435] on input at bounding box center [595, 434] width 55 height 17
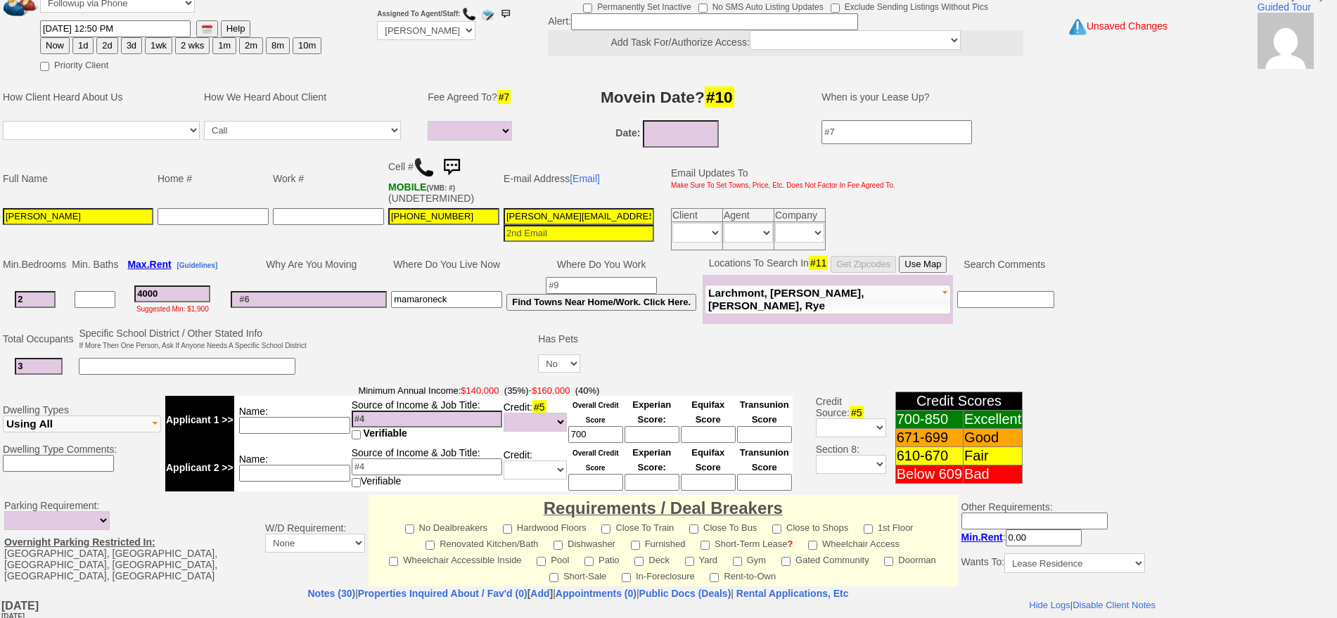
type input "700"
click at [336, 423] on input at bounding box center [294, 425] width 111 height 17
type input "un"
click at [390, 419] on input at bounding box center [427, 419] width 151 height 17
type input "176k"
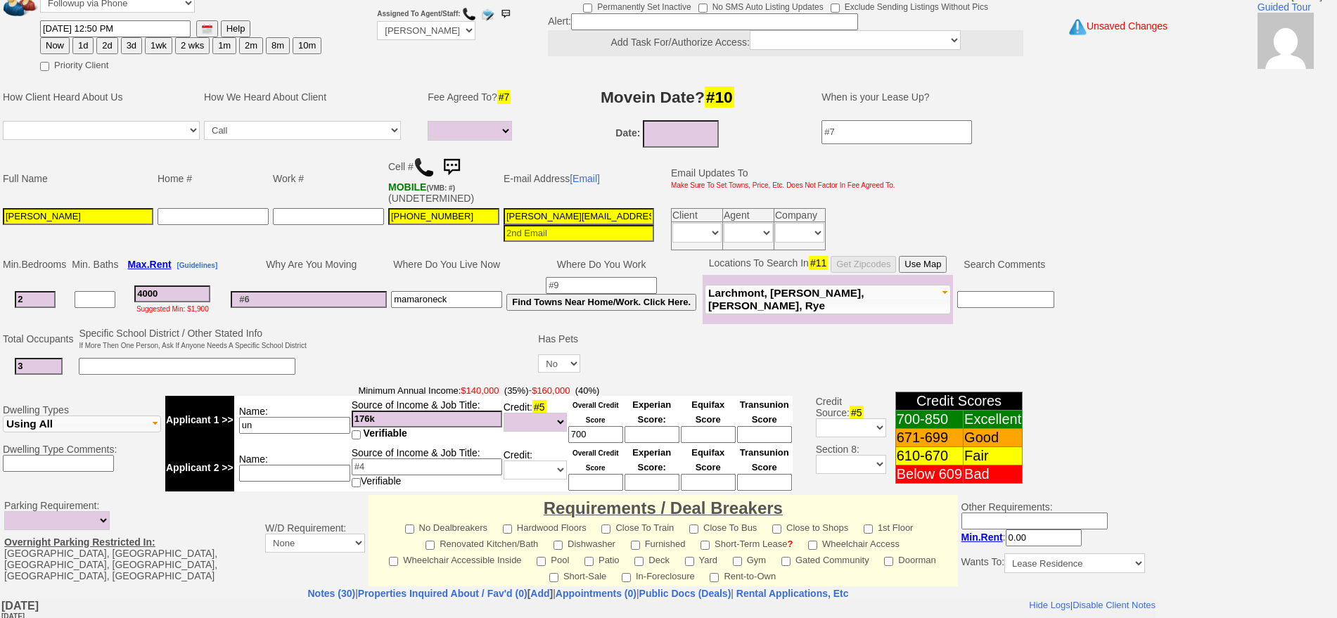
click at [314, 302] on input at bounding box center [309, 299] width 156 height 17
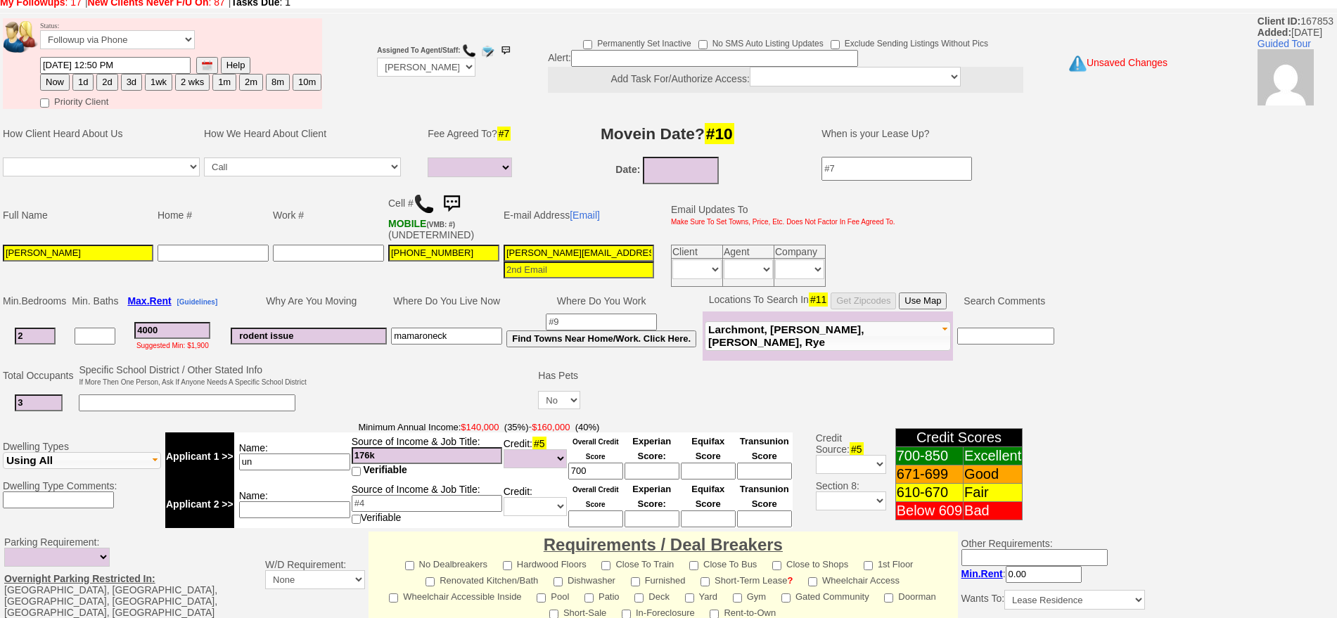
scroll to position [43, 0]
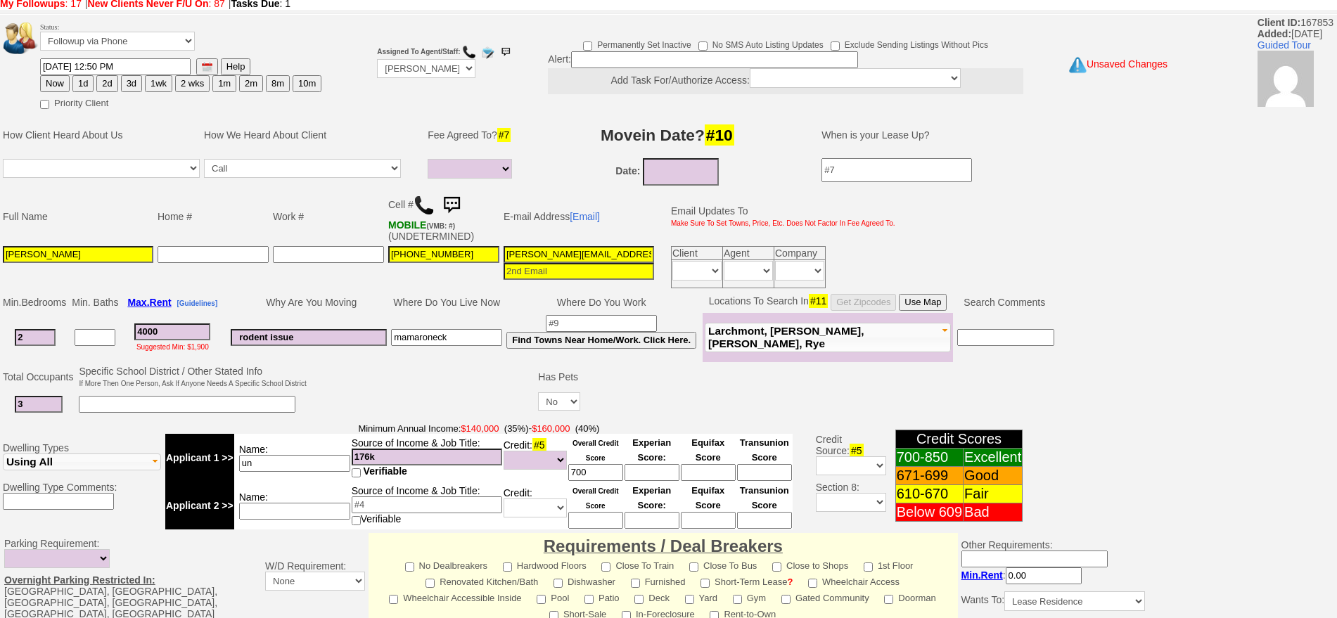
type input "rodent issue"
click at [129, 84] on button "3d" at bounding box center [131, 83] width 21 height 17
type input "09/23/2025 11:54 PM"
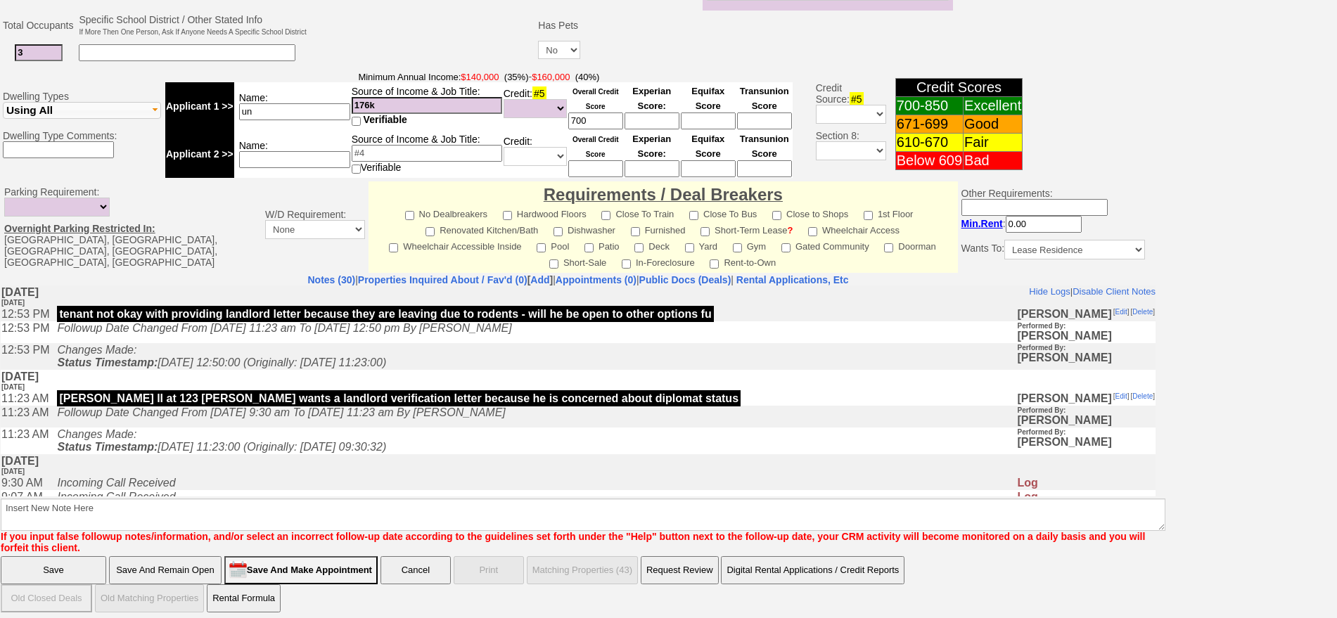
click at [461, 531] on font "If you input false followup notes/information, and/or select an incorrect follo…" at bounding box center [573, 542] width 1145 height 23
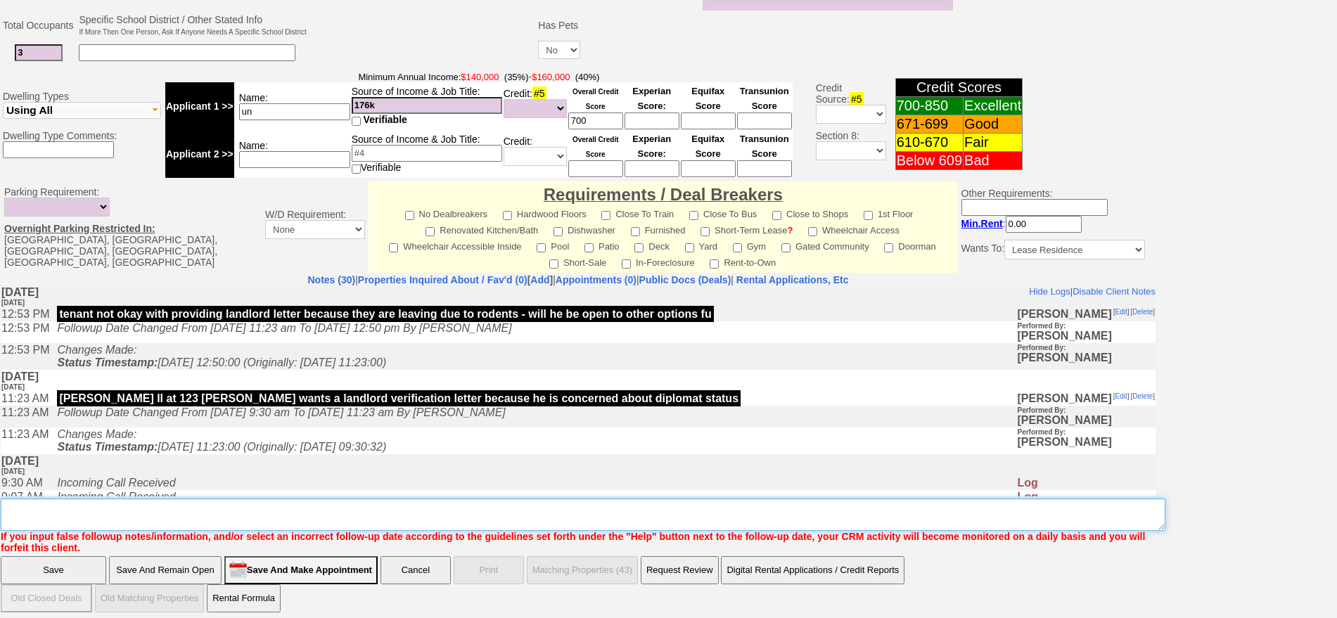
click at [437, 508] on textarea "Insert New Note Here" at bounding box center [583, 515] width 1165 height 32
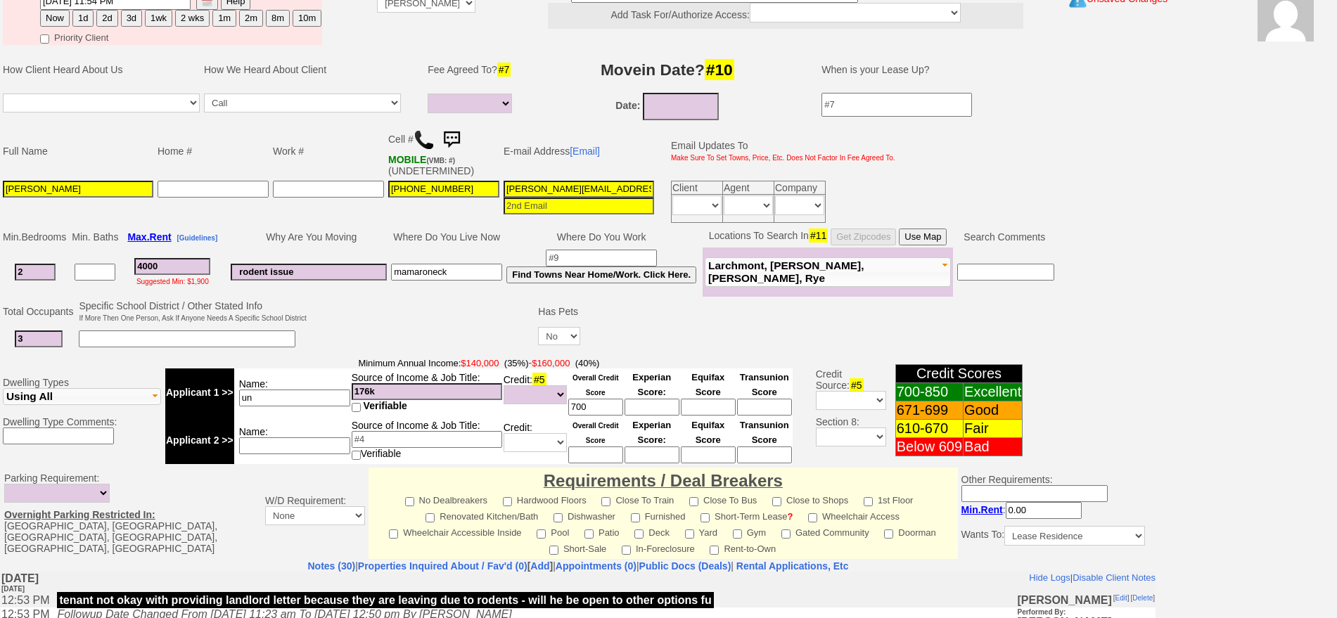
scroll to position [32, 0]
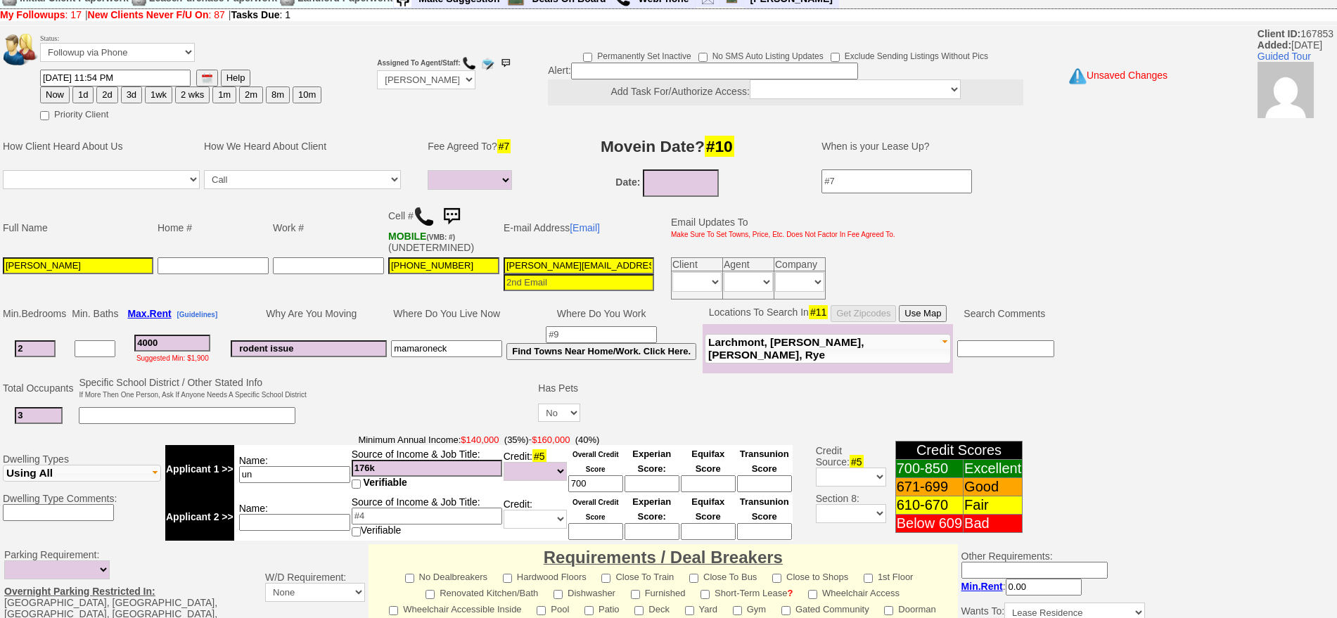
type textarea "f"
click at [103, 92] on button "2d" at bounding box center [106, 95] width 21 height 17
type input "09/22/2025 11:54 PM"
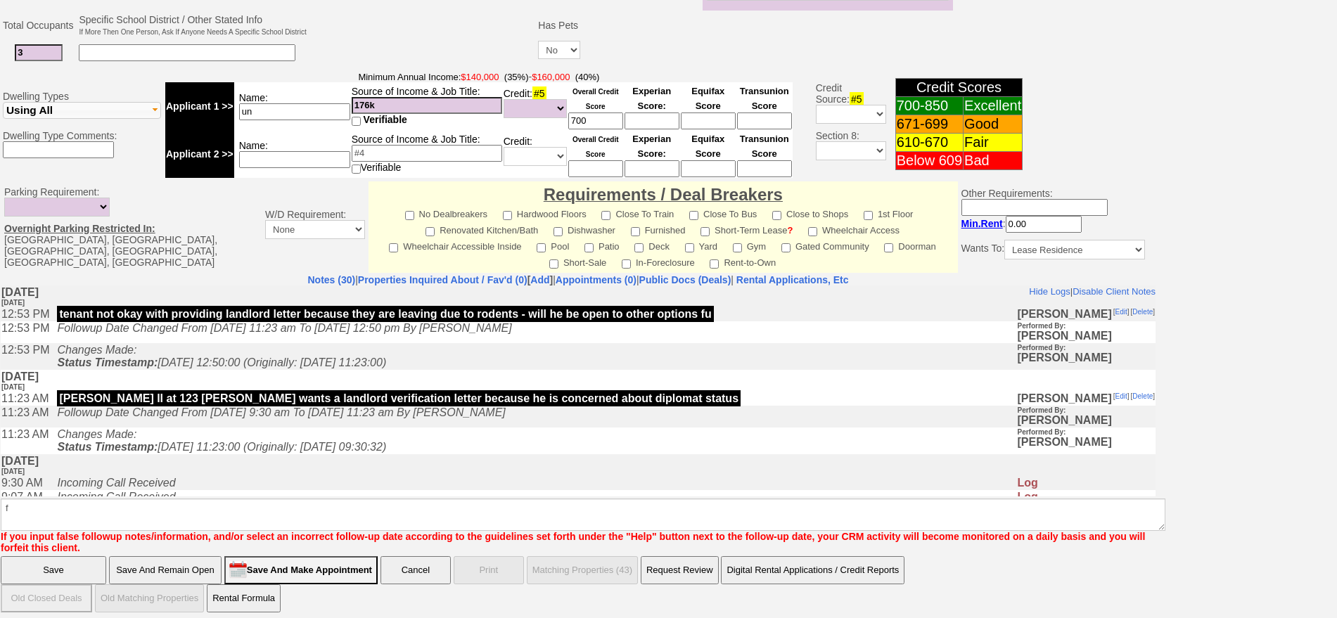
scroll to position [0, 0]
click at [163, 560] on input "Save And Remain Open" at bounding box center [165, 570] width 113 height 28
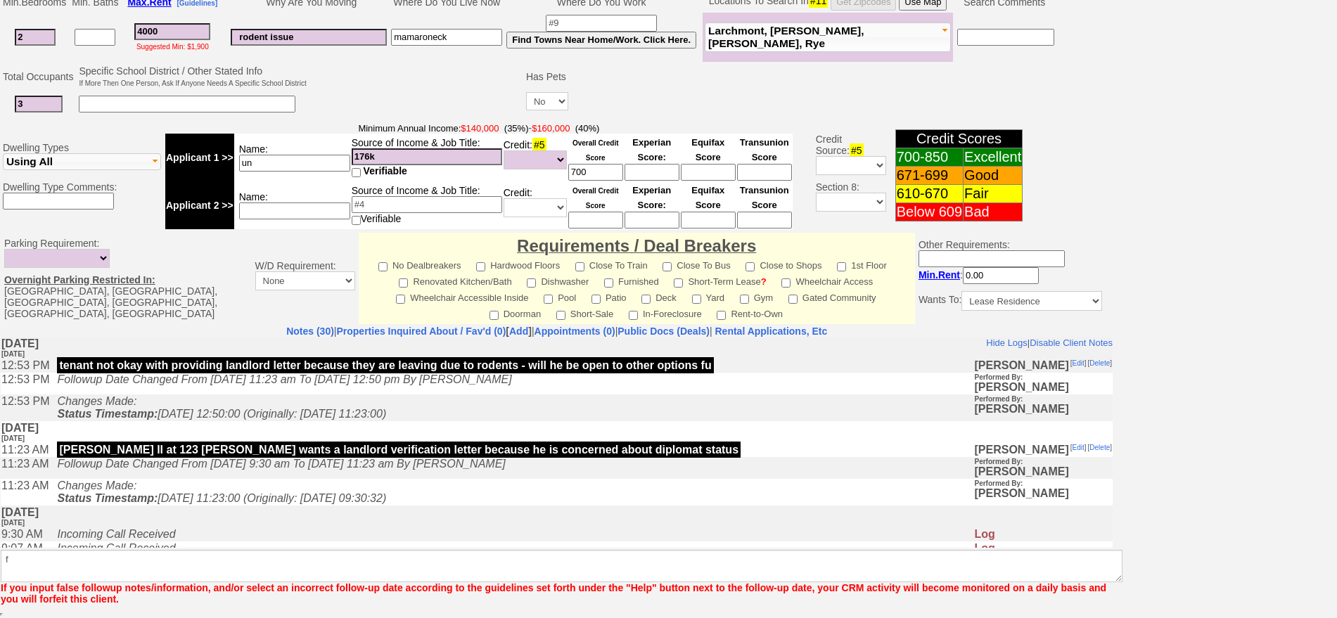
scroll to position [343, 0]
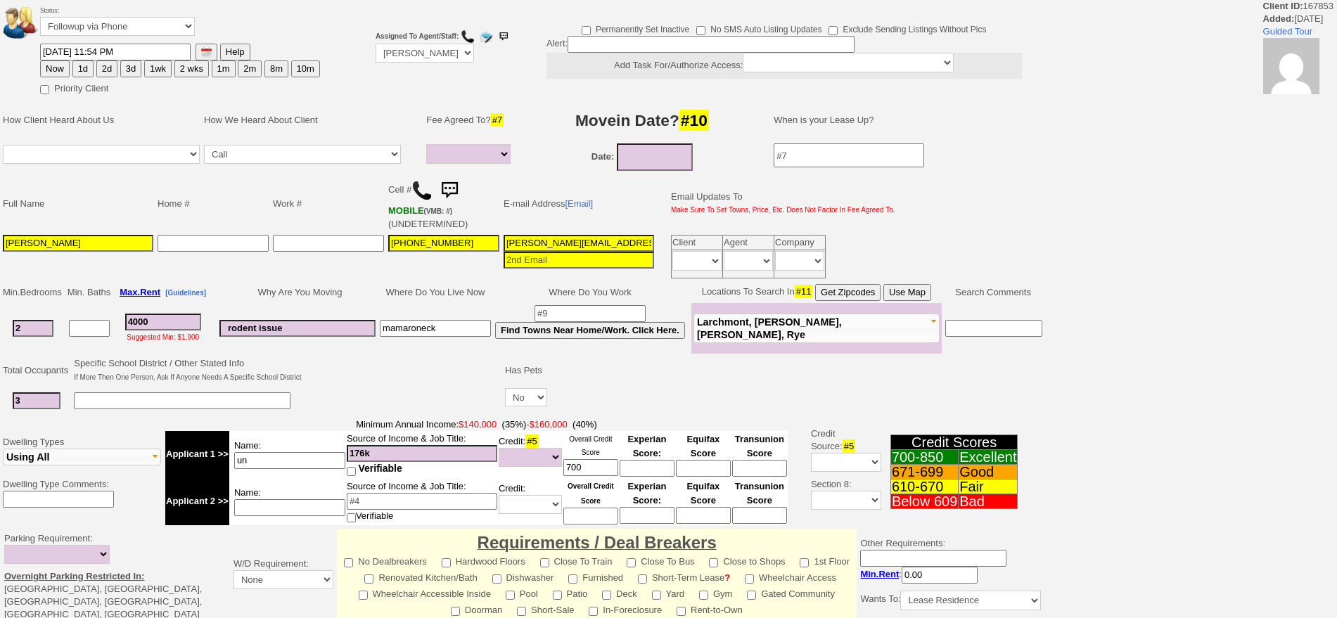
select select
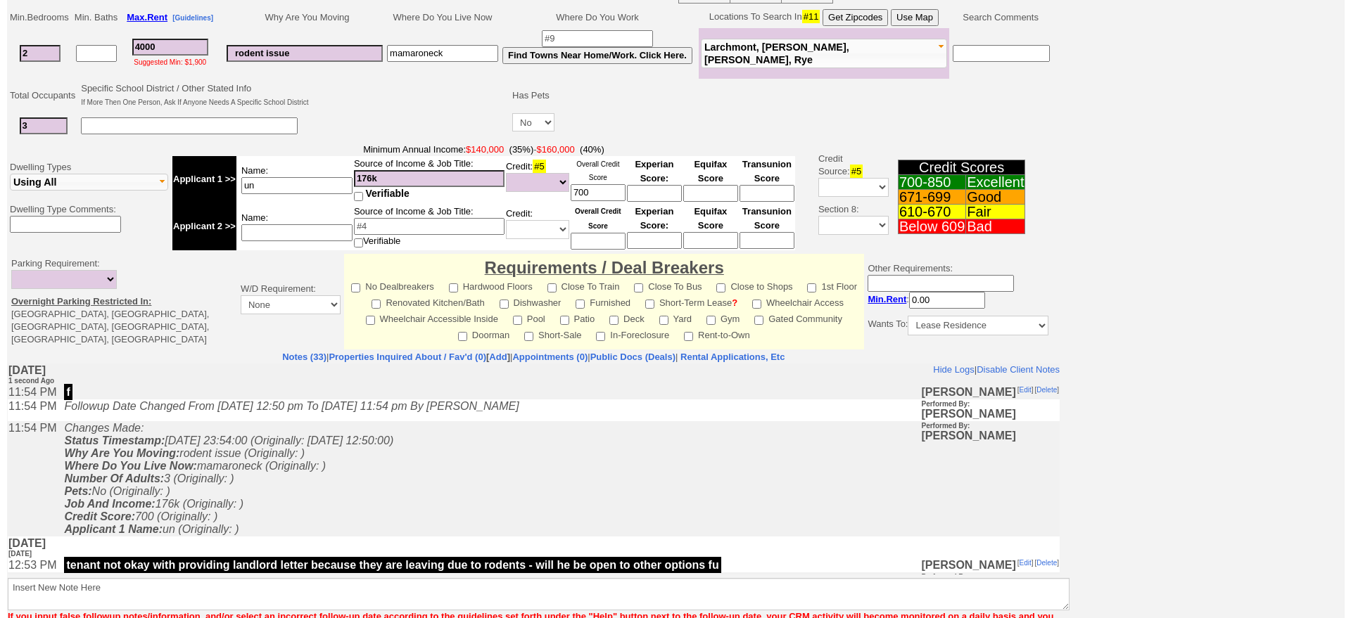
scroll to position [357, 0]
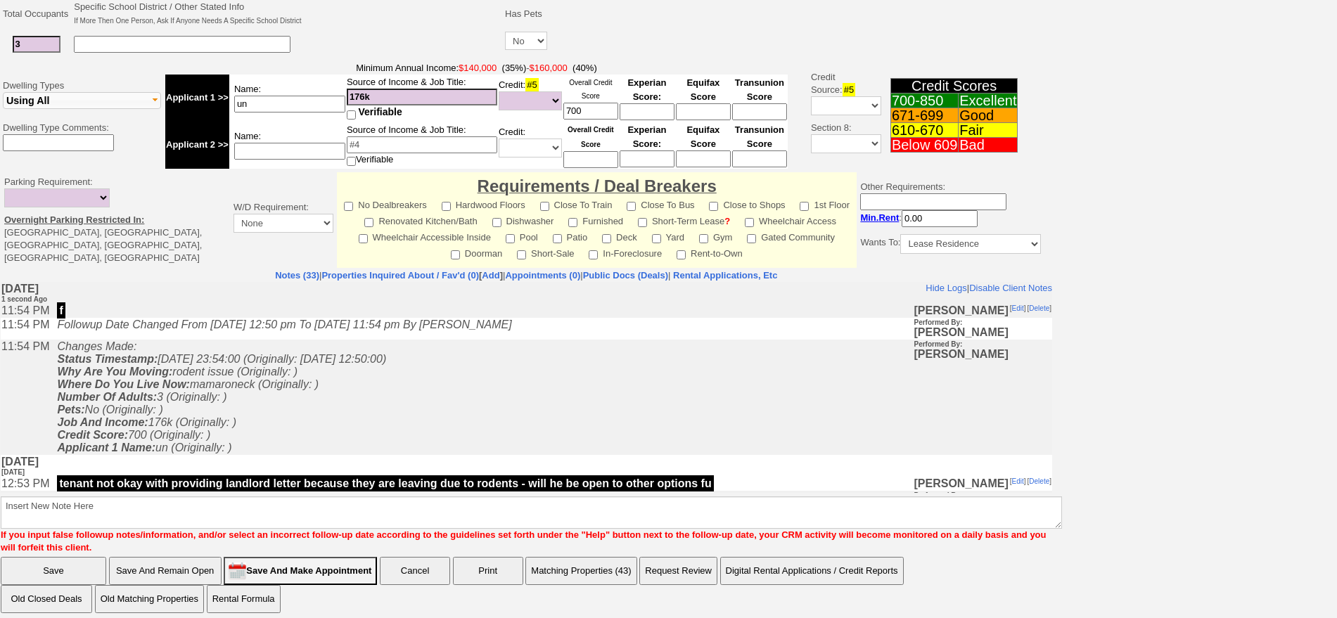
click at [599, 557] on button "Matching Properties (43)" at bounding box center [580, 571] width 111 height 28
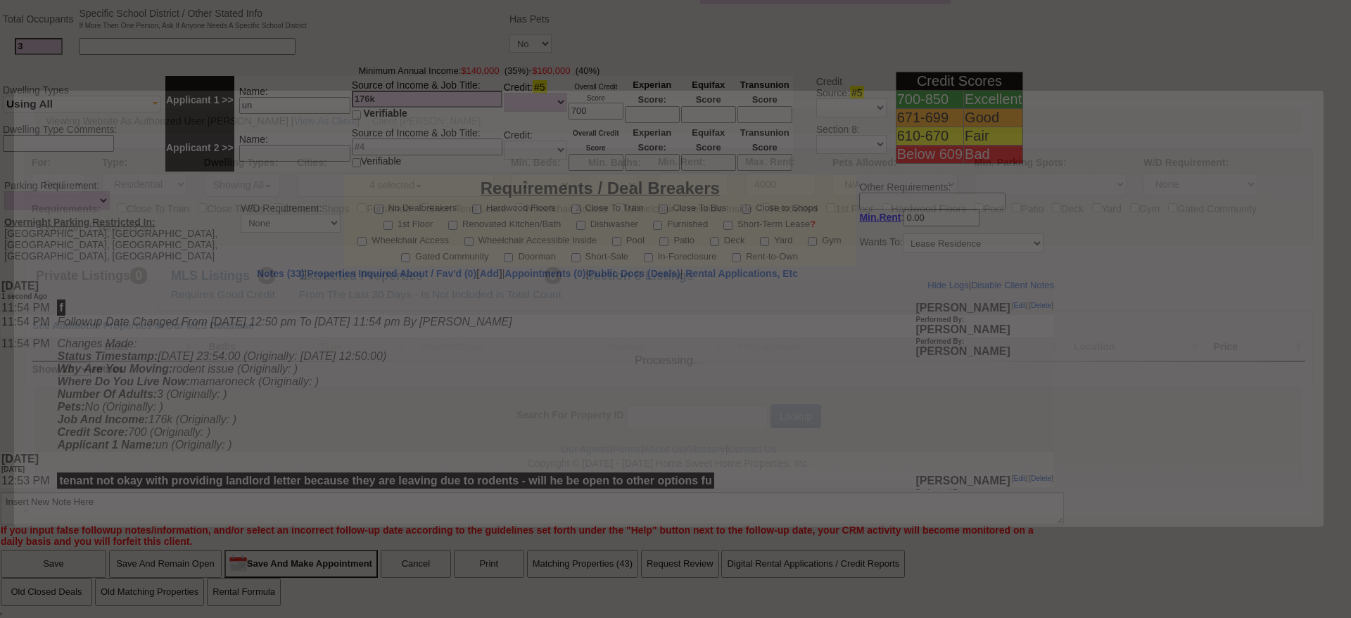
scroll to position [0, 0]
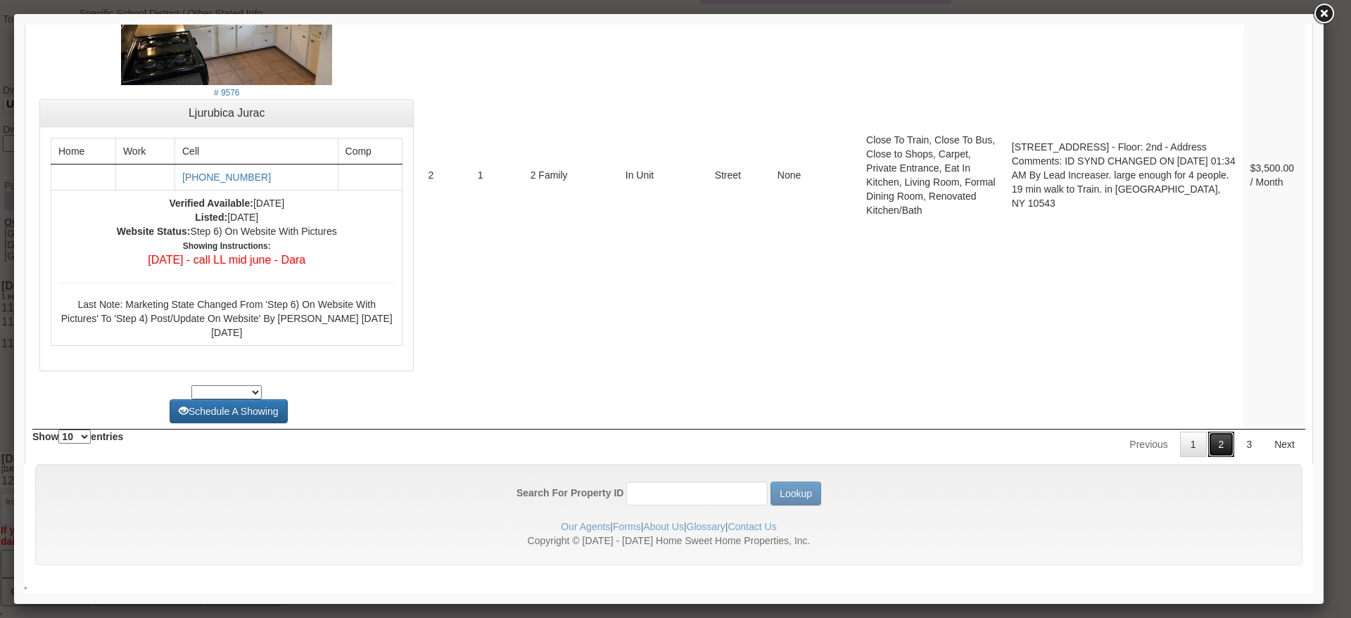
click at [1209, 446] on link "2" at bounding box center [1221, 444] width 27 height 25
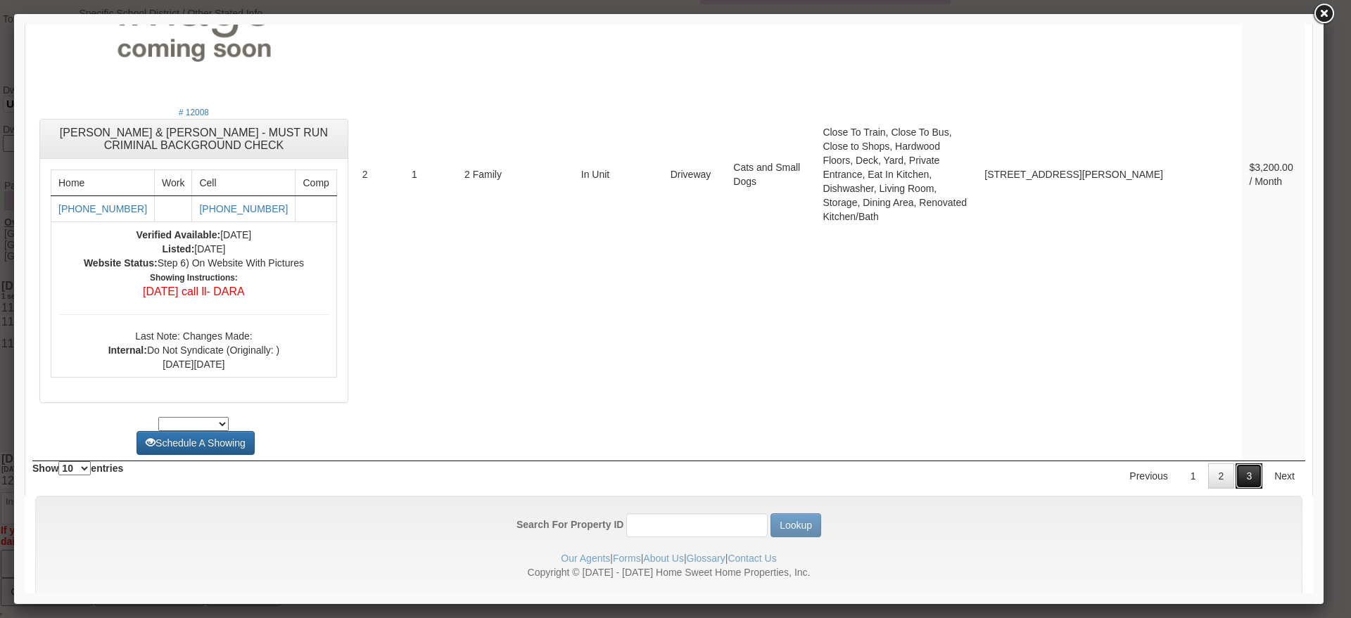
click at [1235, 464] on link "3" at bounding box center [1248, 476] width 27 height 25
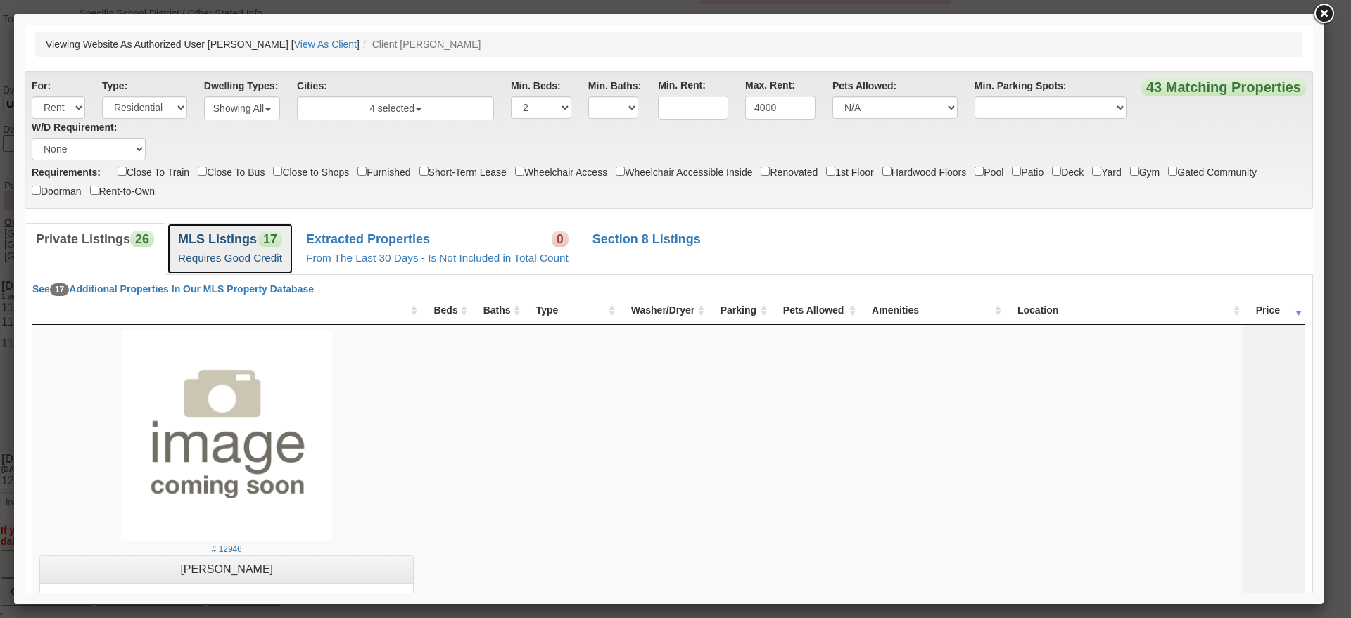
click at [241, 253] on small "Requires Good Credit" at bounding box center [230, 258] width 104 height 12
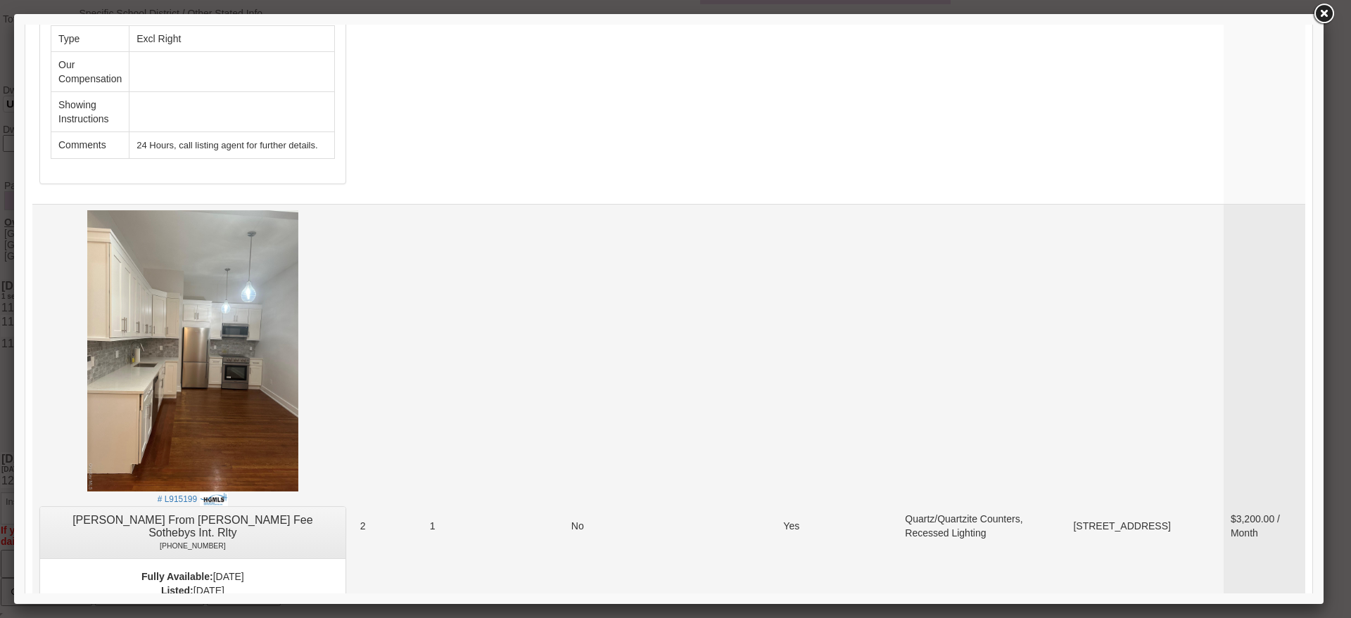
scroll to position [4555, 0]
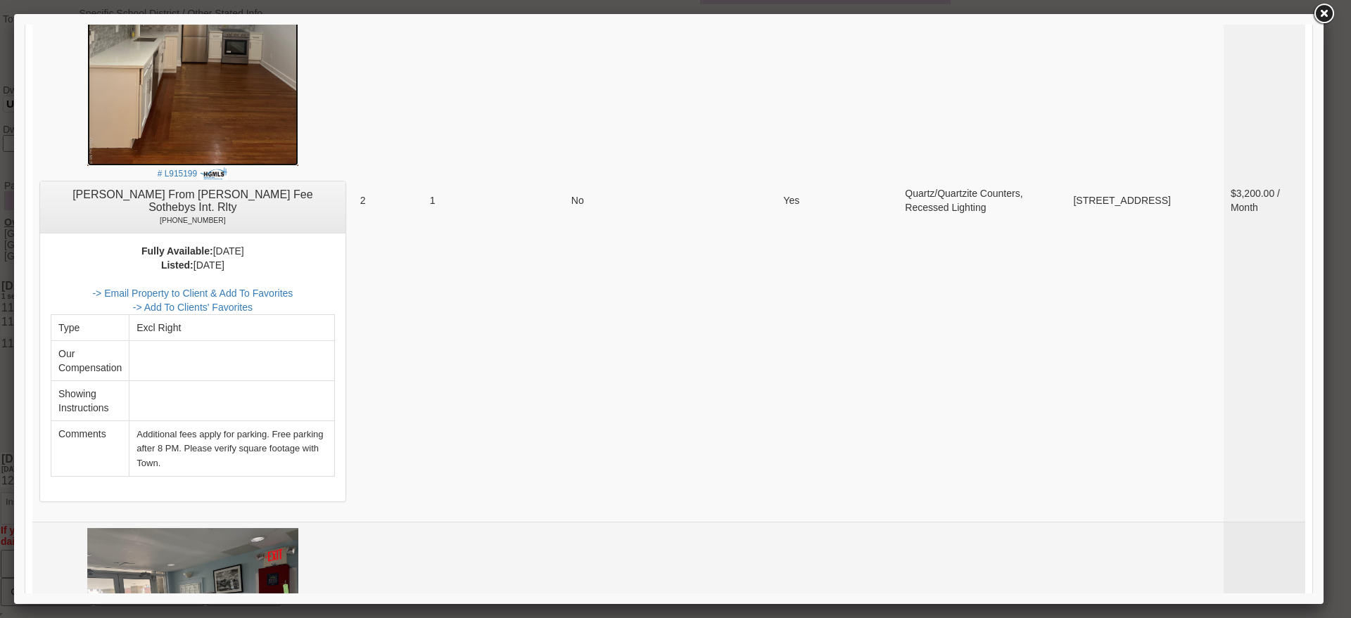
scroll to position [5259, 0]
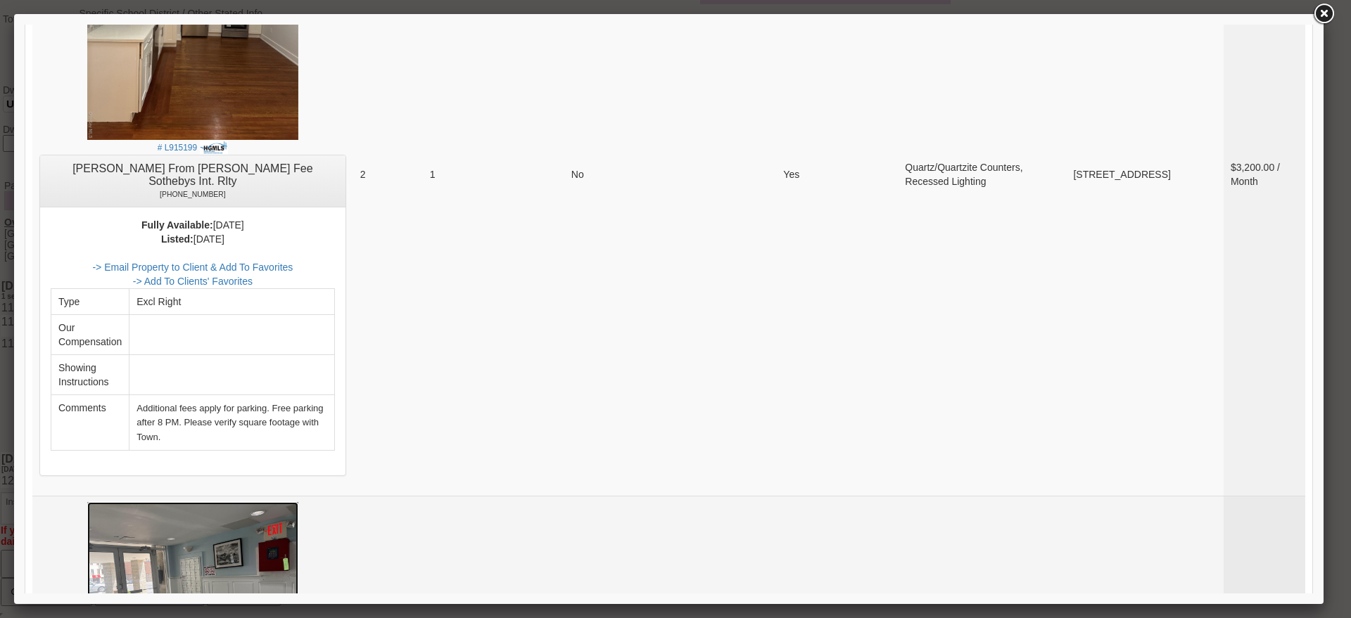
click at [293, 502] on img at bounding box center [192, 581] width 211 height 158
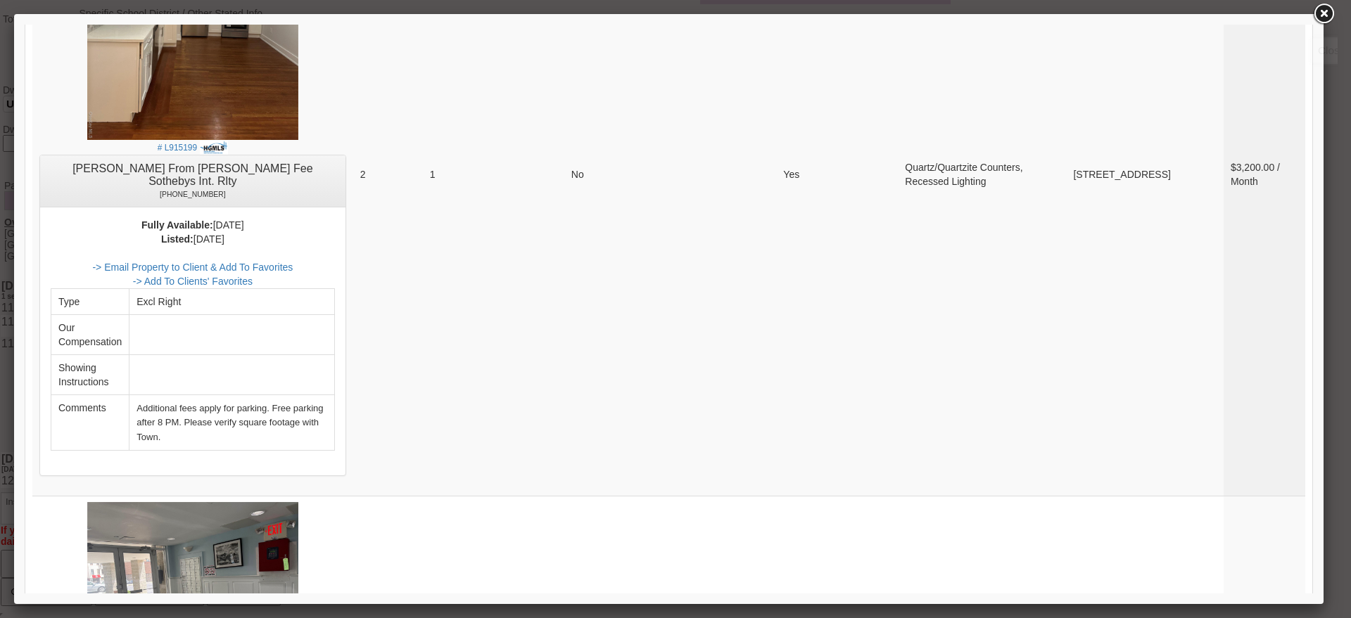
click at [1320, 18] on link at bounding box center [1323, 13] width 25 height 25
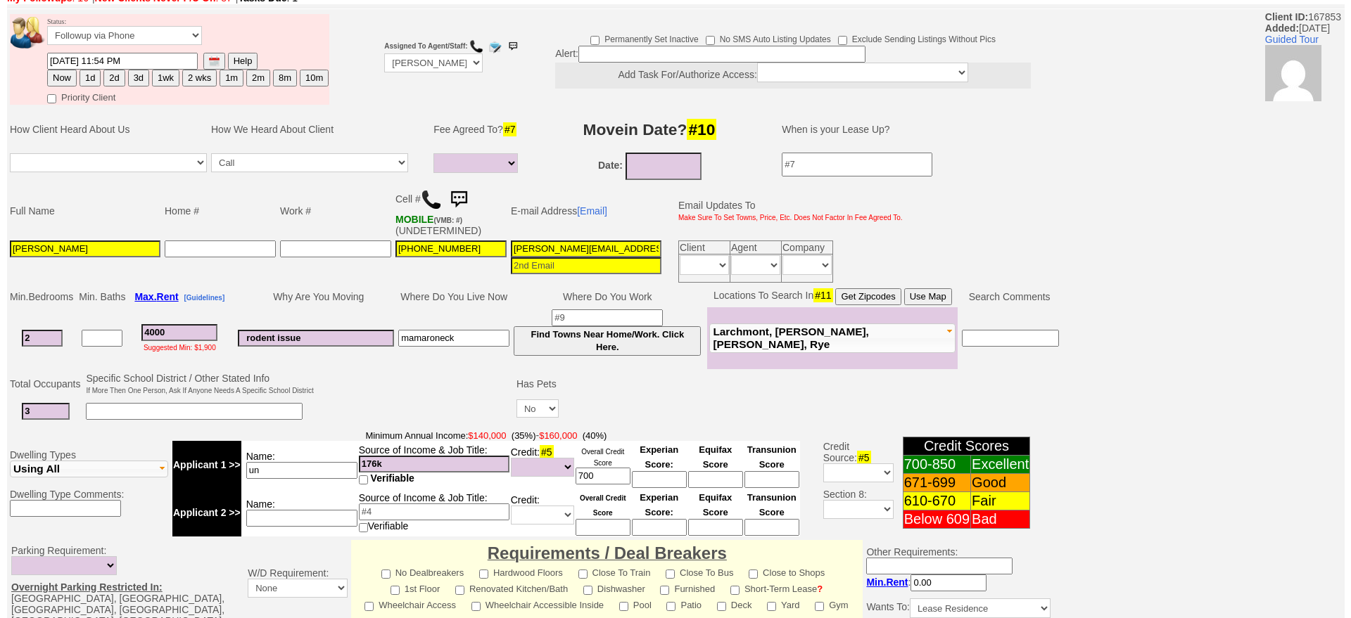
scroll to position [0, 0]
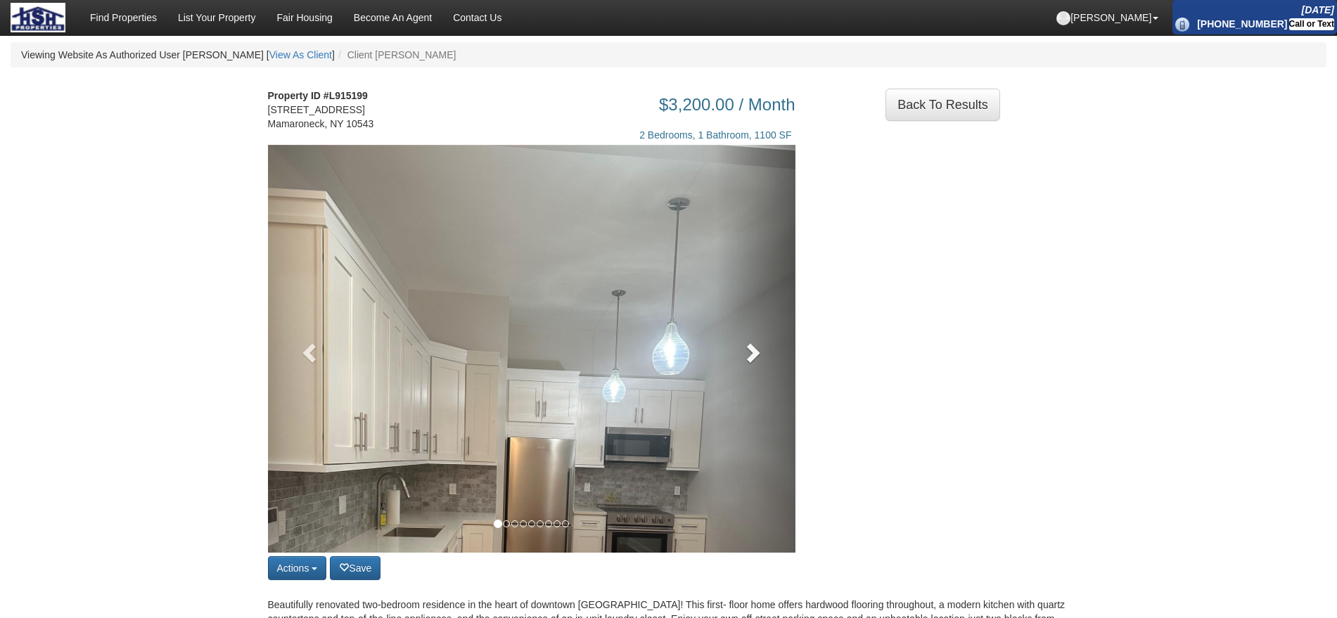
click at [752, 360] on span at bounding box center [751, 352] width 21 height 21
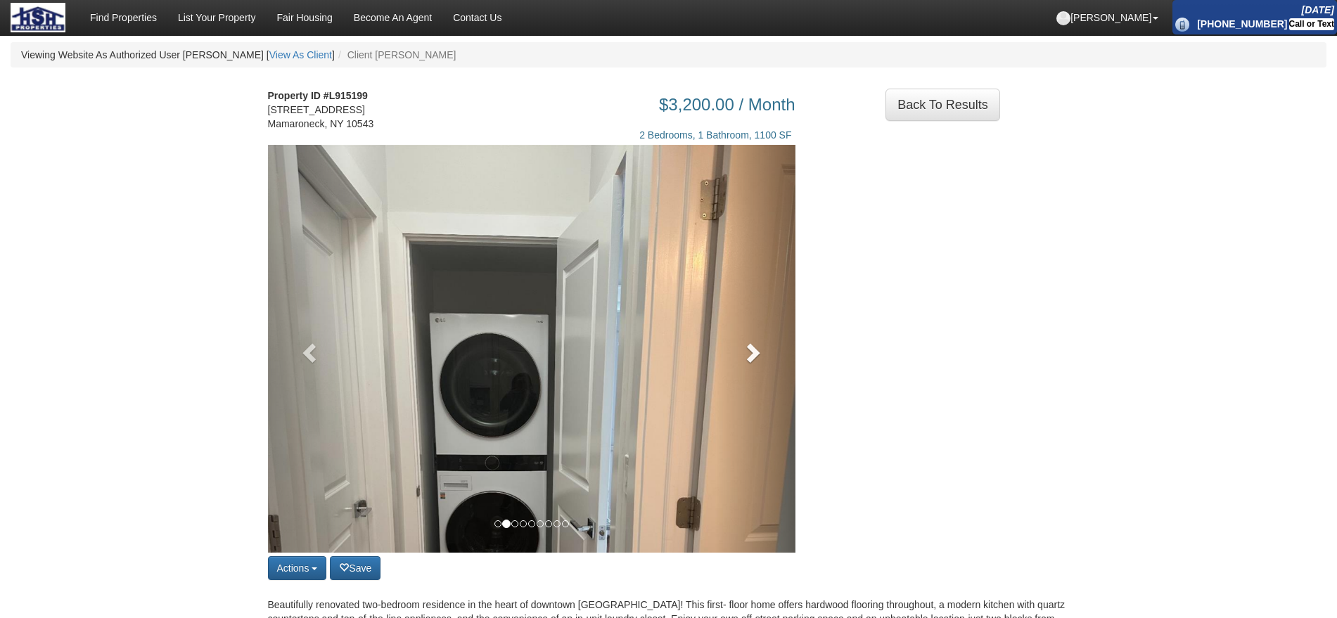
click at [772, 366] on link at bounding box center [755, 349] width 79 height 408
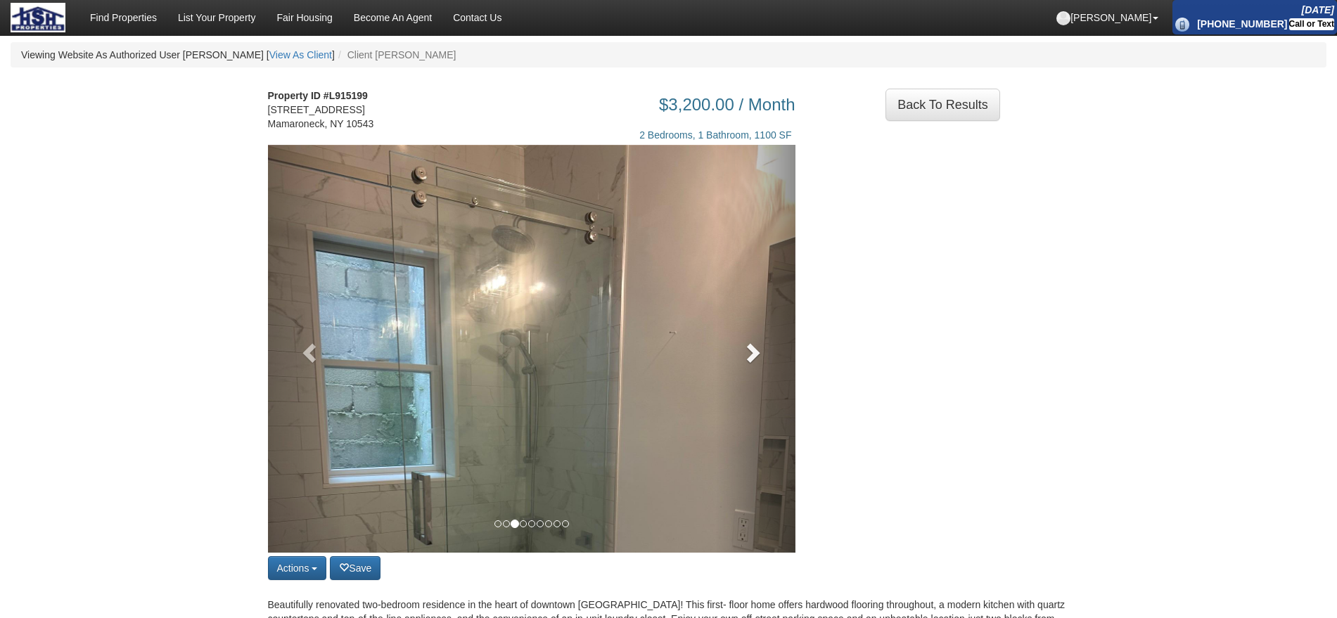
click at [772, 366] on link at bounding box center [755, 349] width 79 height 408
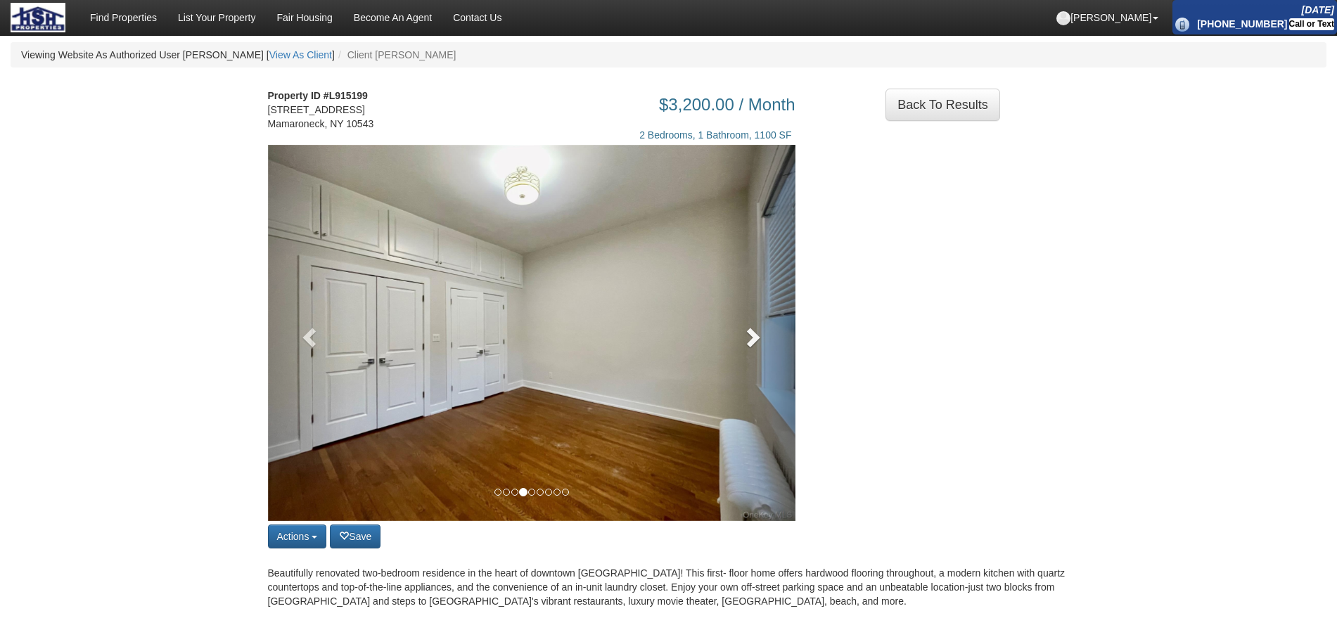
click at [772, 366] on link at bounding box center [755, 333] width 79 height 376
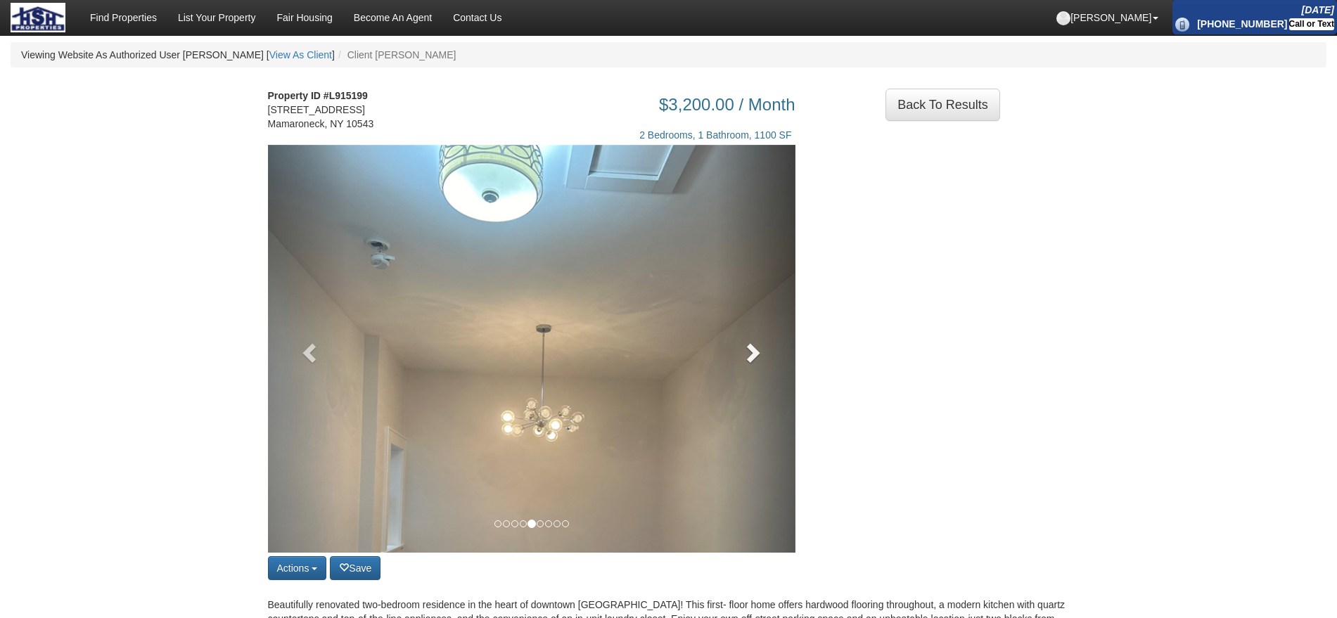
click at [772, 366] on link at bounding box center [755, 349] width 79 height 408
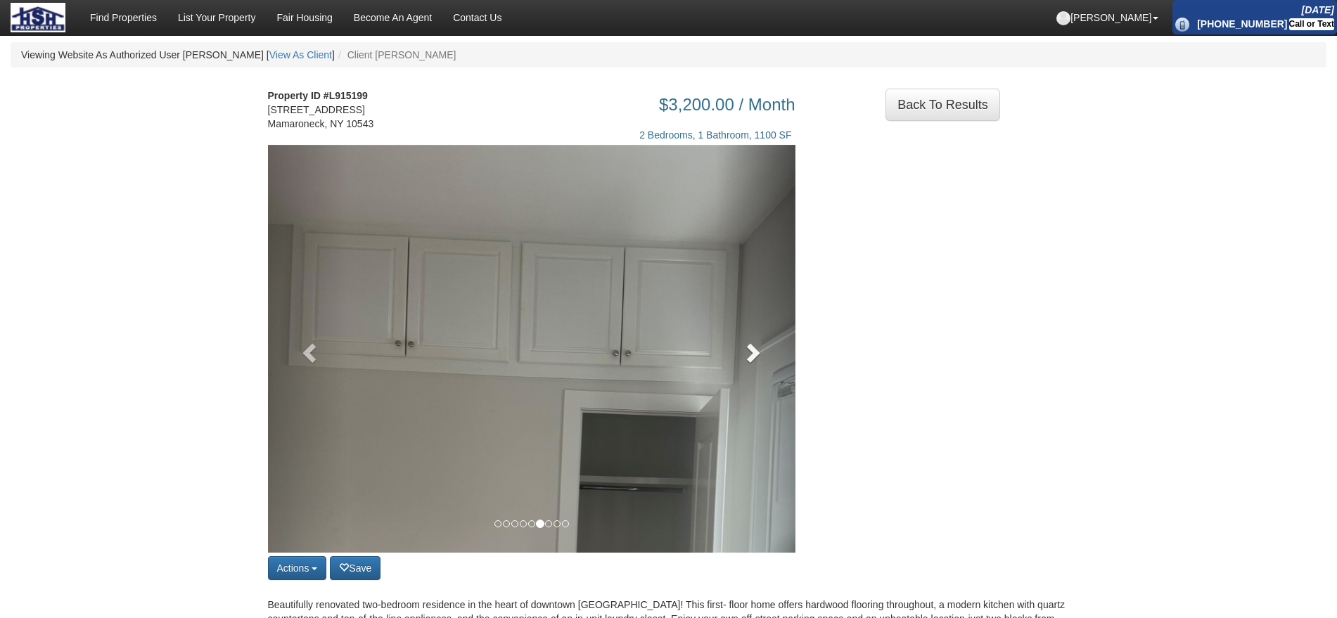
click at [772, 366] on link at bounding box center [755, 349] width 79 height 408
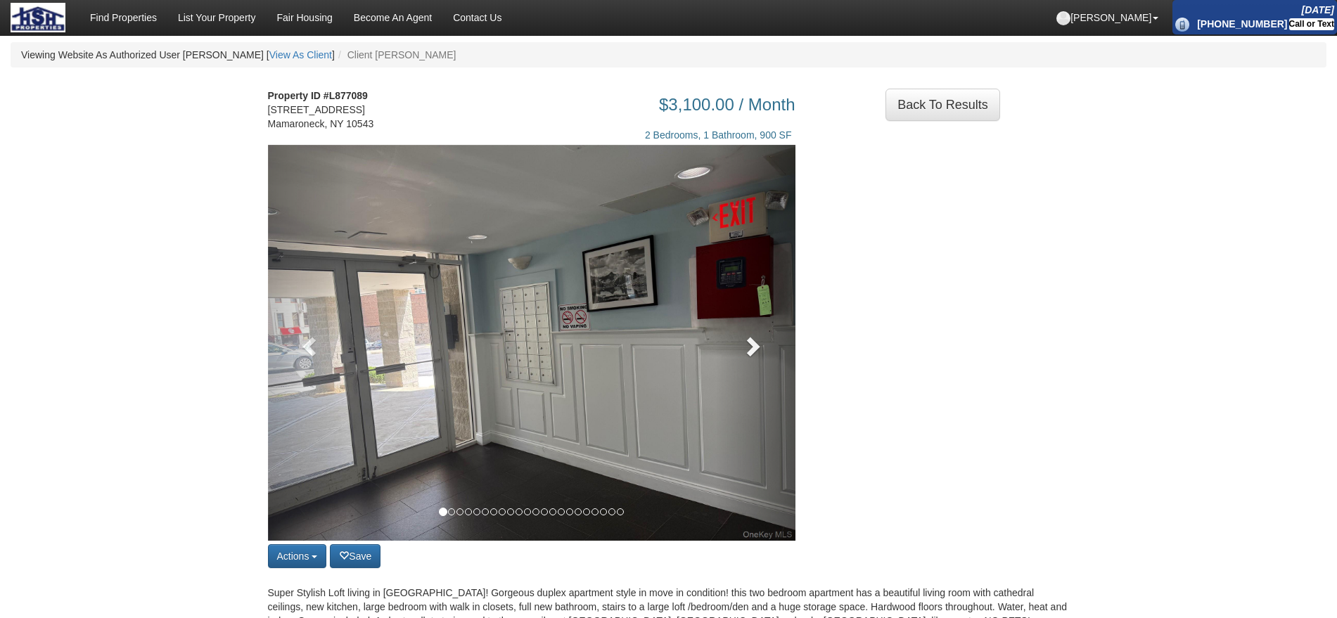
click at [744, 357] on span at bounding box center [751, 346] width 21 height 21
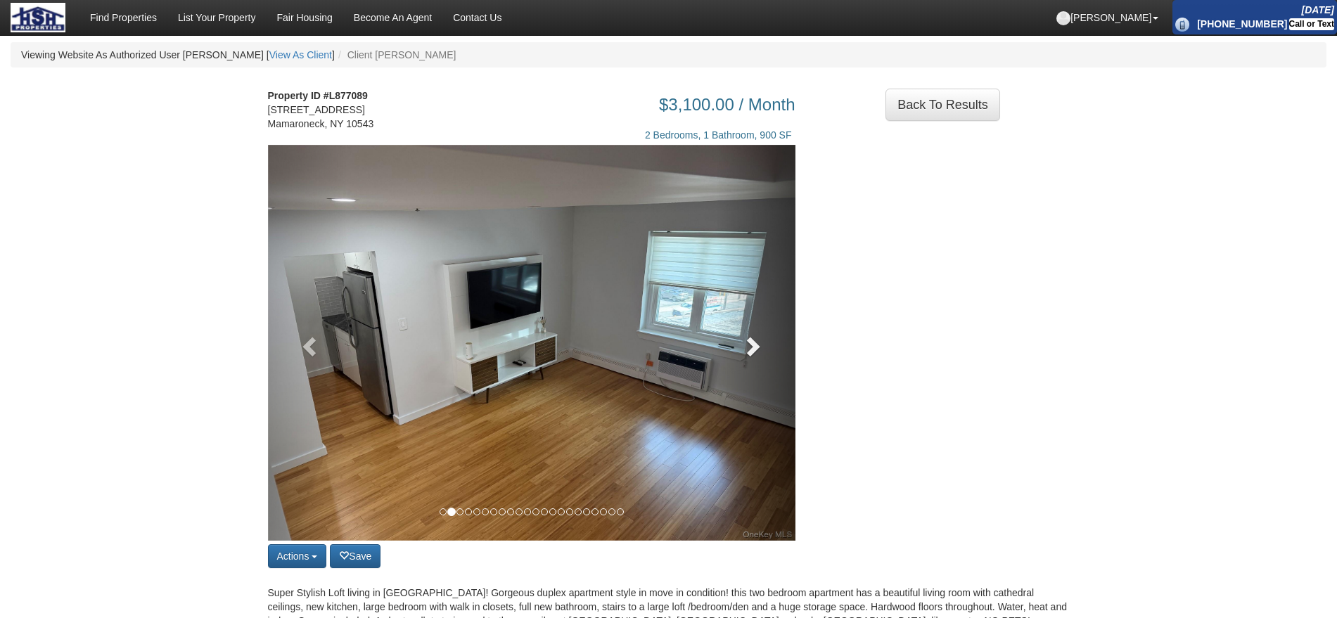
click at [744, 357] on span at bounding box center [751, 346] width 21 height 21
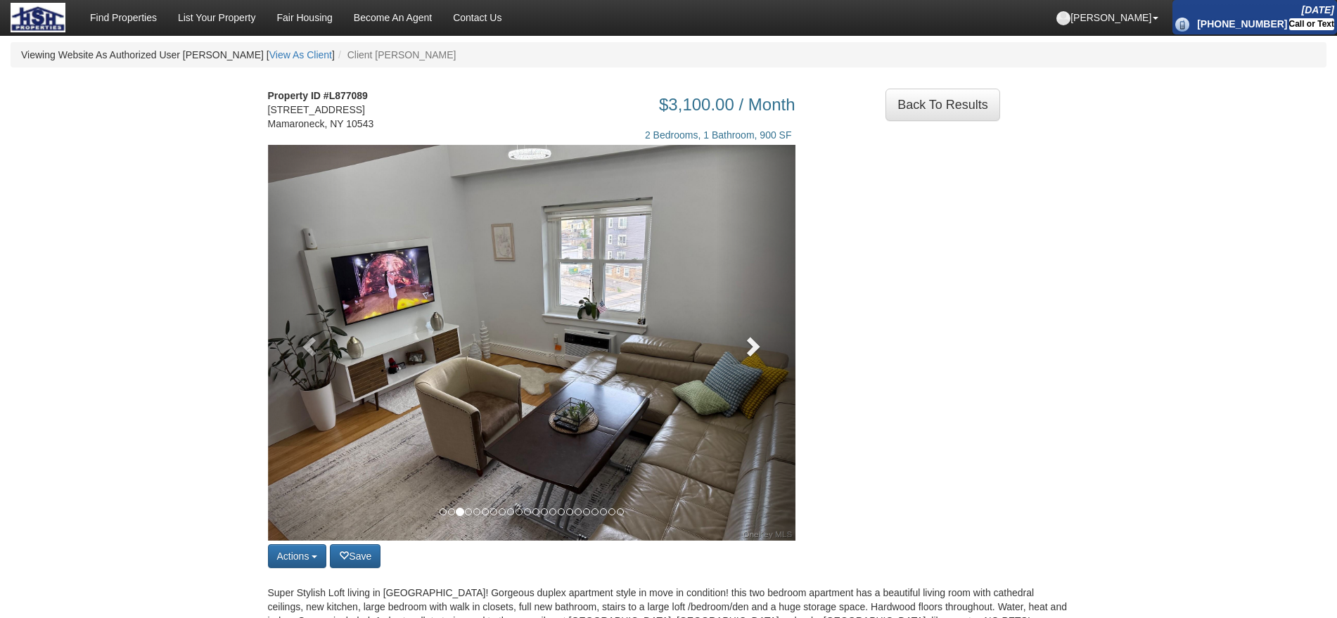
click at [744, 357] on span at bounding box center [751, 346] width 21 height 21
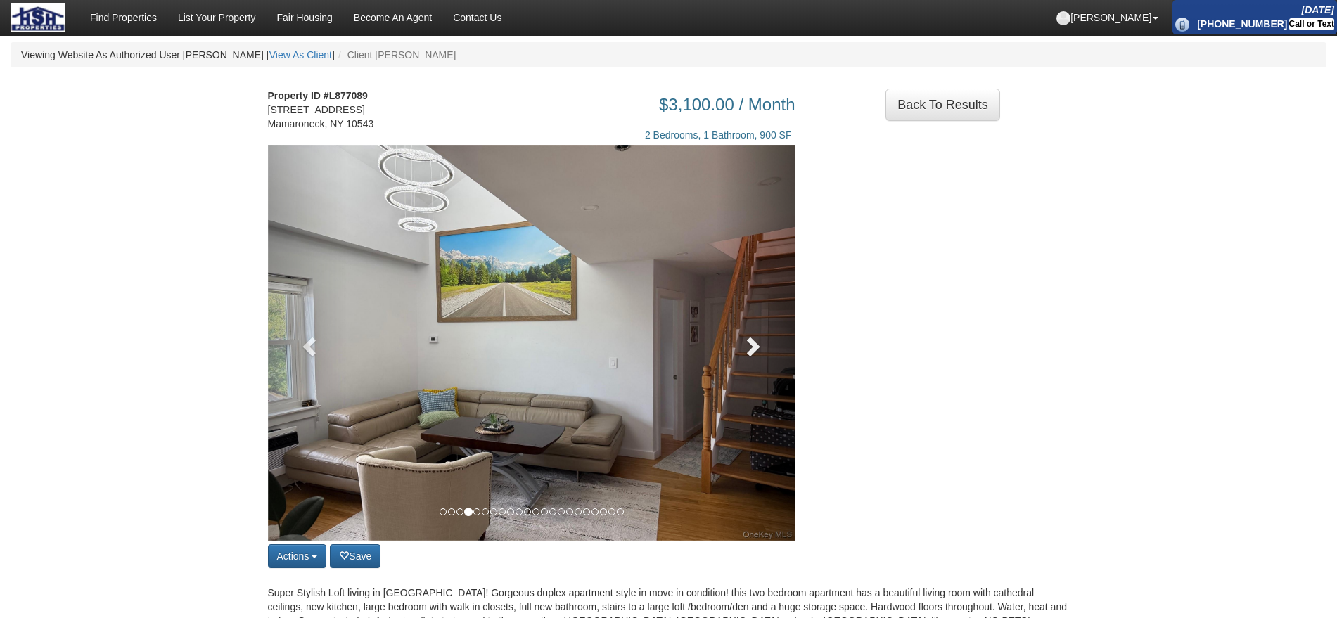
click at [744, 357] on span at bounding box center [751, 346] width 21 height 21
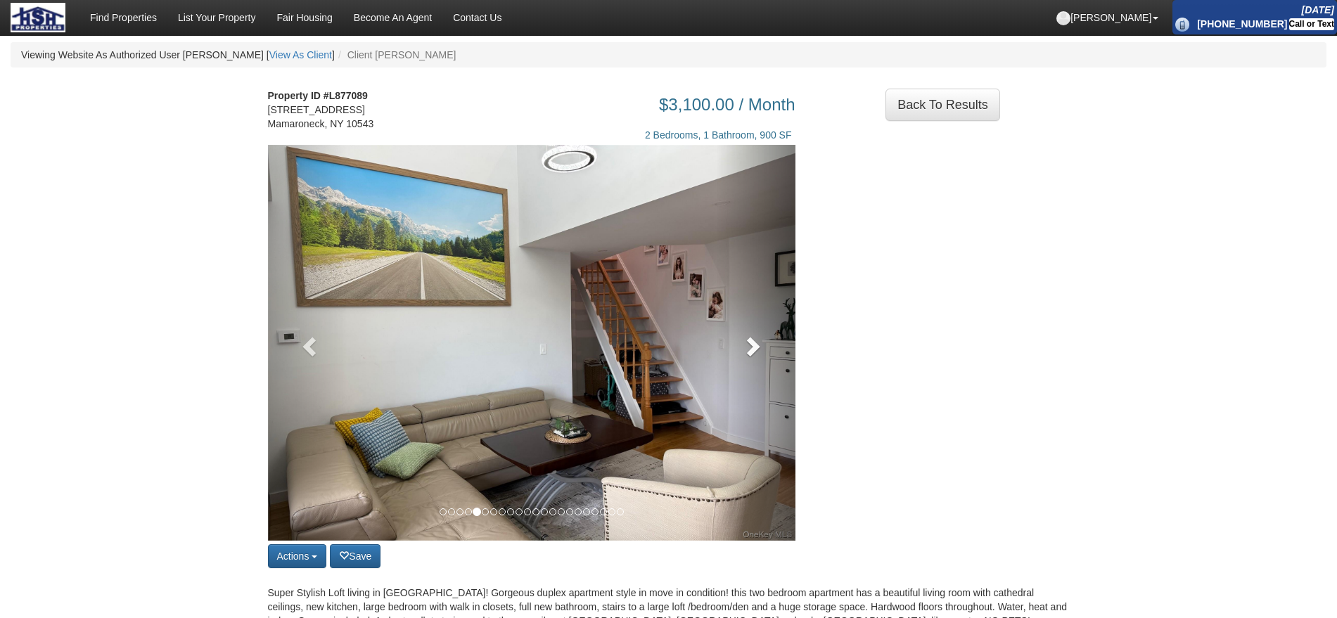
click at [744, 357] on span at bounding box center [751, 346] width 21 height 21
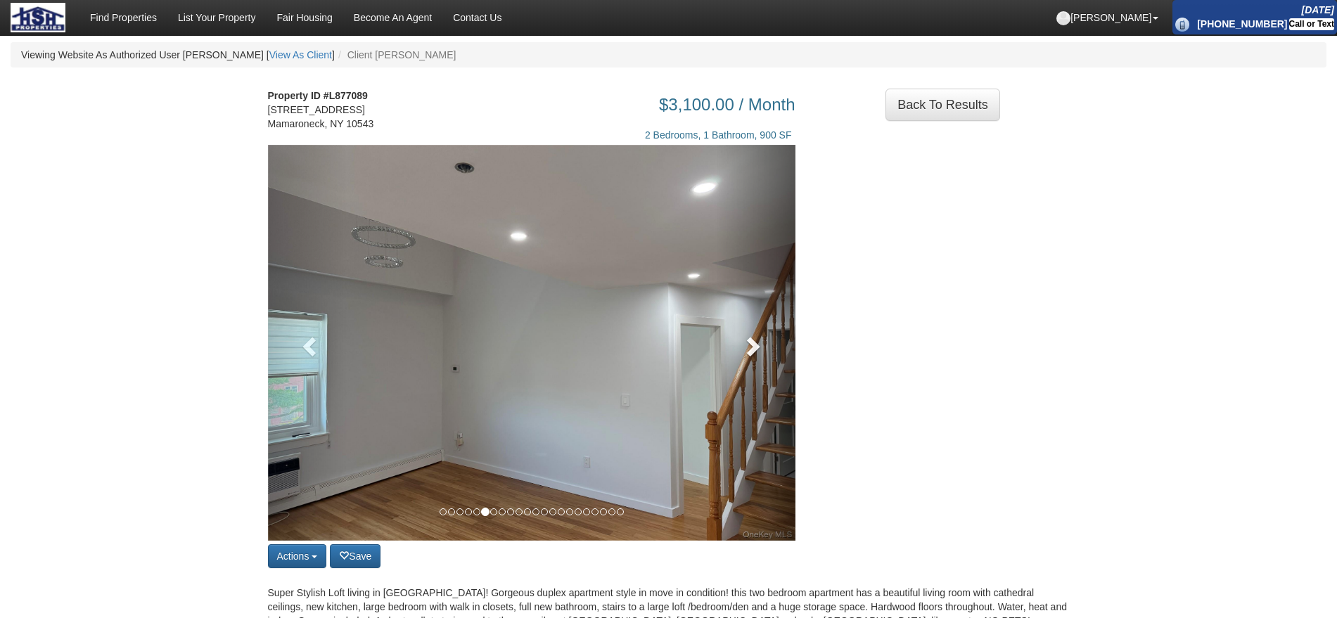
click at [744, 357] on span at bounding box center [751, 346] width 21 height 21
